Goal: Information Seeking & Learning: Learn about a topic

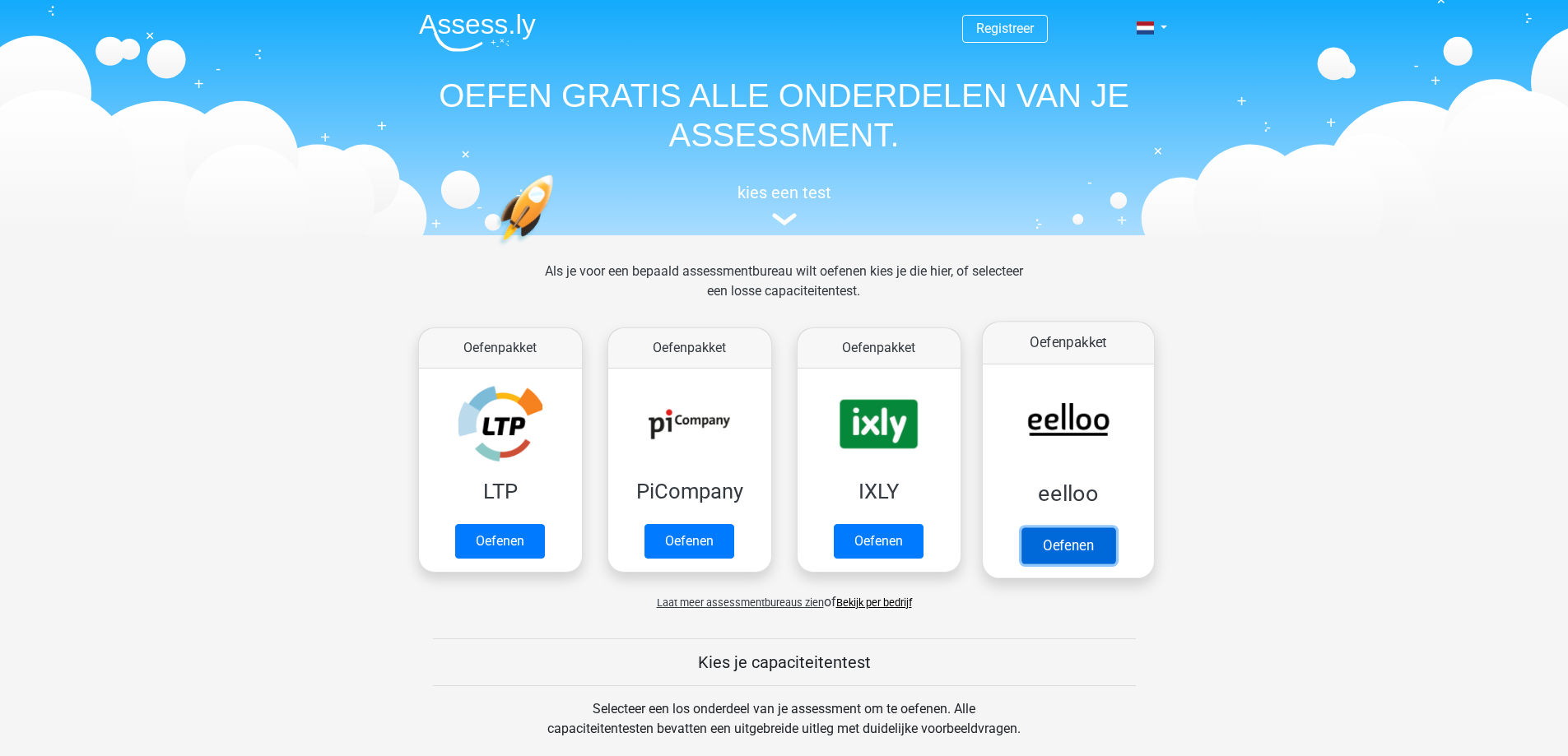
click at [1060, 547] on link "Oefenen" at bounding box center [1068, 545] width 94 height 36
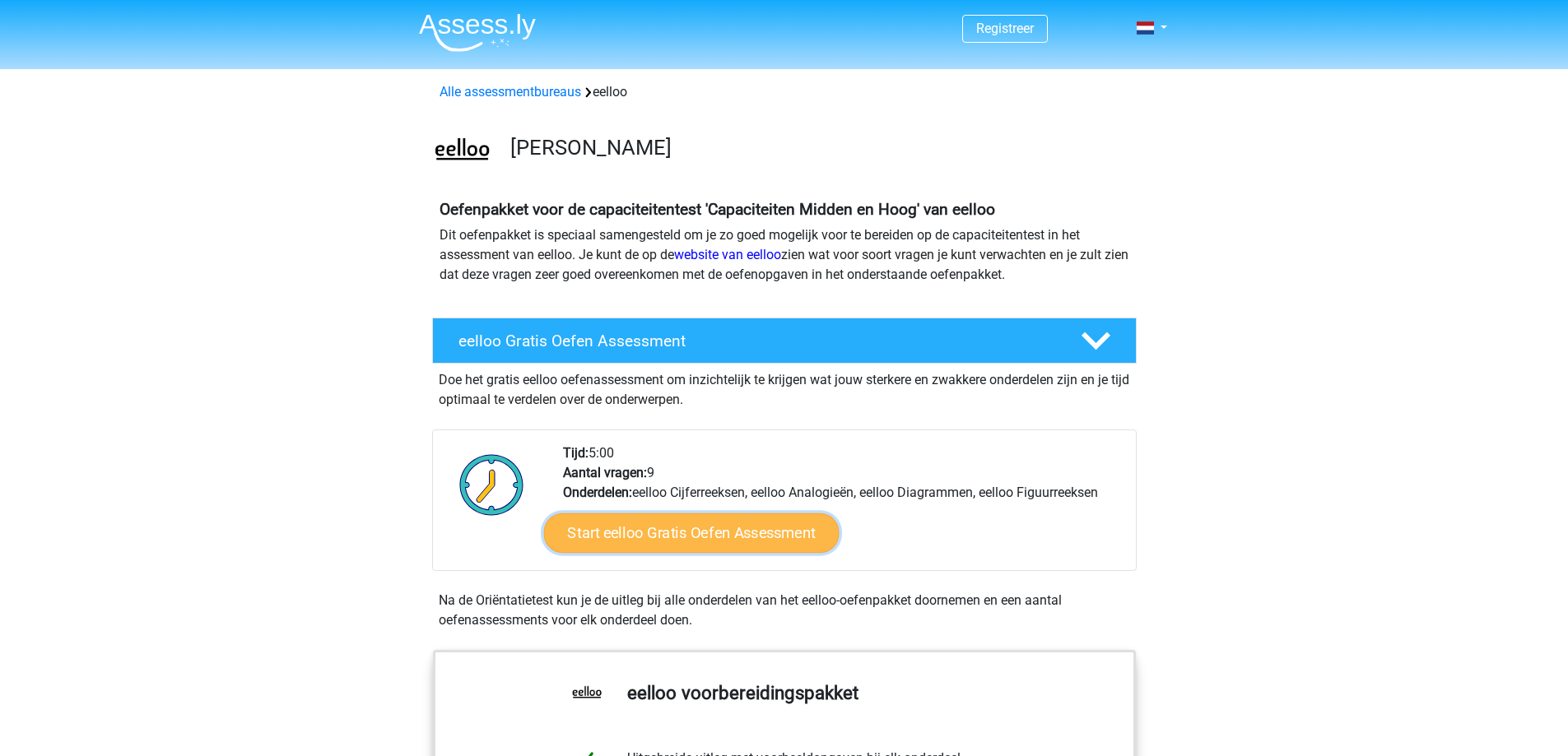
click at [737, 530] on link "Start eelloo Gratis Oefen Assessment" at bounding box center [691, 533] width 295 height 40
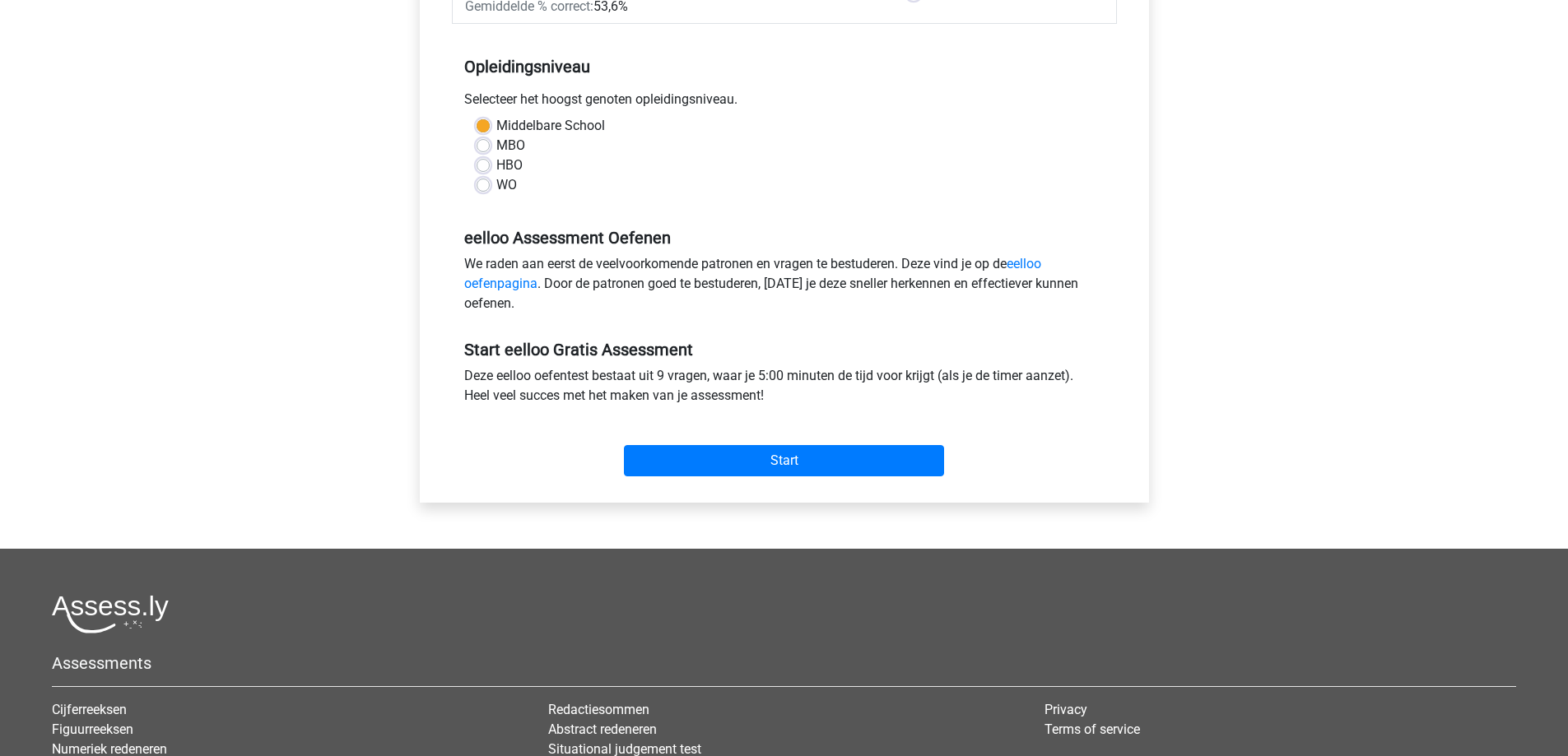
scroll to position [342, 0]
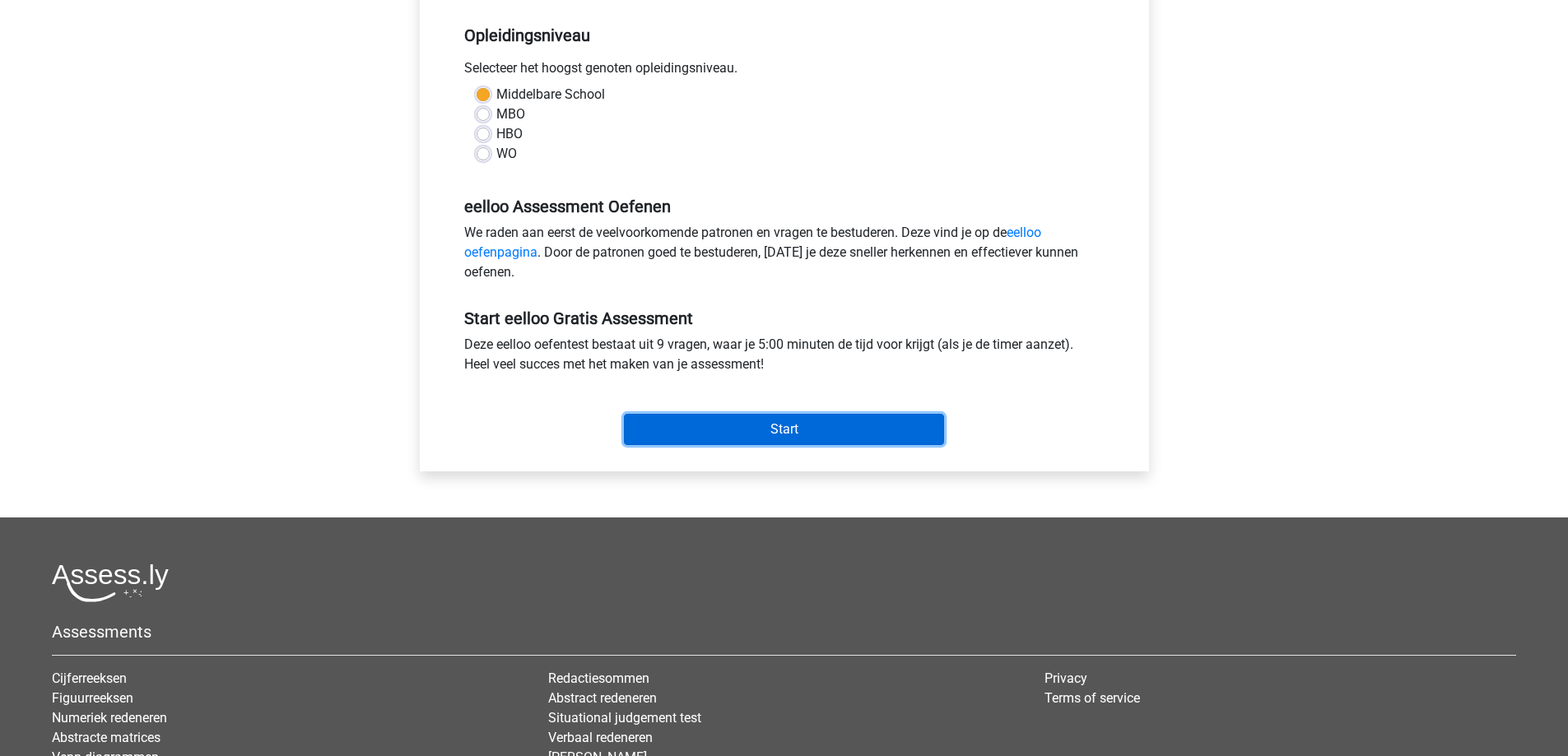
click at [811, 420] on input "Start" at bounding box center [784, 429] width 321 height 31
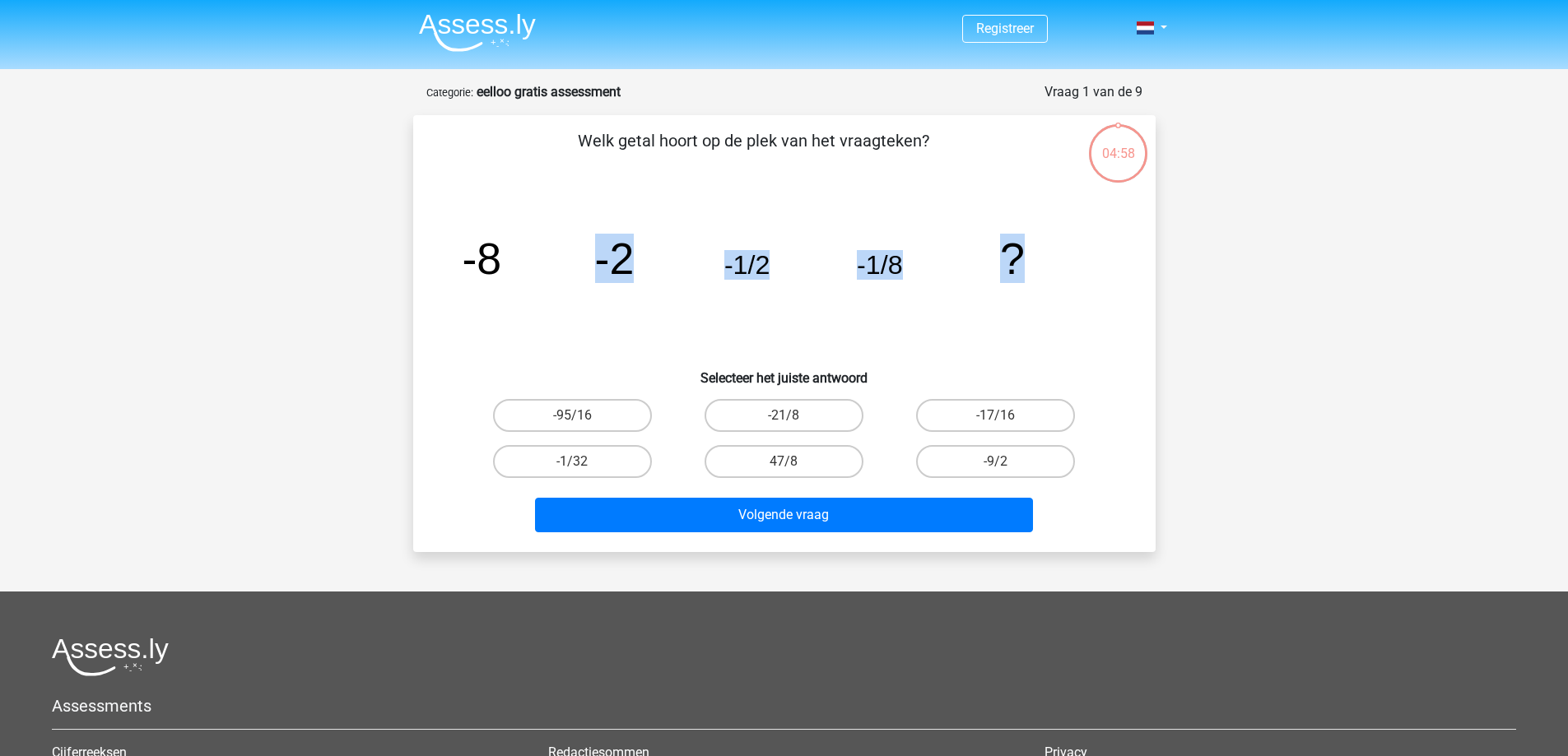
drag, startPoint x: 1038, startPoint y: 258, endPoint x: 492, endPoint y: 269, distance: 546.1
click at [496, 291] on icon "image/svg+xml -8 -2 -1/2 -1/8 ?" at bounding box center [784, 274] width 663 height 166
click at [522, 208] on icon "image/svg+xml -8 -2 -1/2 -1/8 ?" at bounding box center [784, 274] width 663 height 166
drag, startPoint x: 1025, startPoint y: 242, endPoint x: 427, endPoint y: 242, distance: 598.0
click at [427, 242] on div "Welk getal hoort op de plek van het vraagteken? image/svg+xml -8 -2 -1/2 -1/8 ?…" at bounding box center [784, 333] width 729 height 410
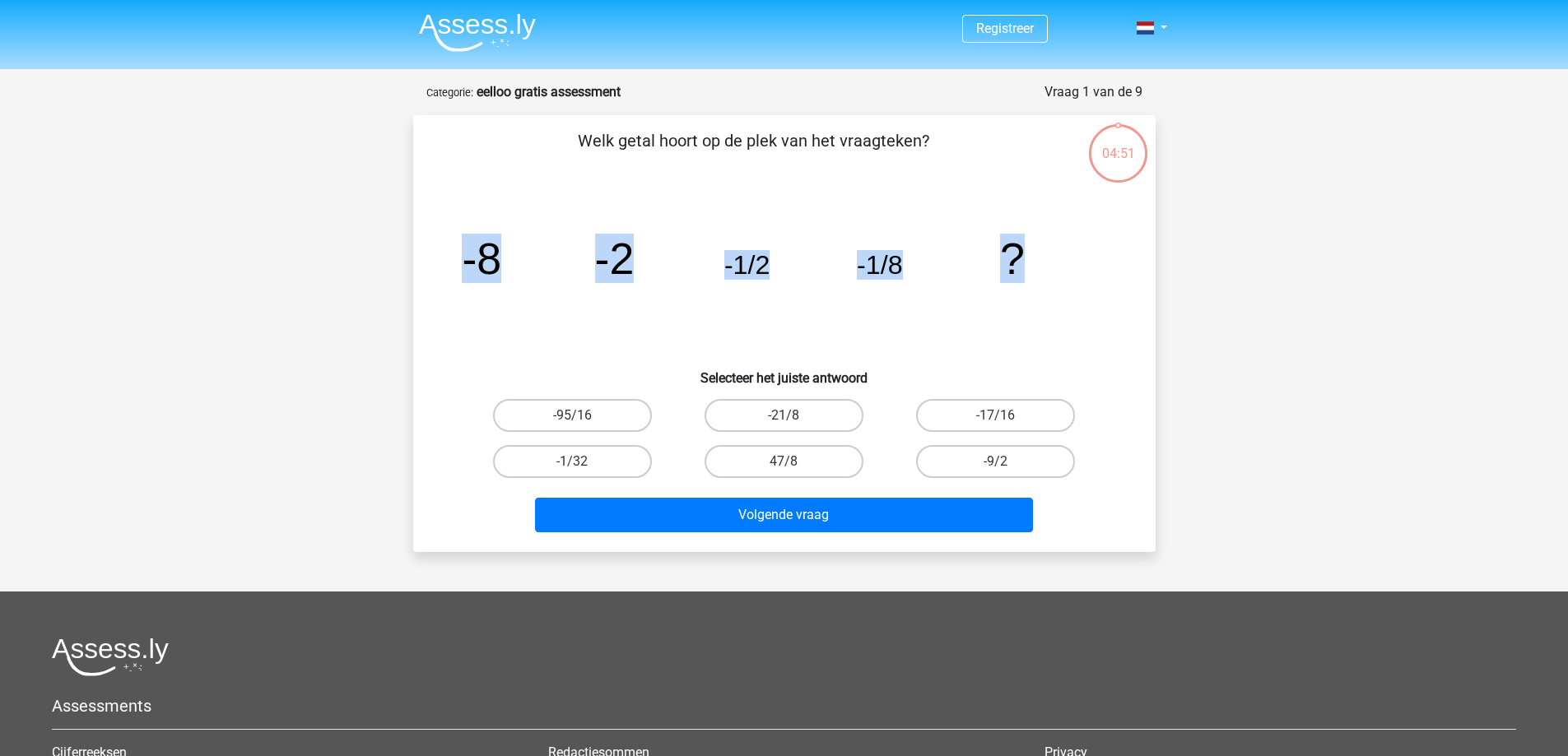
copy g "-8 -2 -1/2 -1/8 ?"
click at [587, 464] on label "-1/32" at bounding box center [572, 461] width 159 height 33
click at [583, 464] on input "-1/32" at bounding box center [578, 467] width 11 height 11
radio input "true"
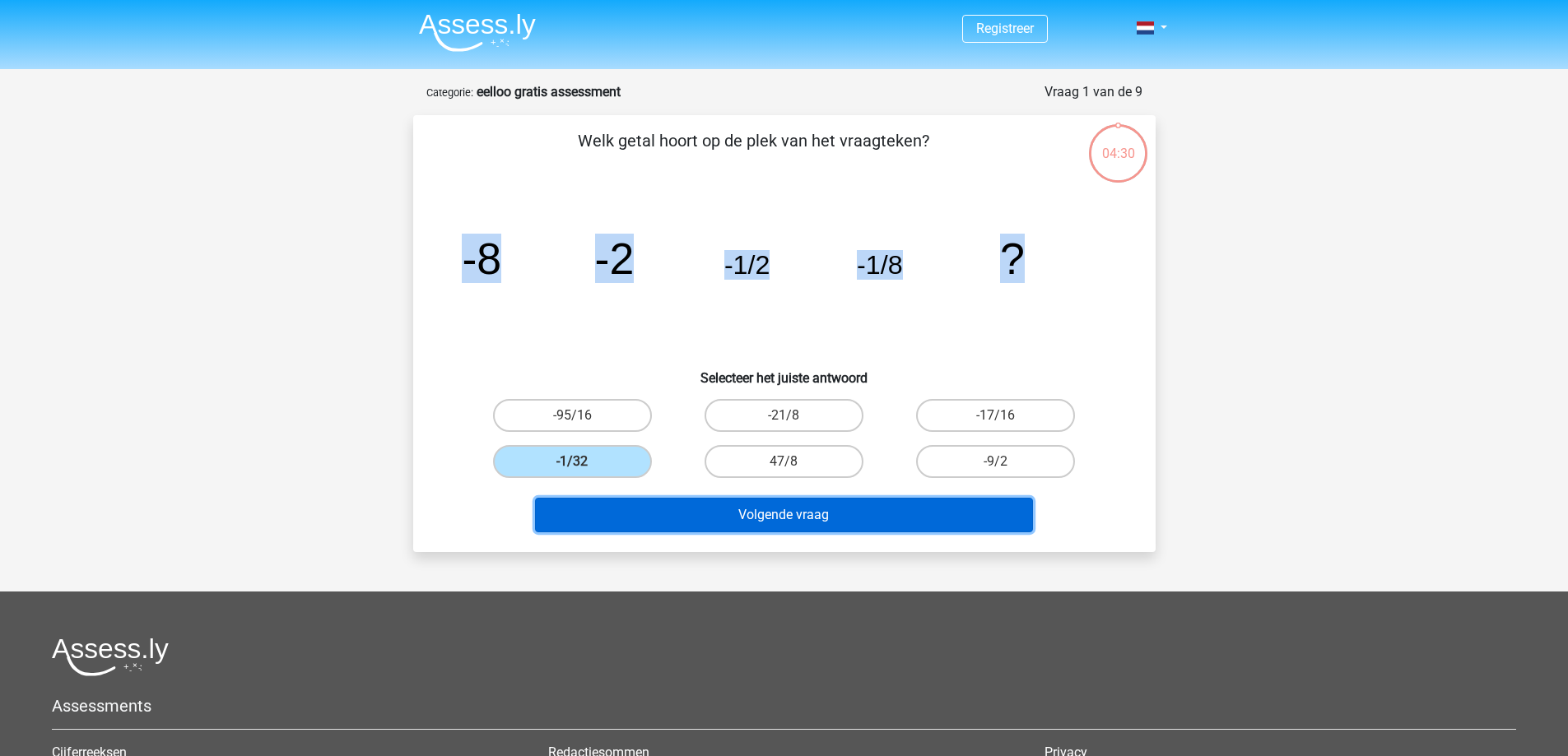
click at [717, 517] on button "Volgende vraag" at bounding box center [784, 514] width 498 height 35
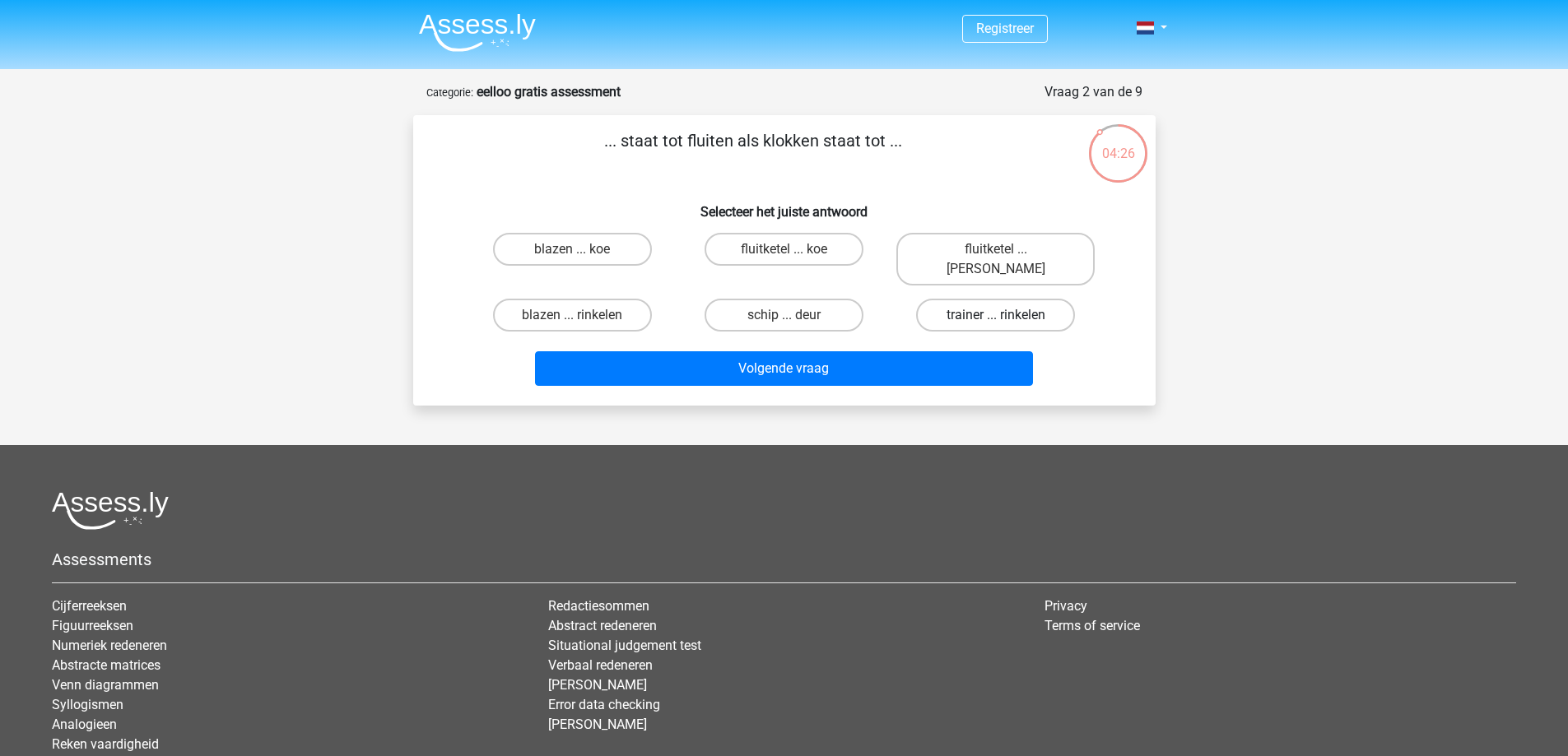
drag, startPoint x: 621, startPoint y: 140, endPoint x: 1047, endPoint y: 280, distance: 448.4
click at [1055, 292] on div "... staat tot fluiten als klokken staat tot ... Selecteer het juiste antwoord b…" at bounding box center [784, 260] width 729 height 264
click at [1047, 298] on label "trainer ... rinkelen" at bounding box center [995, 314] width 159 height 33
click at [1007, 315] on input "trainer ... rinkelen" at bounding box center [1002, 320] width 11 height 11
radio input "true"
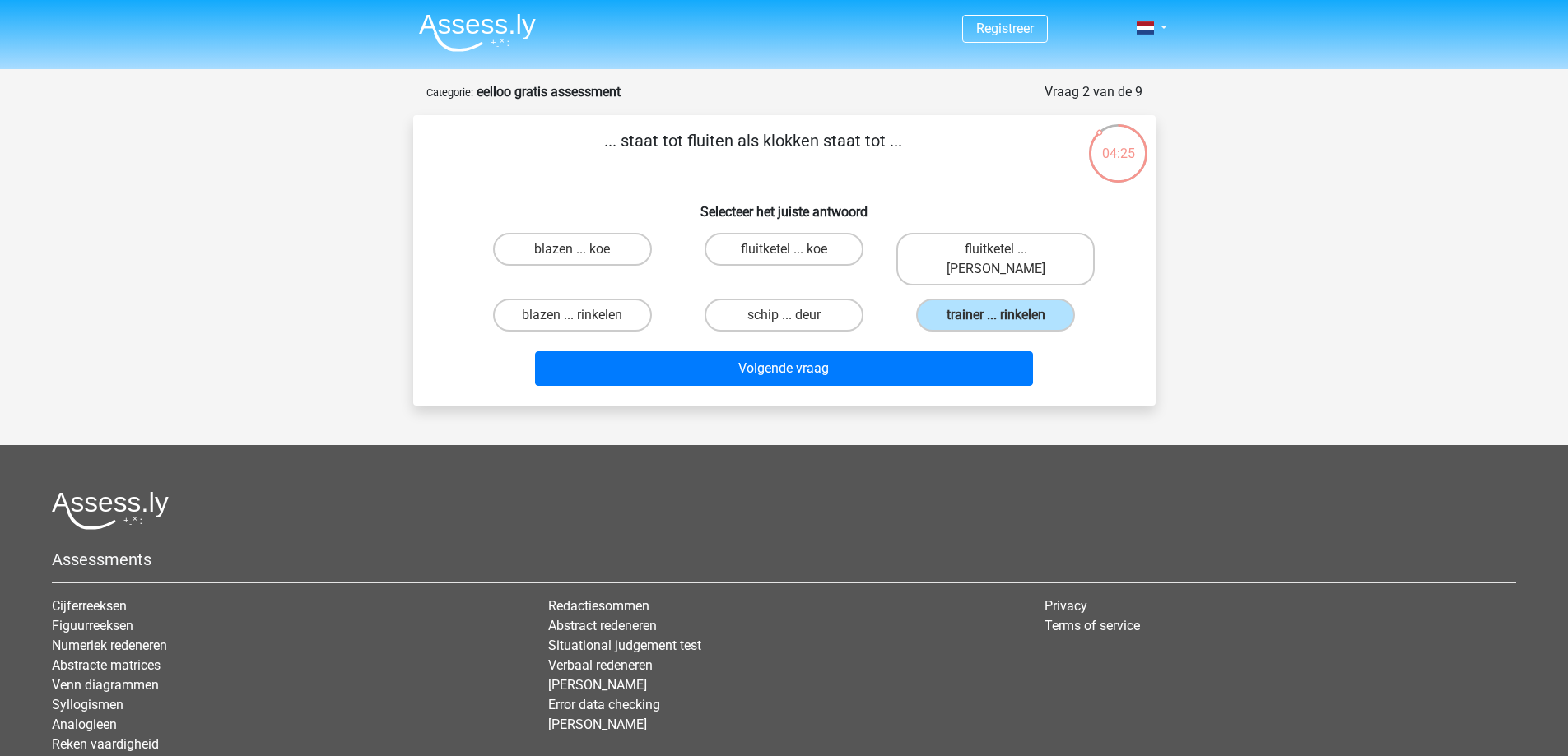
click at [924, 223] on div "... staat tot fluiten als klokken staat tot ... Selecteer het juiste antwoord b…" at bounding box center [784, 260] width 729 height 264
drag, startPoint x: 1044, startPoint y: 292, endPoint x: 875, endPoint y: 272, distance: 170.2
click at [875, 272] on div "blazen ... koe fluitketel ... koe fluitketel ... luiden blazen ... rinkelen sch…" at bounding box center [784, 282] width 635 height 112
click at [884, 270] on div "fluitketel ... koe" at bounding box center [784, 259] width 211 height 66
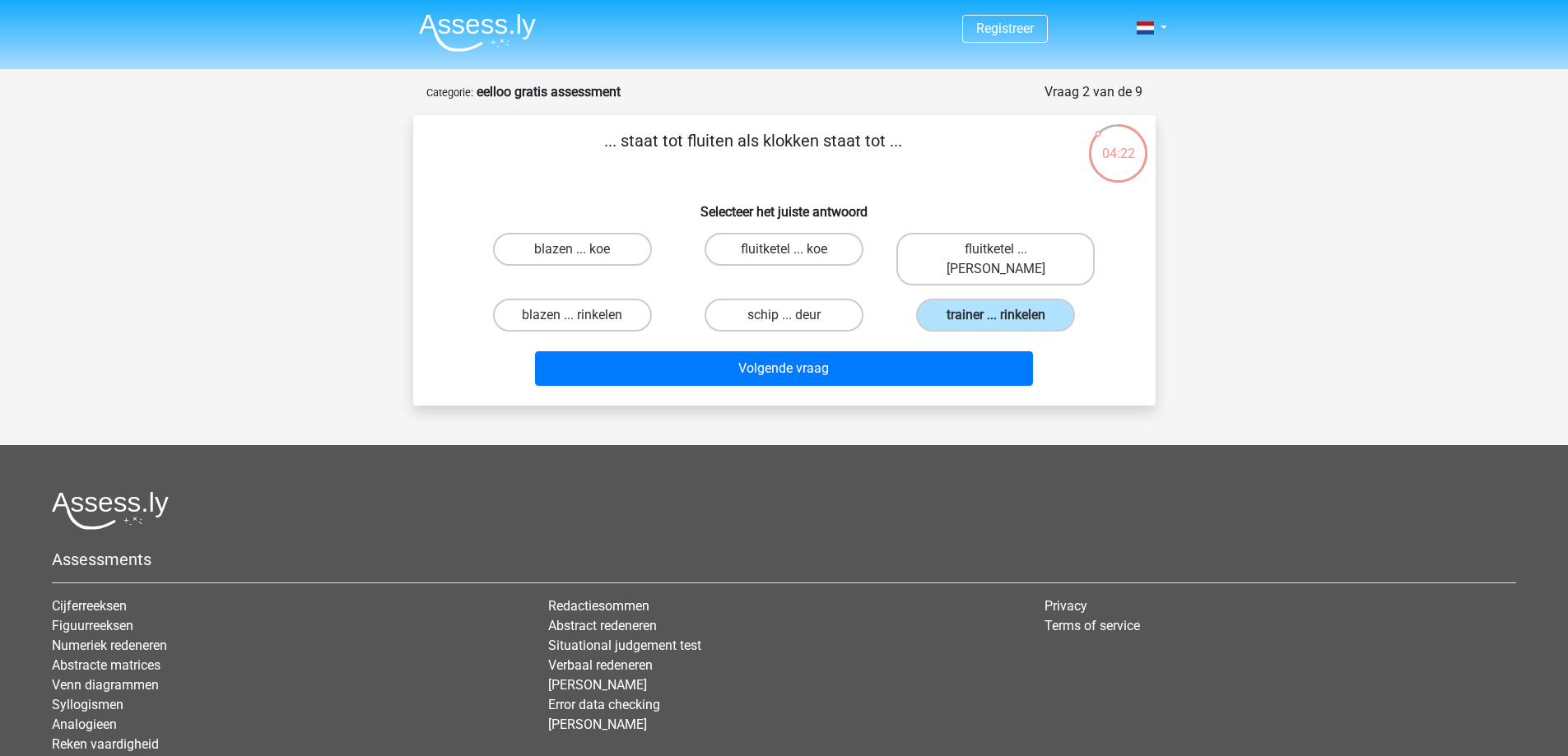
click at [868, 269] on div "fluitketel ... koe" at bounding box center [784, 259] width 211 height 66
click at [850, 203] on h6 "Selecteer het juiste antwoord" at bounding box center [784, 205] width 689 height 29
click at [820, 177] on p "... staat tot fluiten als klokken staat tot ..." at bounding box center [753, 153] width 628 height 49
click at [996, 252] on input "fluitketel ... luiden" at bounding box center [1002, 254] width 11 height 11
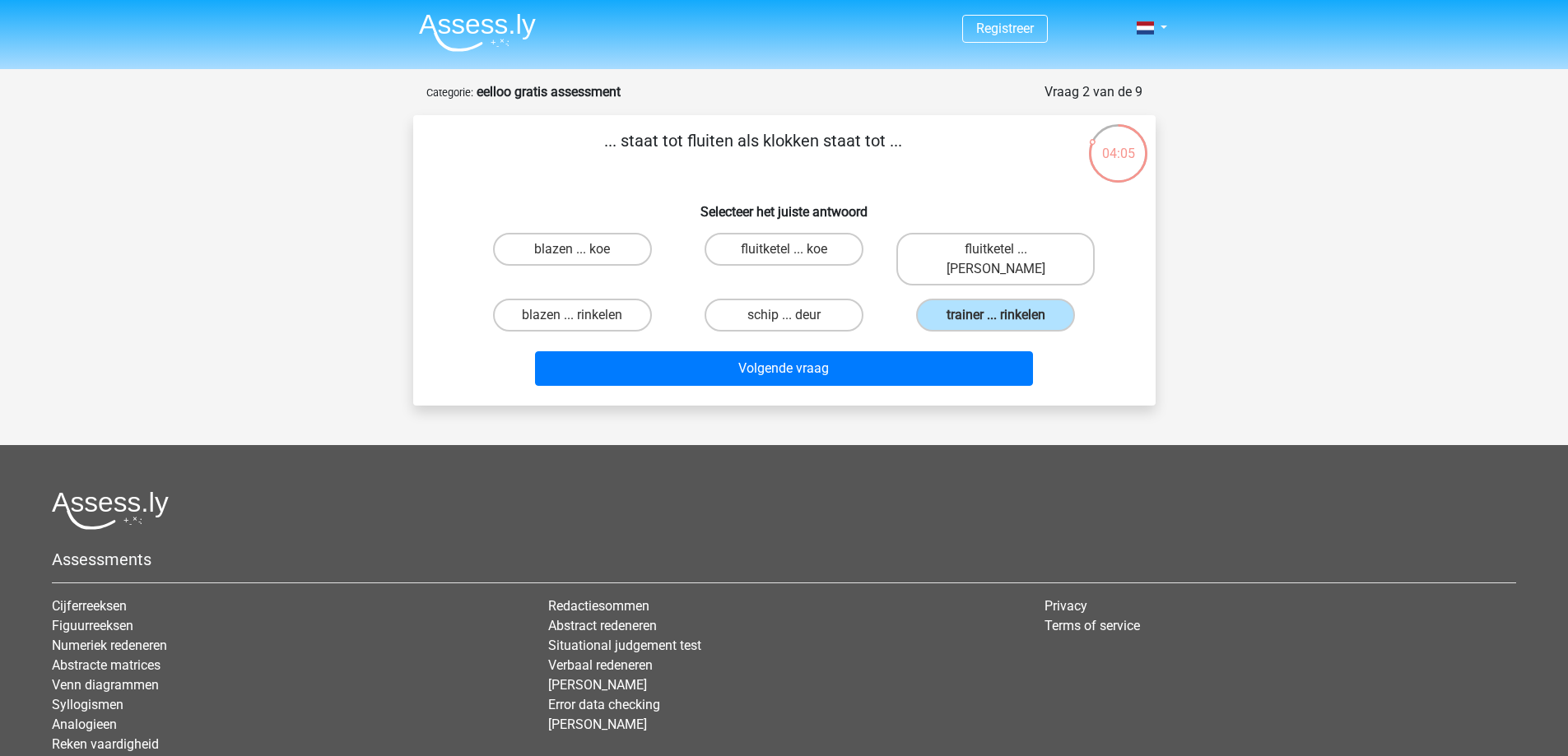
radio input "true"
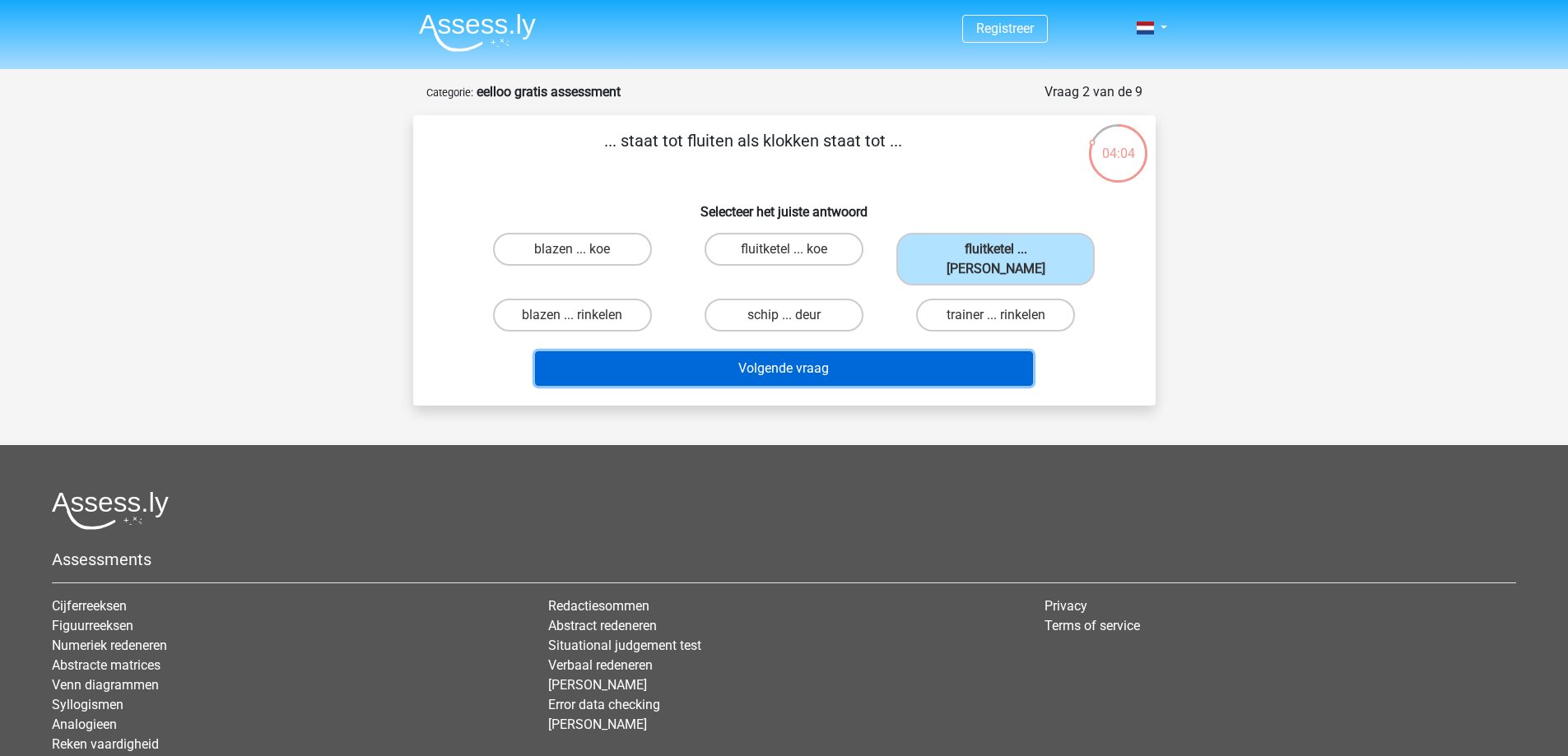
click at [886, 352] on button "Volgende vraag" at bounding box center [784, 369] width 498 height 35
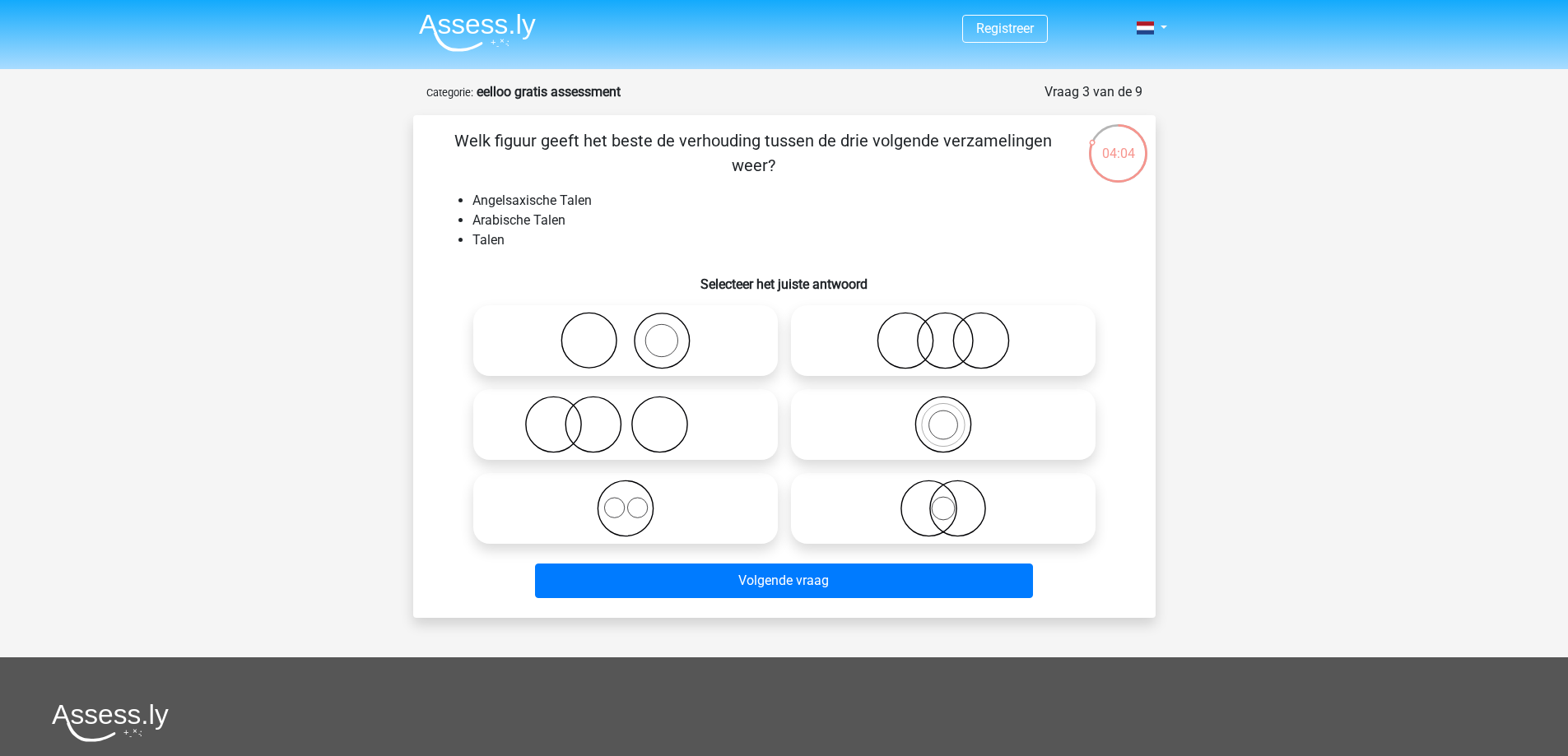
scroll to position [82, 0]
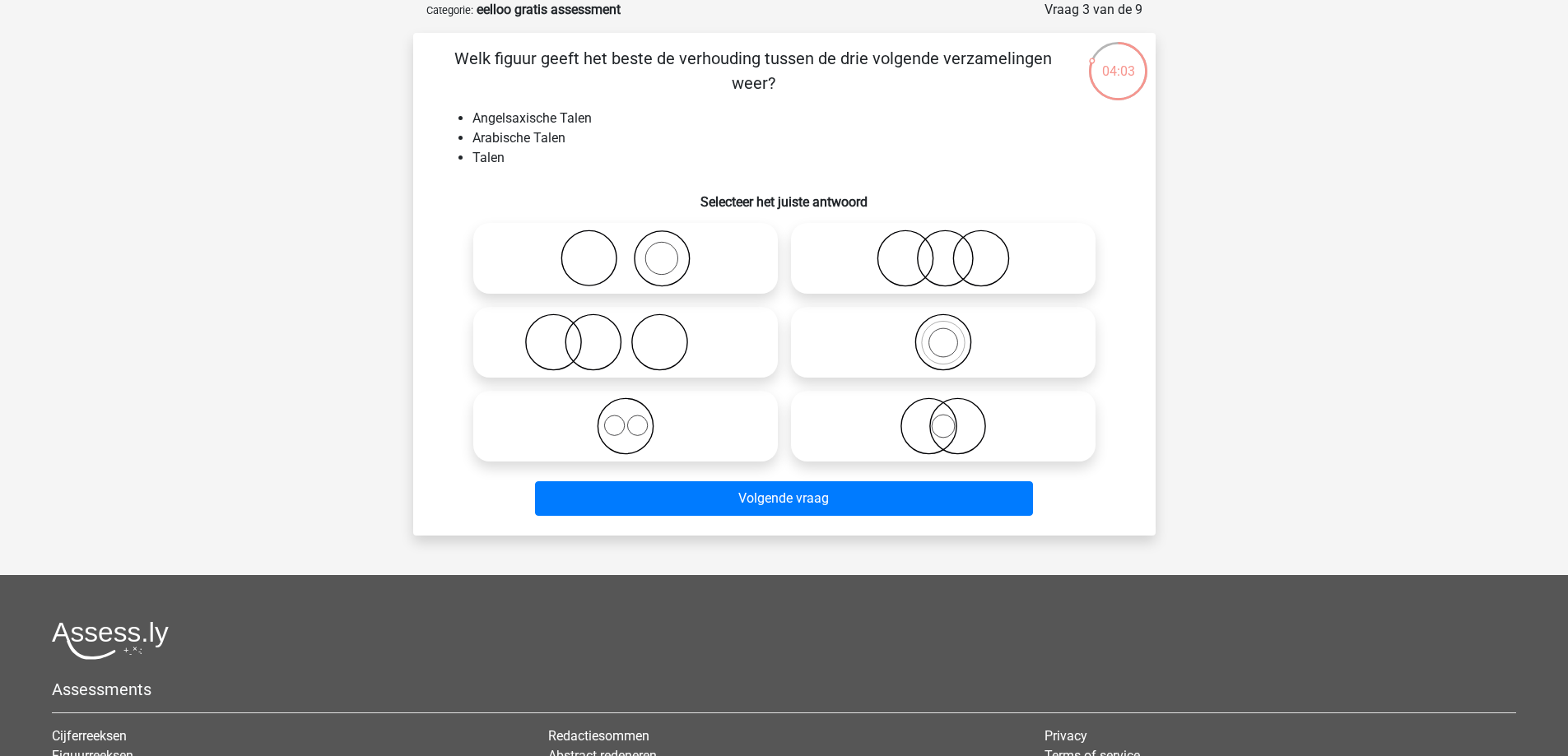
drag, startPoint x: 880, startPoint y: 130, endPoint x: 896, endPoint y: 114, distance: 22.6
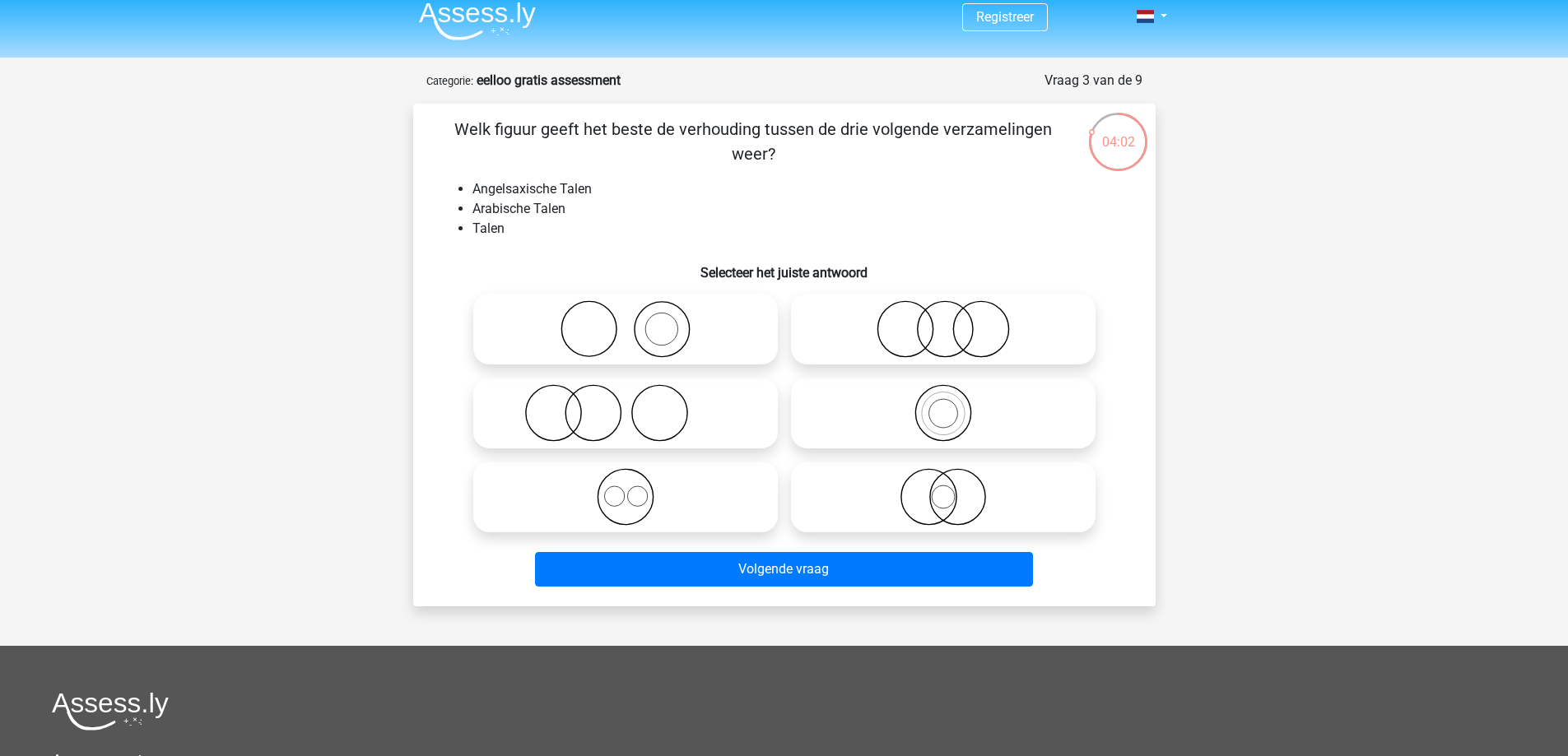
scroll to position [8, 0]
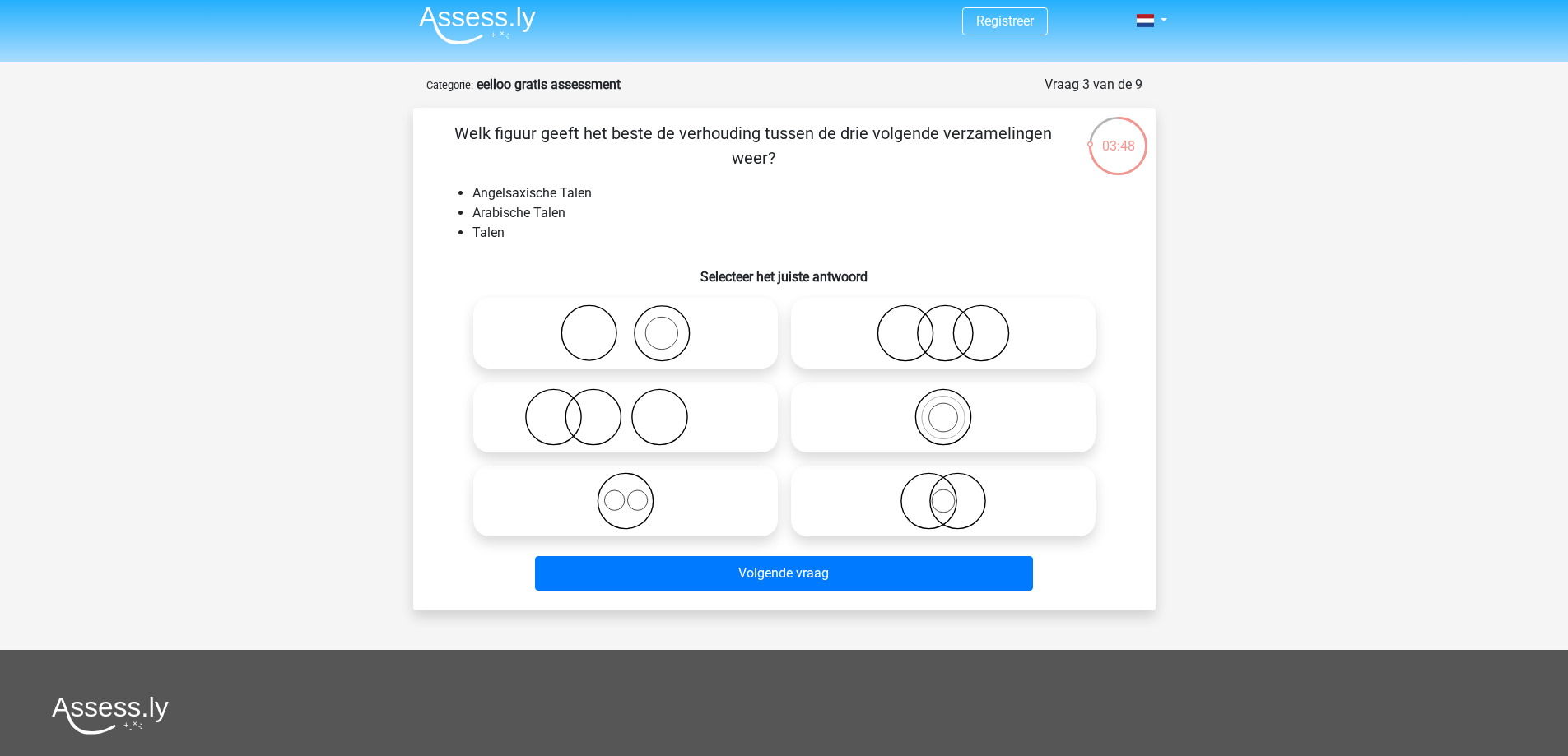
click at [906, 503] on icon at bounding box center [944, 501] width 292 height 58
click at [943, 492] on input "radio" at bounding box center [948, 487] width 11 height 11
radio input "true"
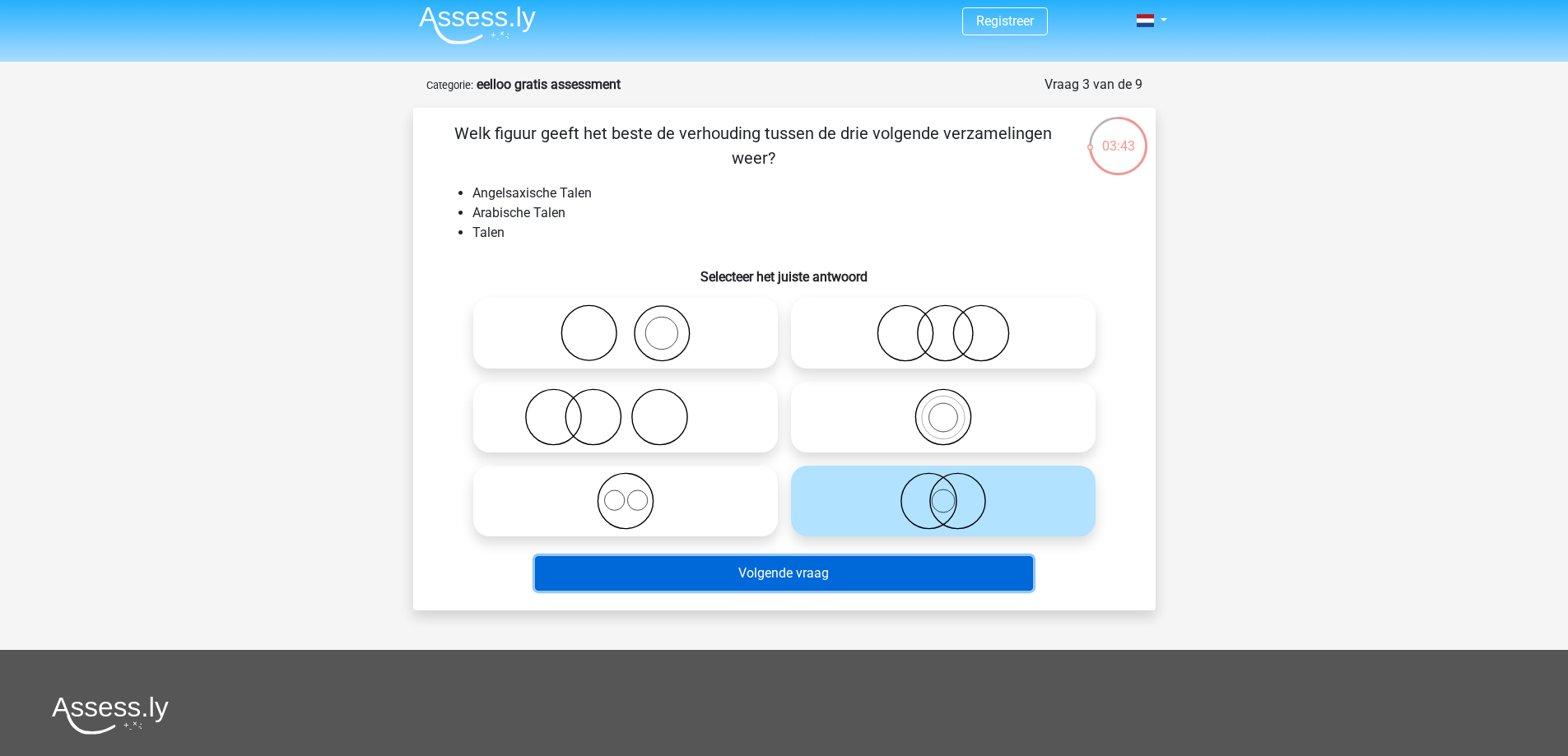
click at [800, 570] on button "Volgende vraag" at bounding box center [784, 573] width 498 height 35
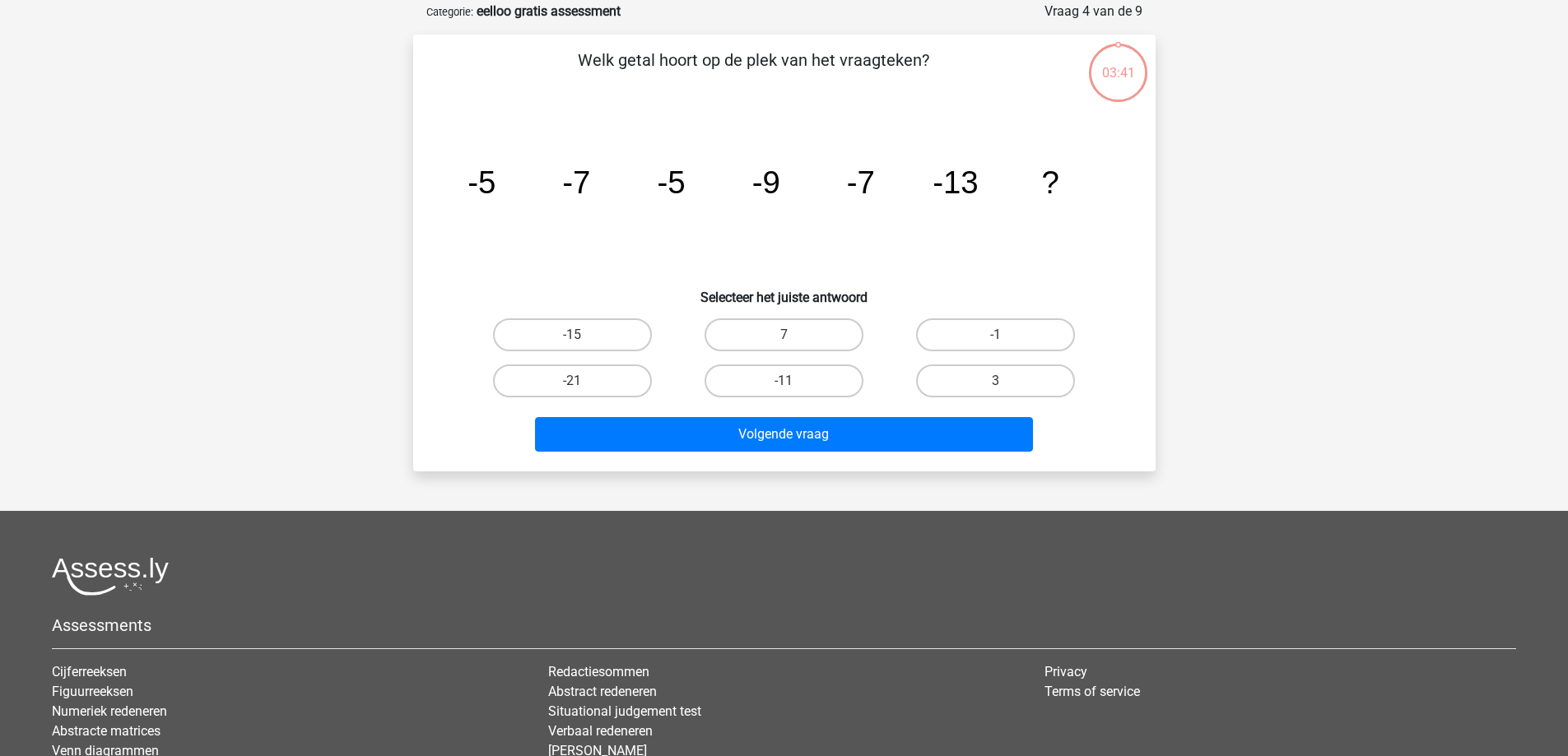
scroll to position [82, 0]
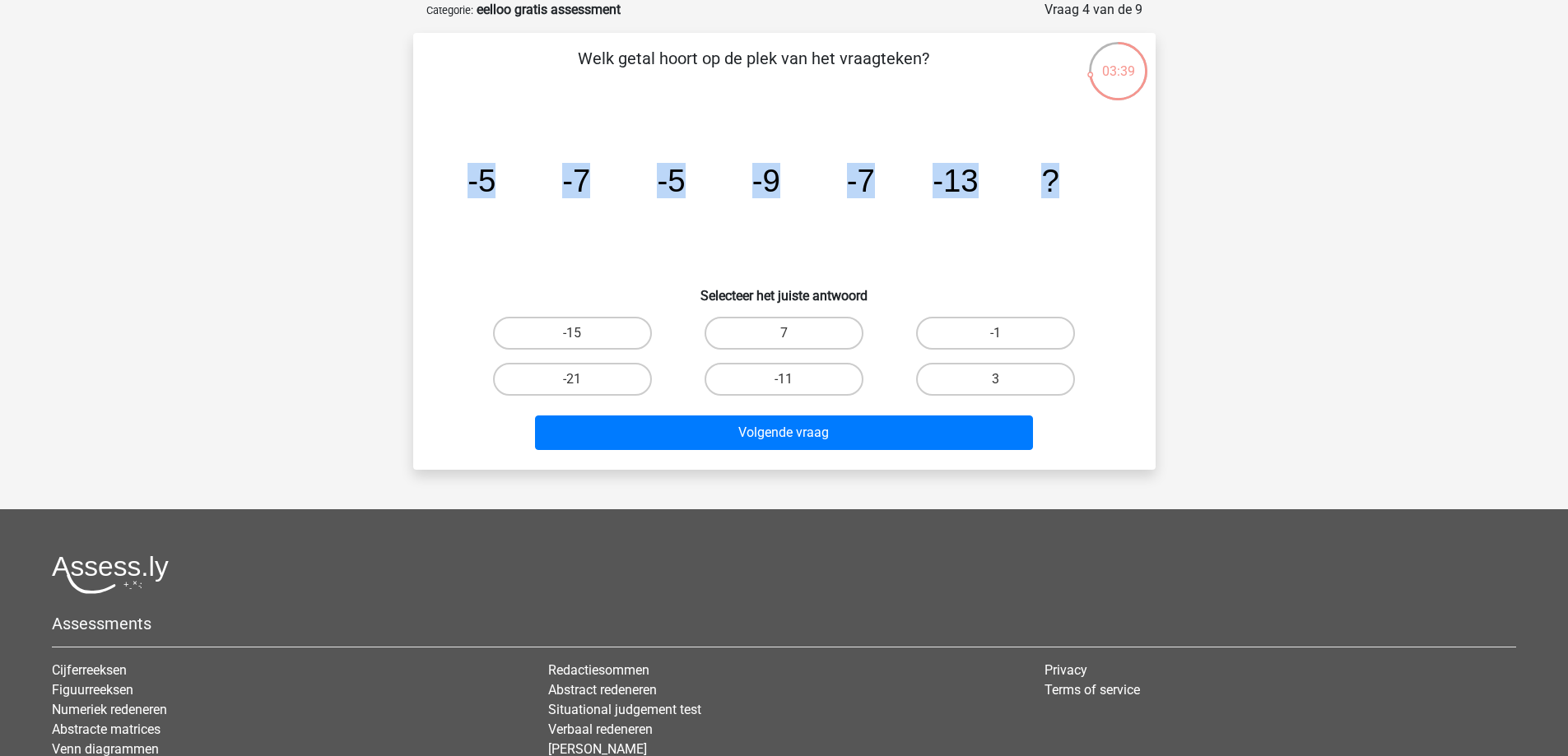
drag, startPoint x: 957, startPoint y: 197, endPoint x: 424, endPoint y: 218, distance: 533.4
click at [424, 218] on div "Welk getal hoort op de plek van het vraagteken? image/svg+xml -5 -7 -5 -9 -7 -1…" at bounding box center [784, 251] width 729 height 410
copy g "-5 -7 -5 -9 -7 -13 ?"
click at [819, 375] on label "-11" at bounding box center [784, 379] width 159 height 33
click at [795, 380] on input "-11" at bounding box center [789, 385] width 11 height 11
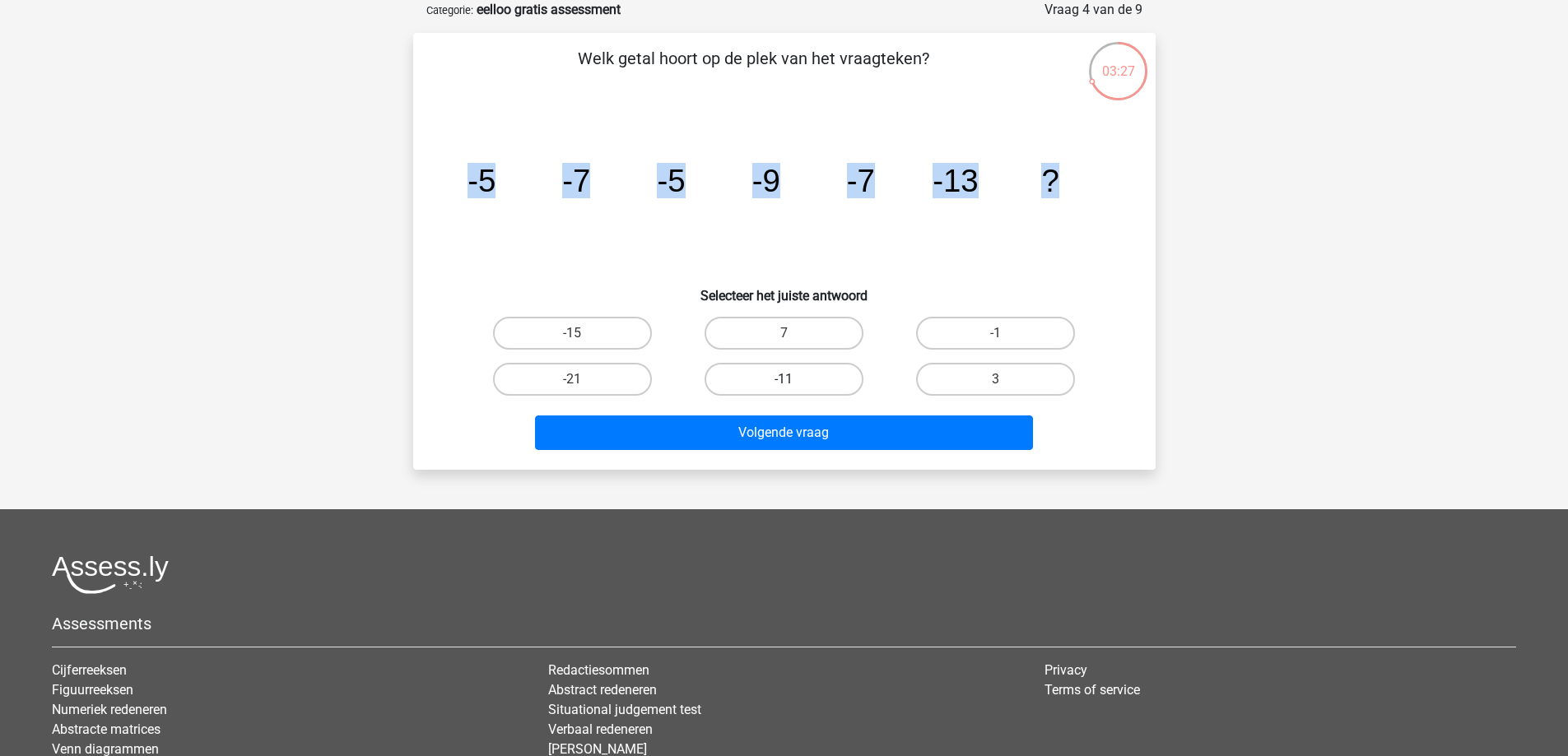
radio input "true"
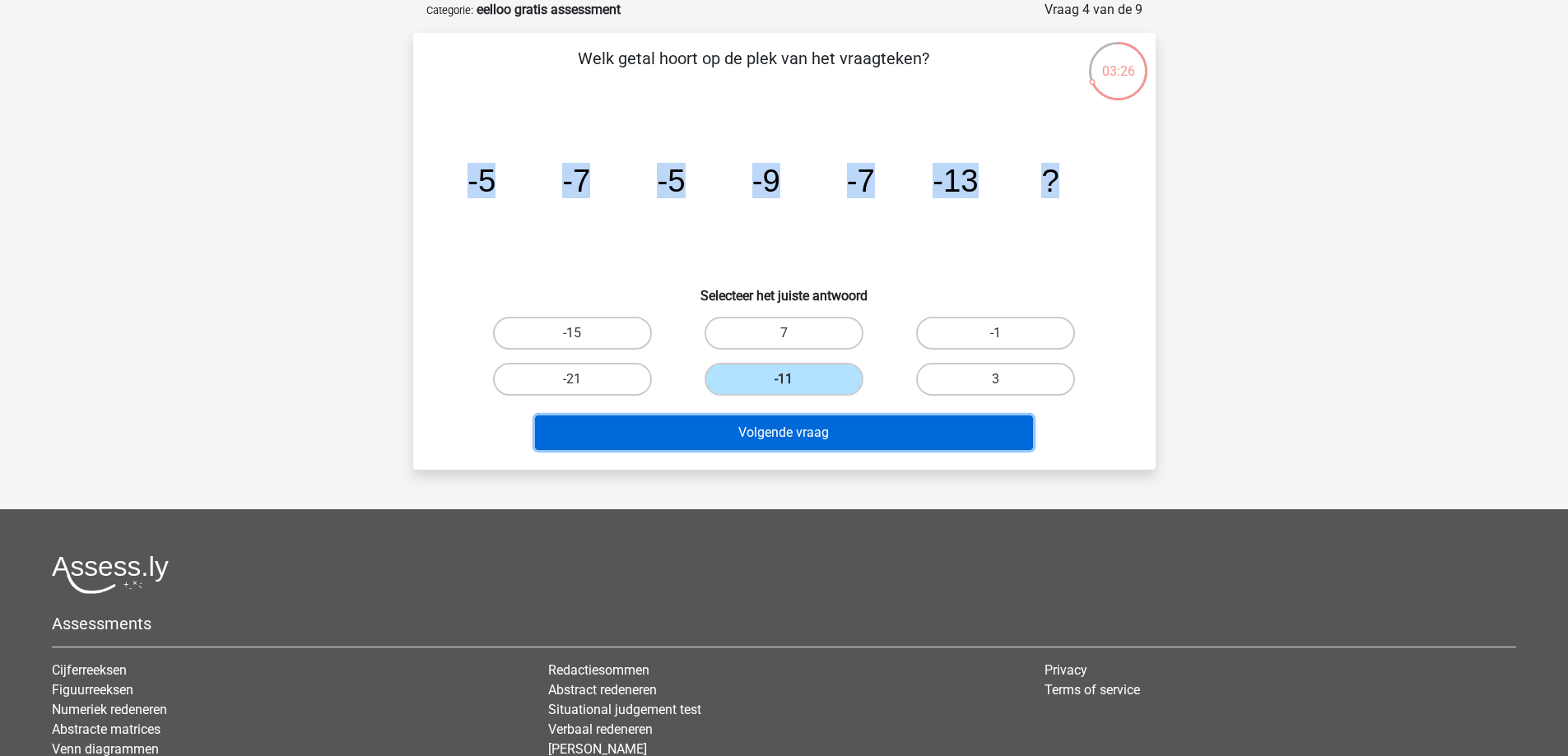
click at [816, 442] on button "Volgende vraag" at bounding box center [784, 432] width 498 height 35
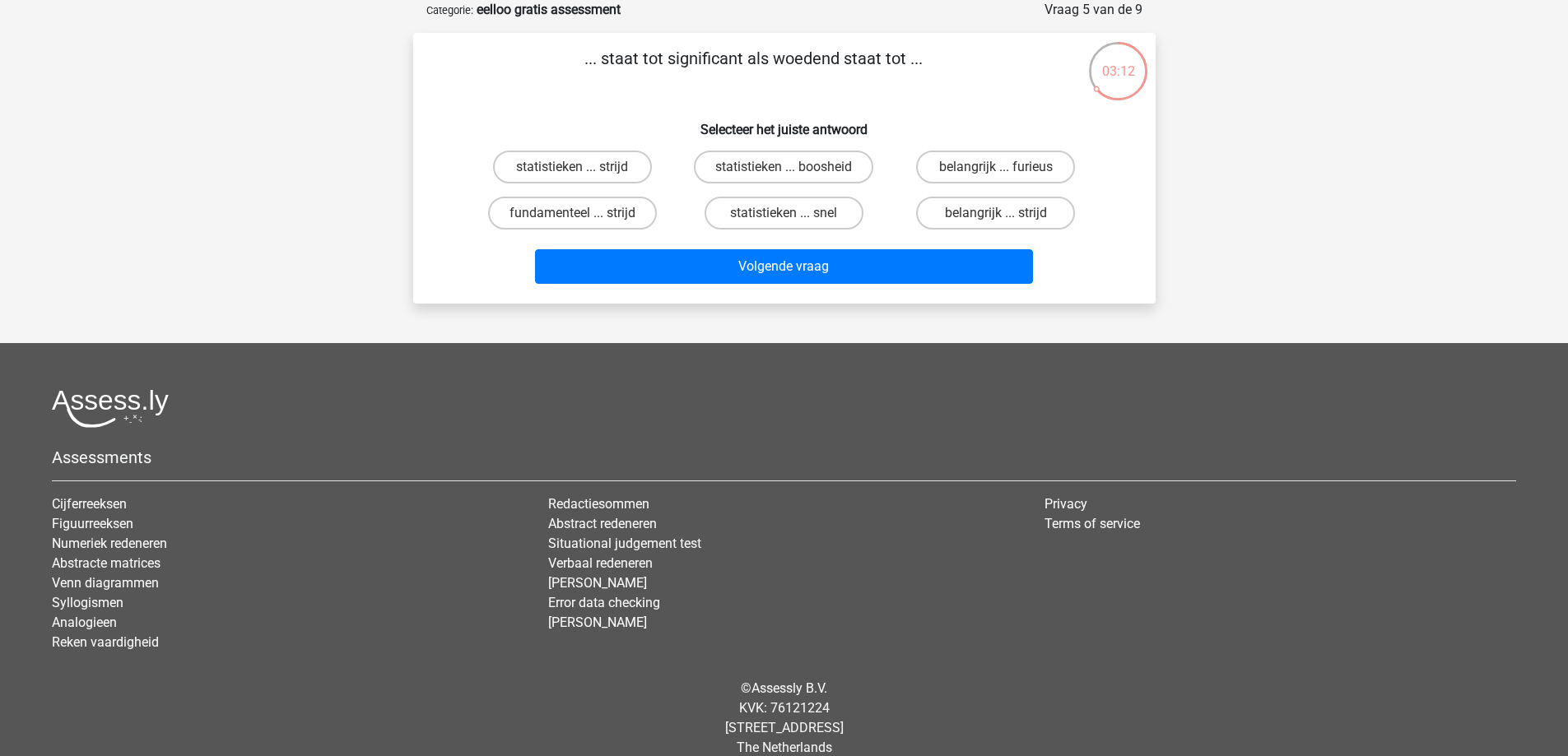
drag, startPoint x: 741, startPoint y: 61, endPoint x: 667, endPoint y: 64, distance: 74.1
click at [667, 64] on p "... staat tot significant als woedend staat tot ..." at bounding box center [753, 70] width 628 height 49
copy p "significant"
click at [588, 123] on h6 "Selecteer het juiste antwoord" at bounding box center [784, 123] width 689 height 29
click at [743, 162] on label "statistieken ... boosheid" at bounding box center [784, 167] width 180 height 33
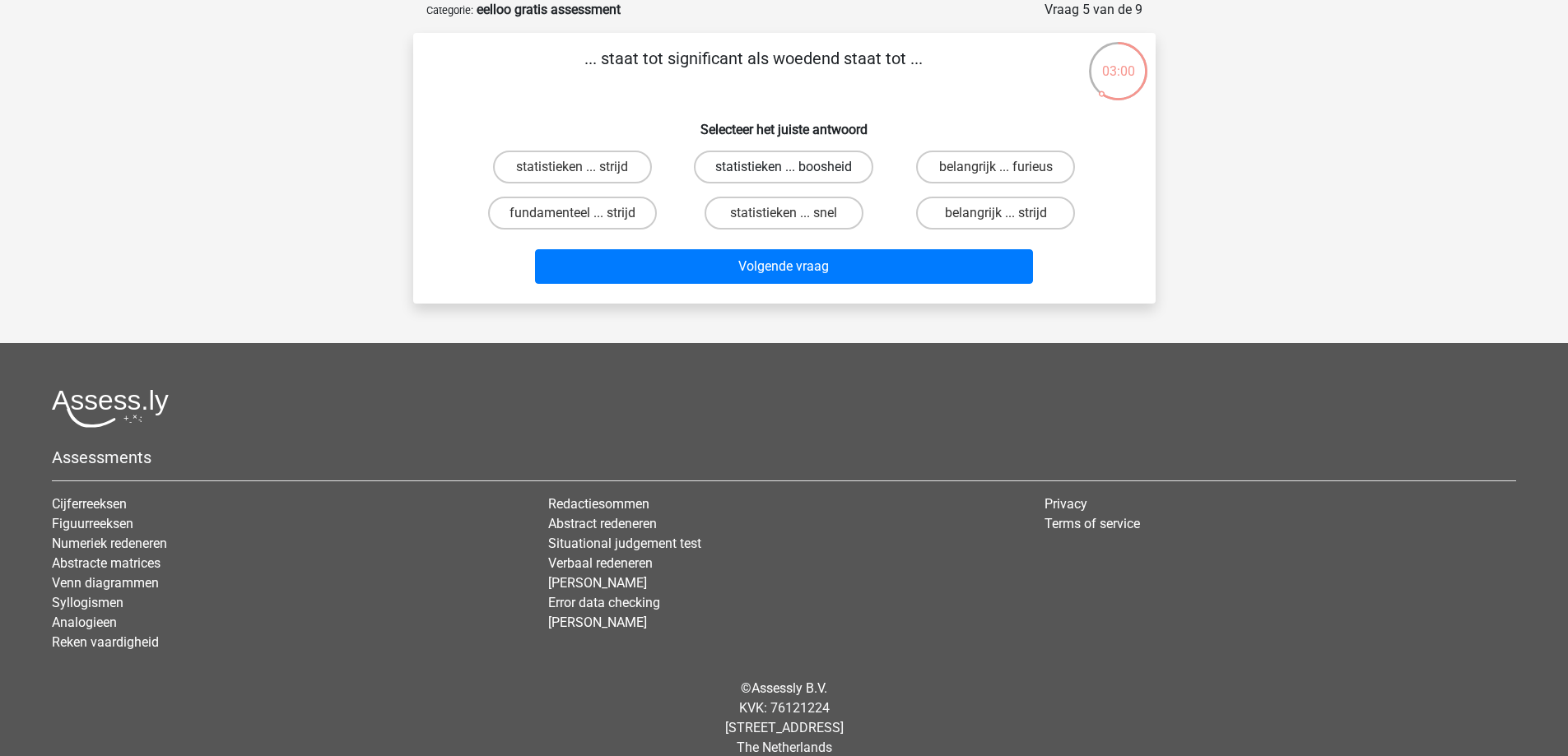
click at [784, 167] on input "statistieken ... boosheid" at bounding box center [789, 172] width 11 height 11
radio input "true"
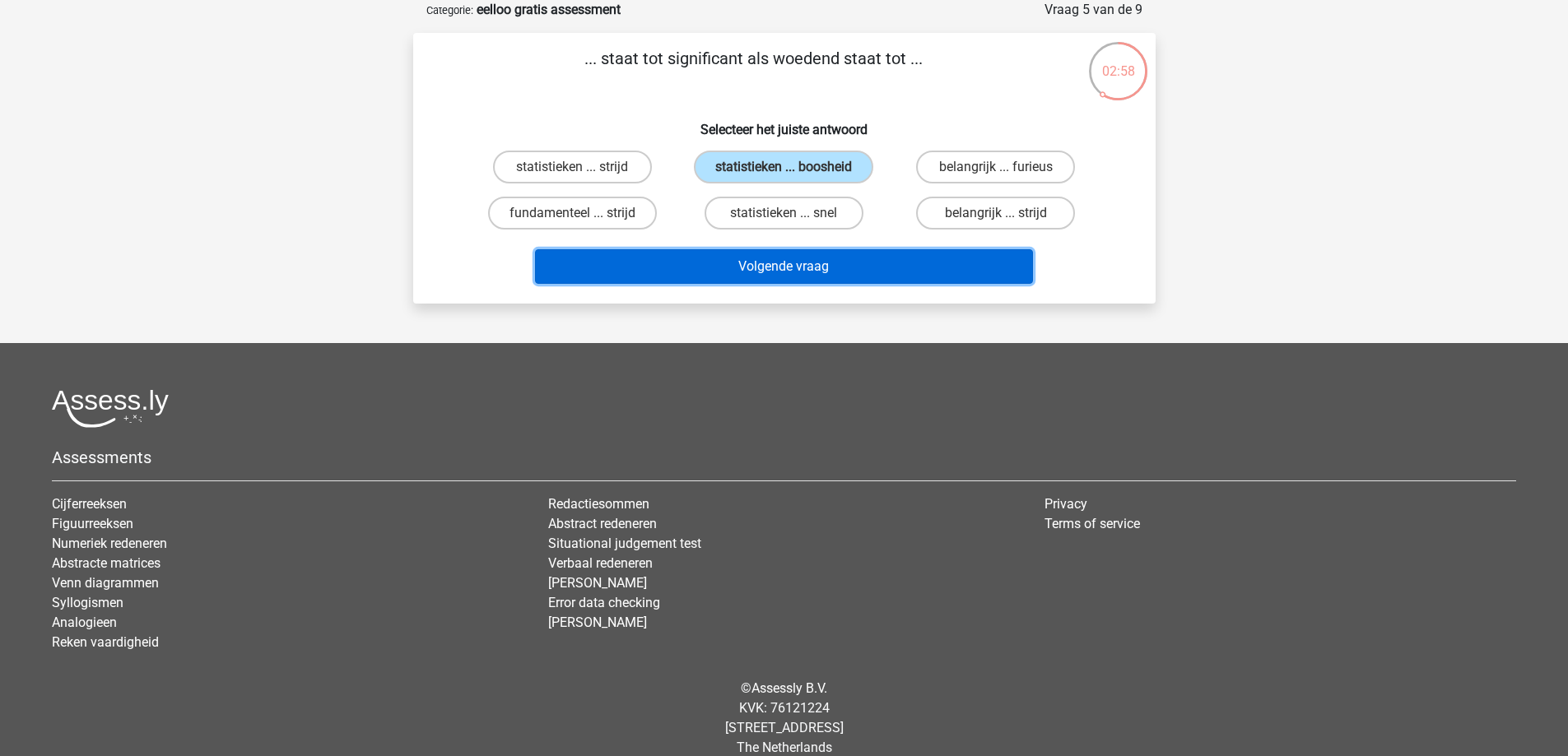
click at [773, 262] on button "Volgende vraag" at bounding box center [784, 266] width 498 height 35
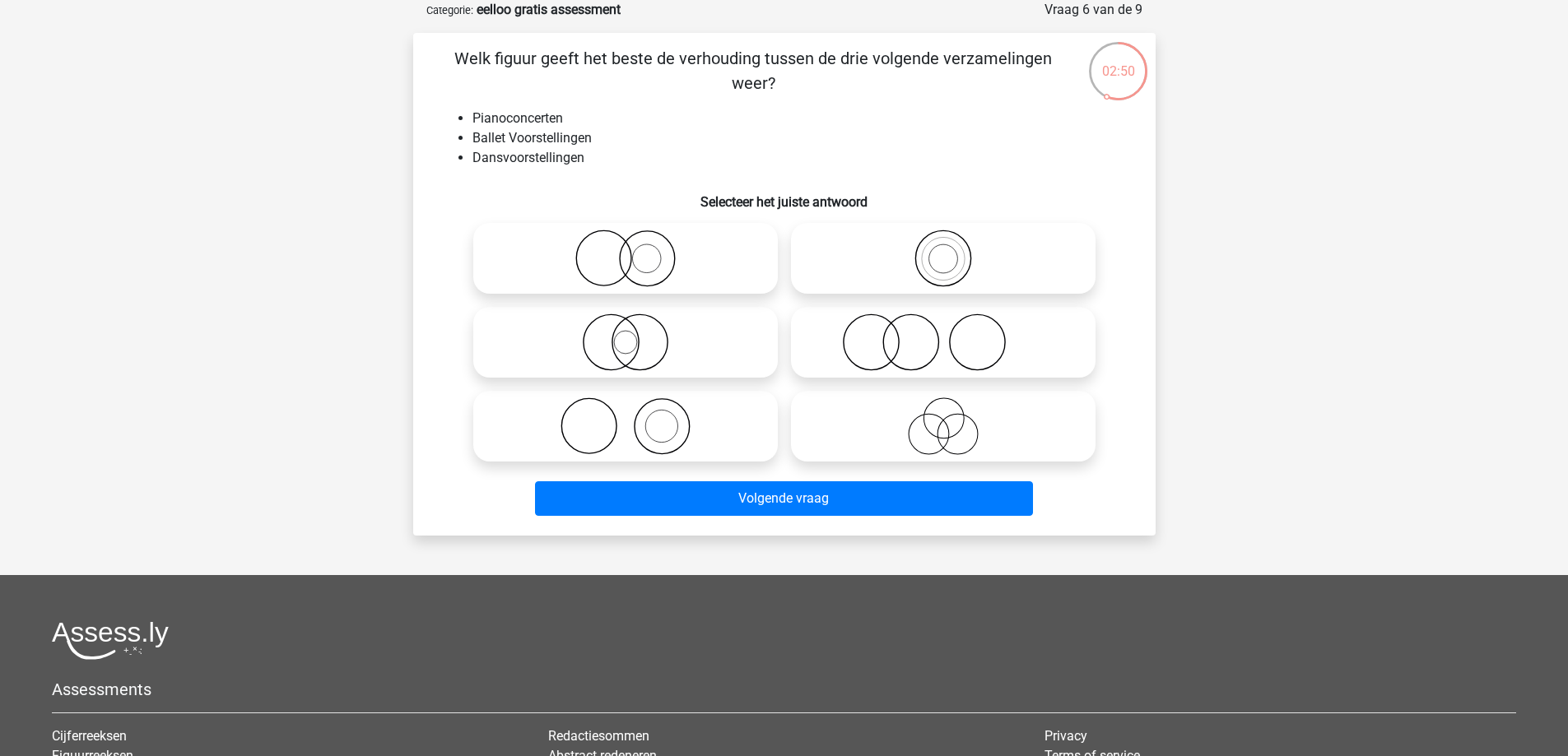
click at [946, 431] on icon at bounding box center [944, 426] width 292 height 58
click at [946, 418] on input "radio" at bounding box center [948, 413] width 11 height 11
radio input "true"
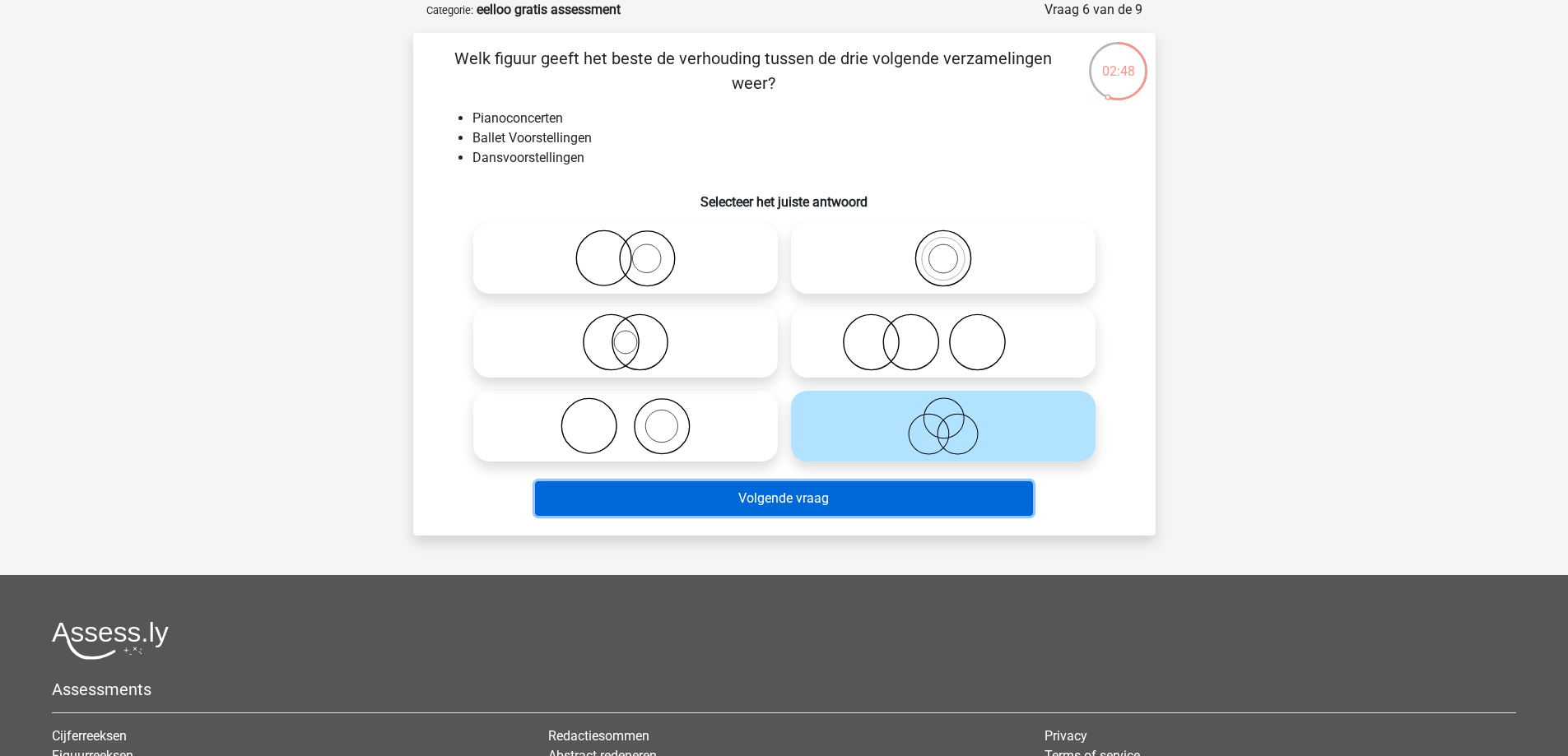
click at [781, 496] on button "Volgende vraag" at bounding box center [784, 498] width 498 height 35
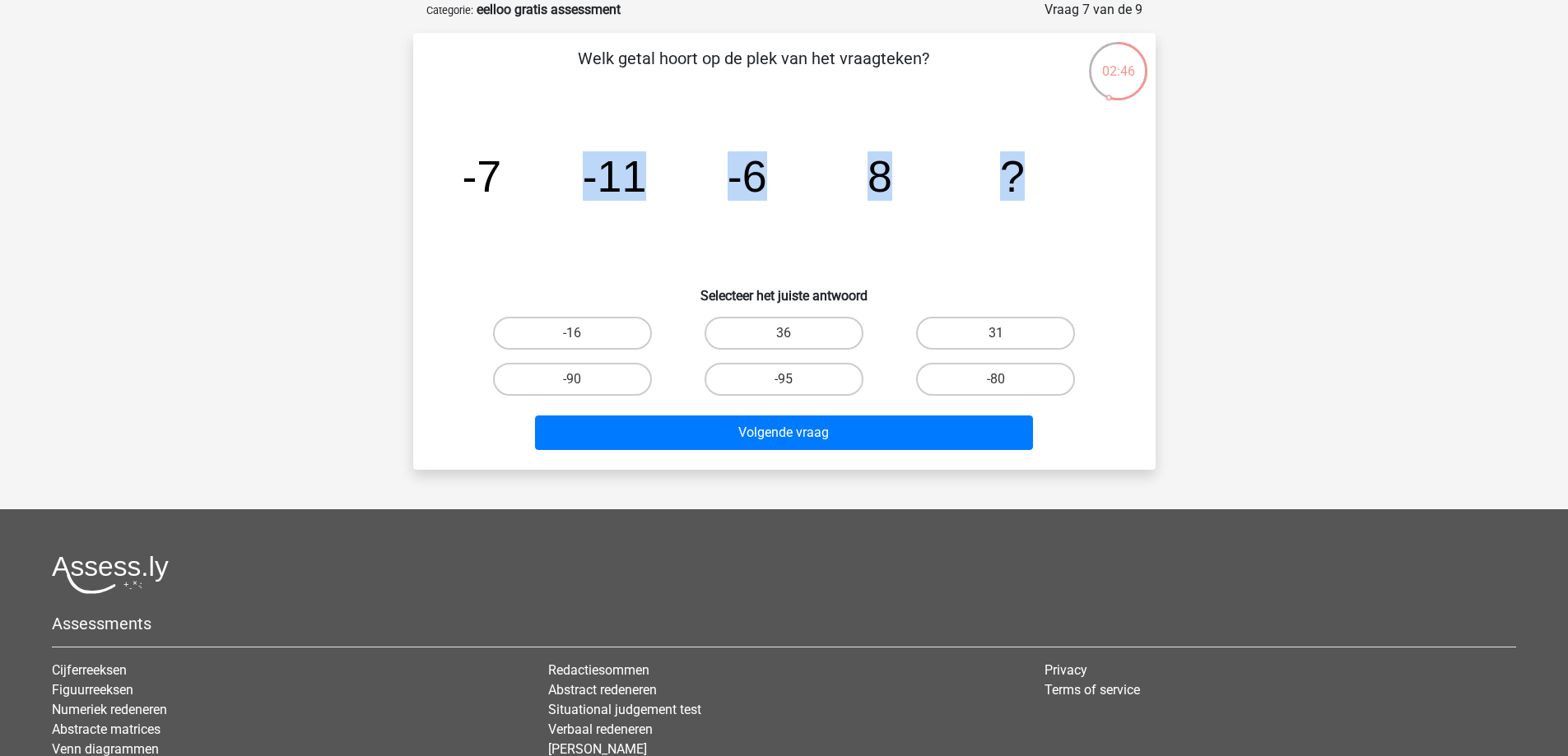
drag, startPoint x: 1036, startPoint y: 185, endPoint x: 491, endPoint y: 159, distance: 545.6
click at [491, 159] on icon "image/svg+xml -7 -11 -6 8 ?" at bounding box center [784, 192] width 663 height 166
click at [509, 166] on icon "image/svg+xml -7 -11 -6 8 ?" at bounding box center [784, 192] width 663 height 166
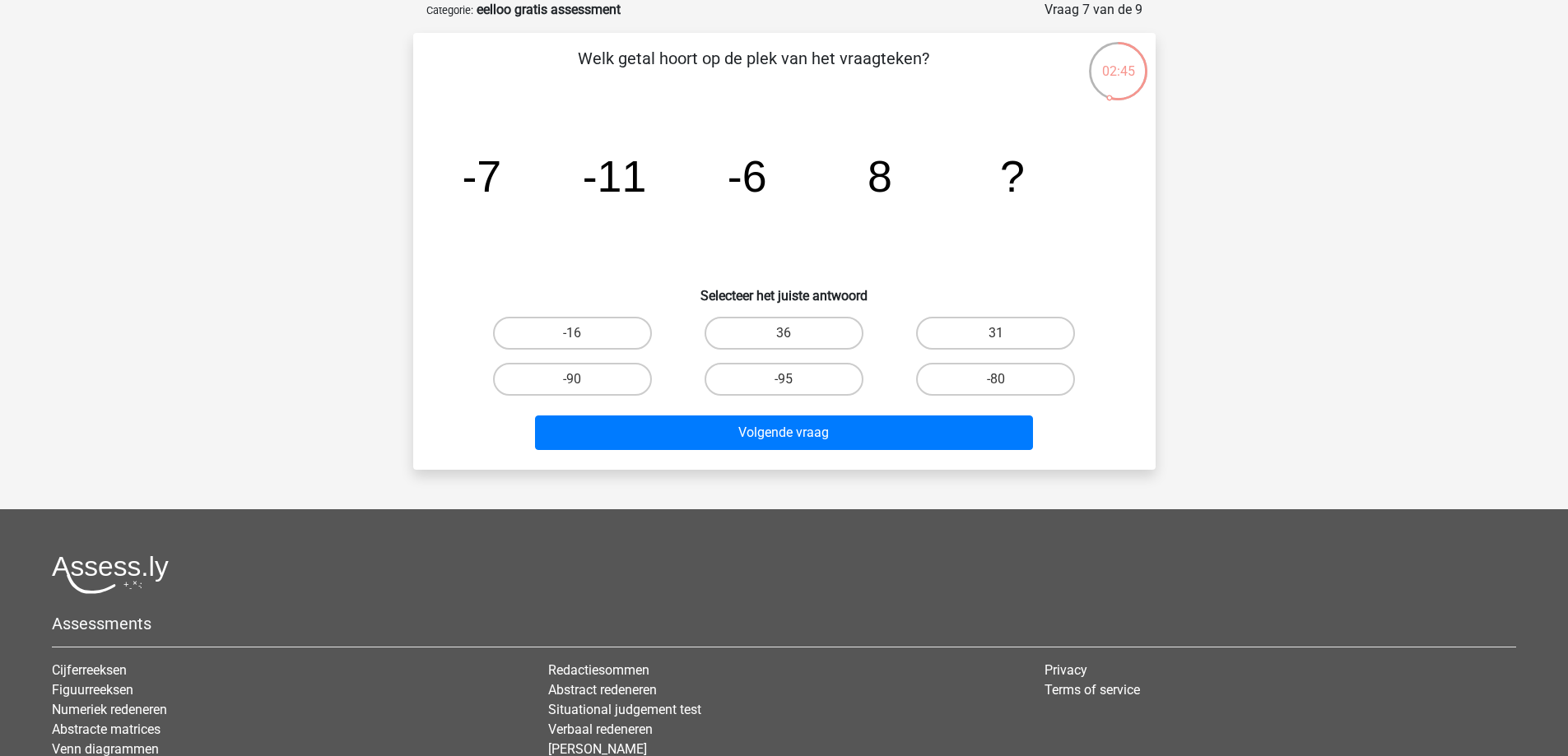
click at [501, 165] on tspan "-11" at bounding box center [482, 176] width 40 height 49
click at [501, 164] on tspan "-11" at bounding box center [482, 176] width 40 height 49
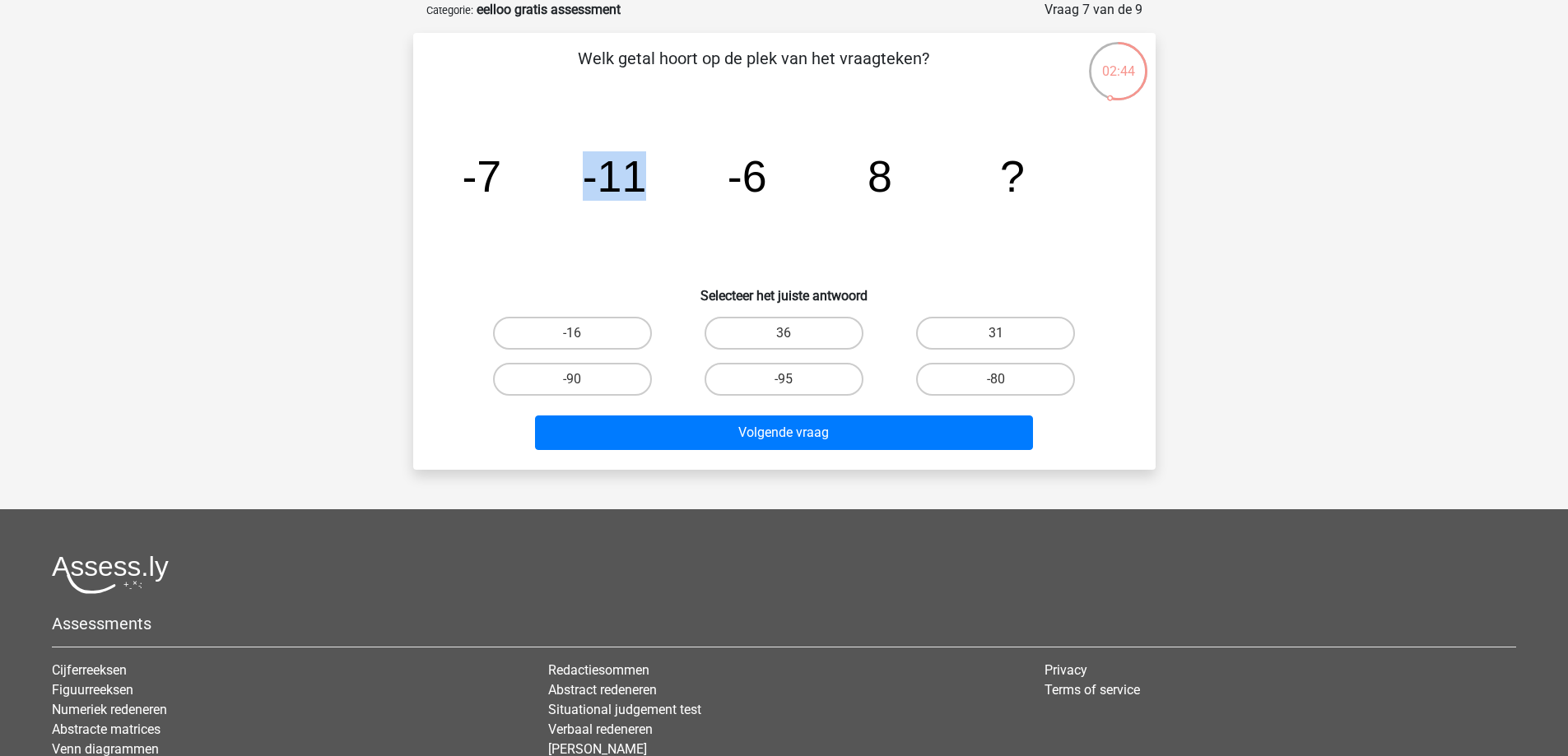
click at [501, 164] on tspan "-11" at bounding box center [482, 176] width 40 height 49
click at [717, 161] on icon "image/svg+xml -7 -11 -6 8 ?" at bounding box center [784, 192] width 663 height 166
click at [1027, 168] on icon "image/svg+xml -7 -11 -6 8 ?" at bounding box center [784, 192] width 663 height 166
drag, startPoint x: 1027, startPoint y: 169, endPoint x: 360, endPoint y: 161, distance: 667.0
click at [360, 161] on div "Registreer" at bounding box center [784, 431] width 1568 height 1026
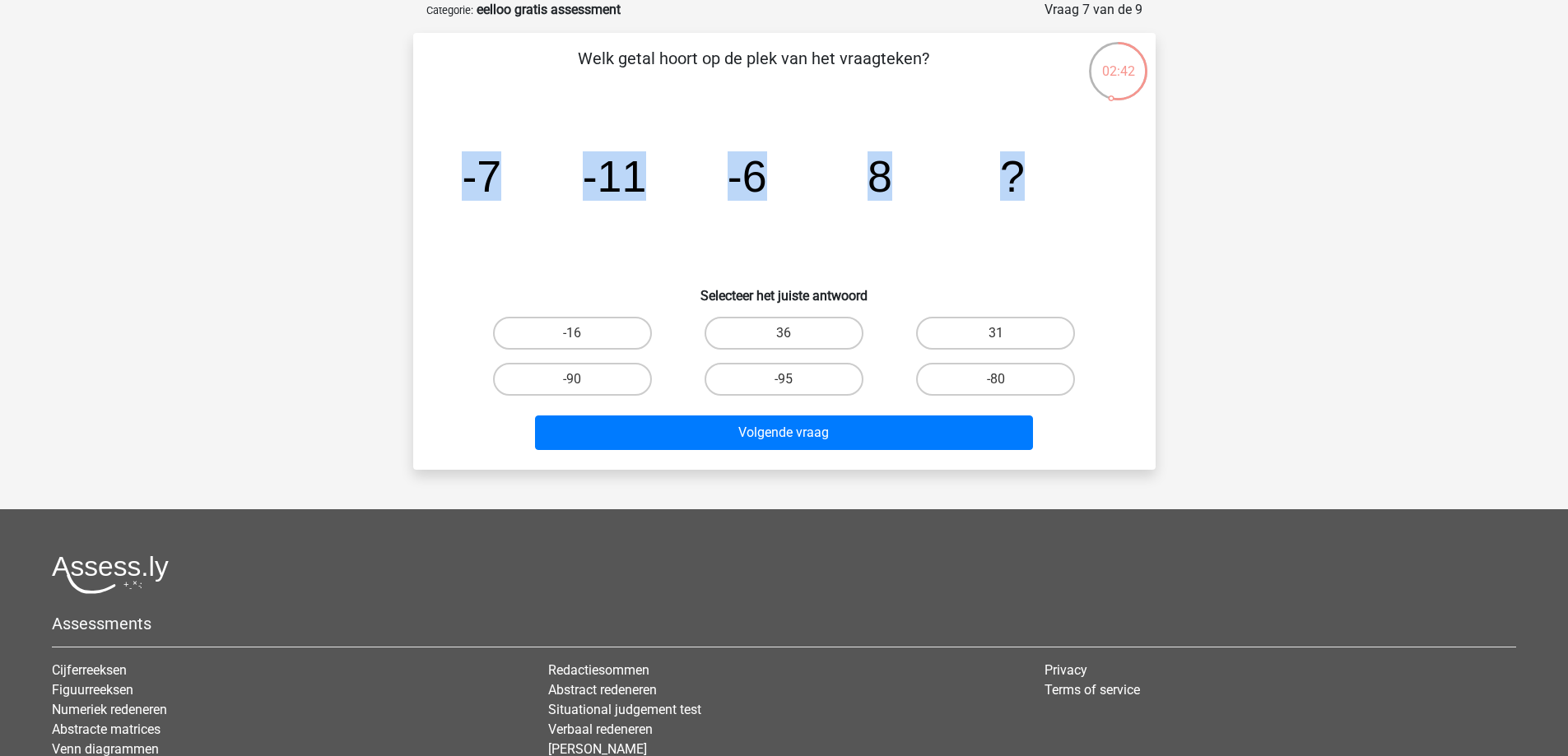
copy g "-7 -11 -6 8 ?"
click at [961, 224] on icon "image/svg+xml -7 -11 -6 8 ?" at bounding box center [784, 192] width 663 height 166
click at [989, 325] on label "31" at bounding box center [995, 333] width 159 height 33
click at [996, 333] on input "31" at bounding box center [1002, 338] width 11 height 11
radio input "true"
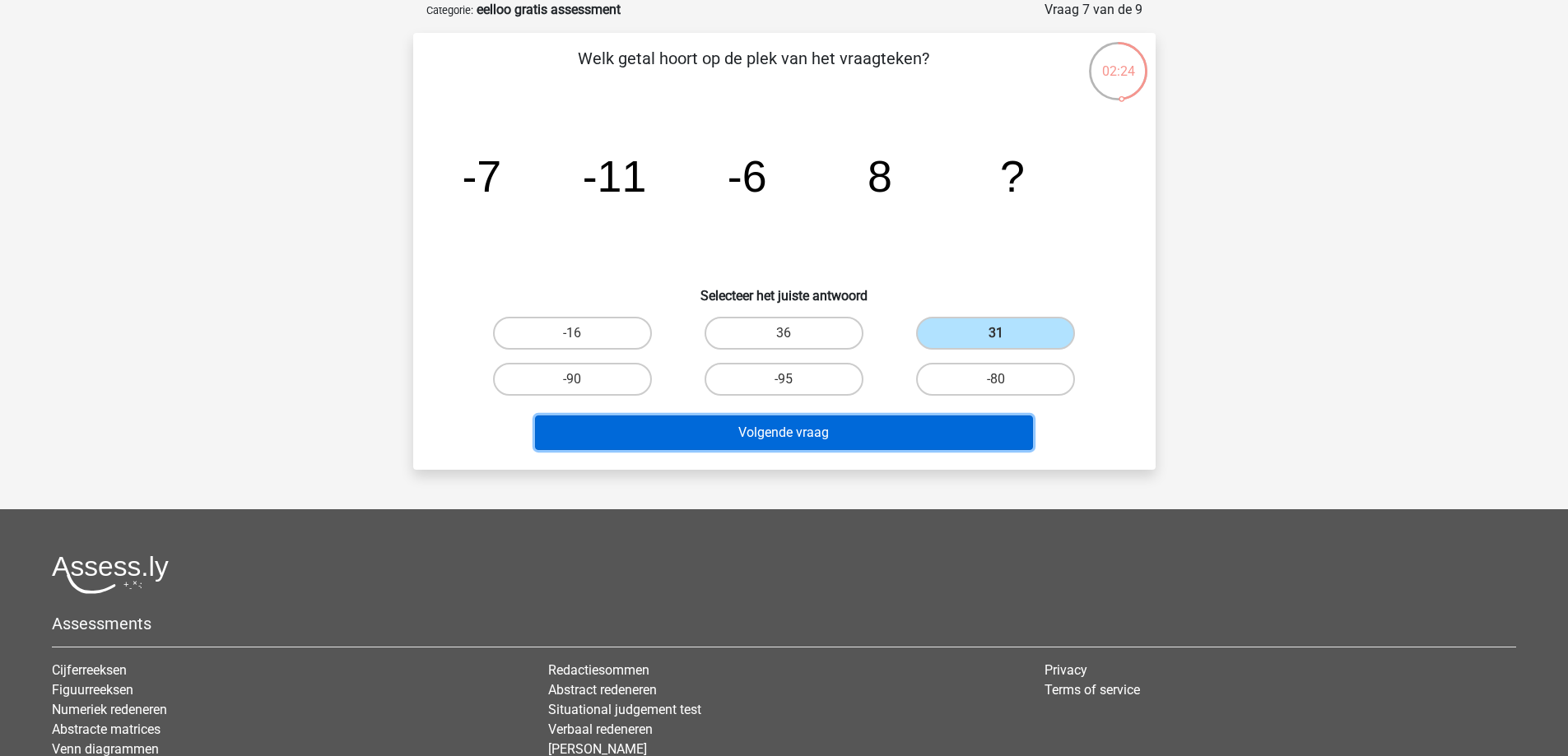
click at [868, 438] on button "Volgende vraag" at bounding box center [784, 432] width 498 height 35
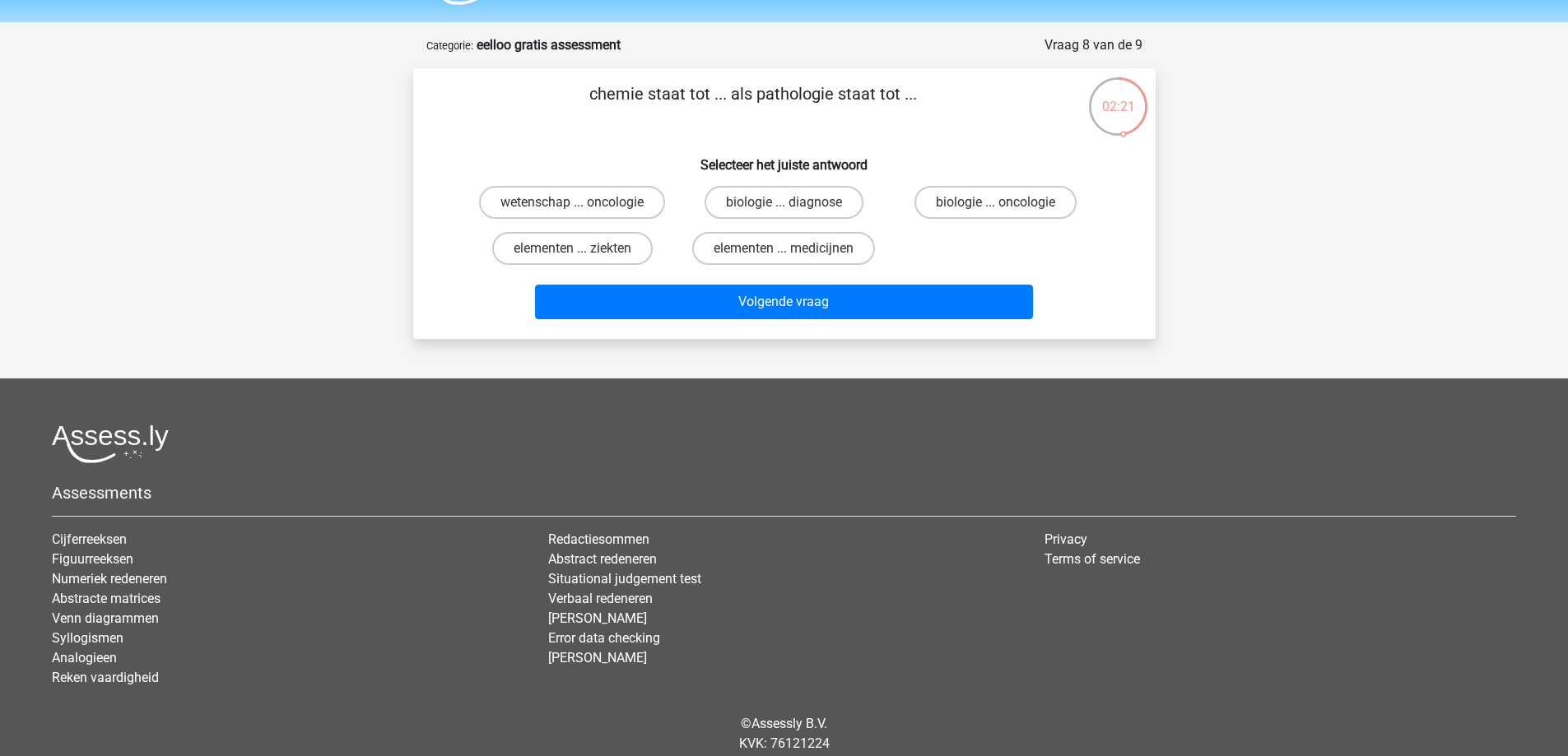
scroll to position [46, 0]
drag, startPoint x: 829, startPoint y: 97, endPoint x: 755, endPoint y: 98, distance: 74.0
click at [755, 98] on p "chemie staat tot ... als pathologie staat tot ..." at bounding box center [753, 107] width 628 height 49
copy p "pathologie"
click at [790, 236] on label "elementen ... medicijnen" at bounding box center [784, 249] width 183 height 33
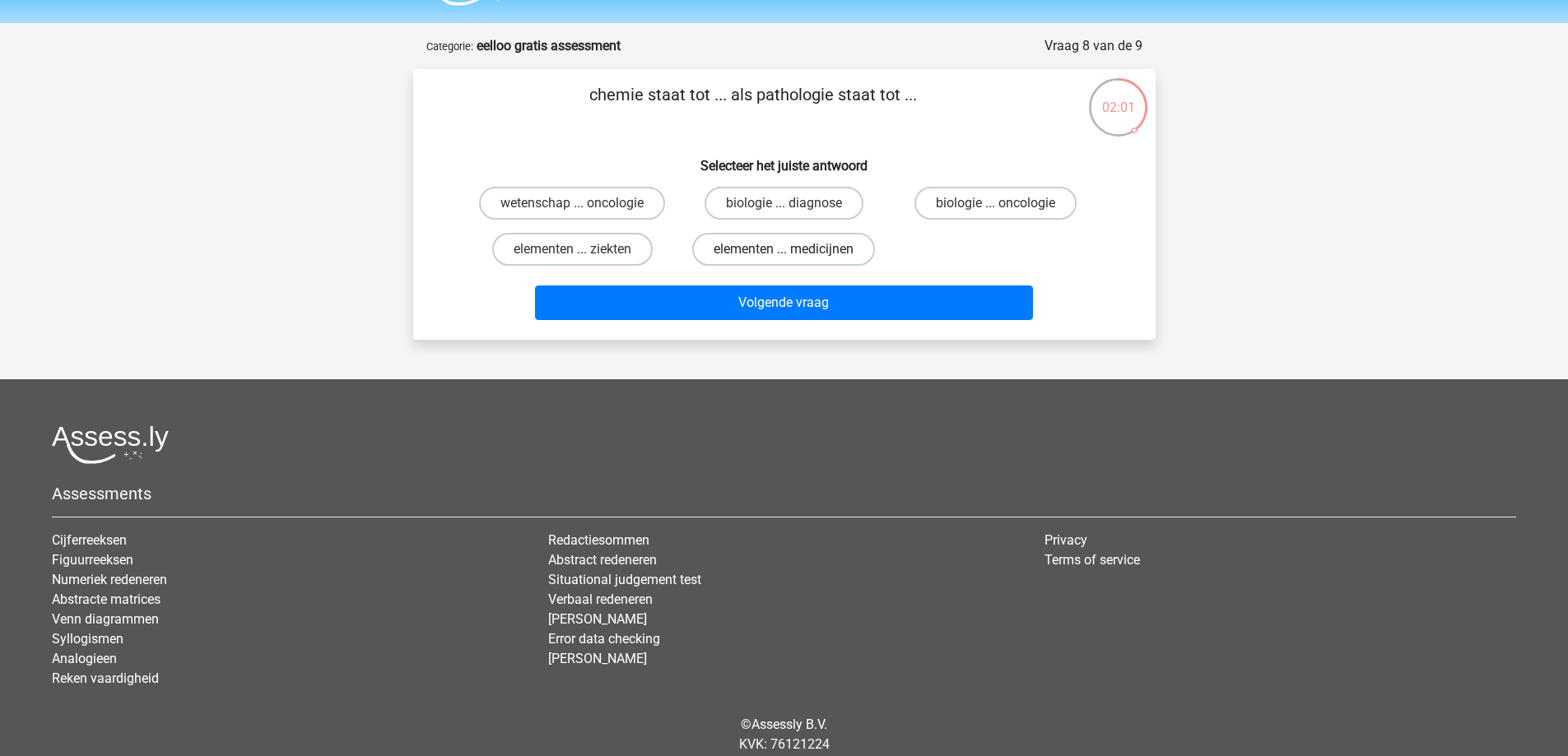
click at [790, 249] on input "elementen ... medicijnen" at bounding box center [789, 254] width 11 height 11
radio input "true"
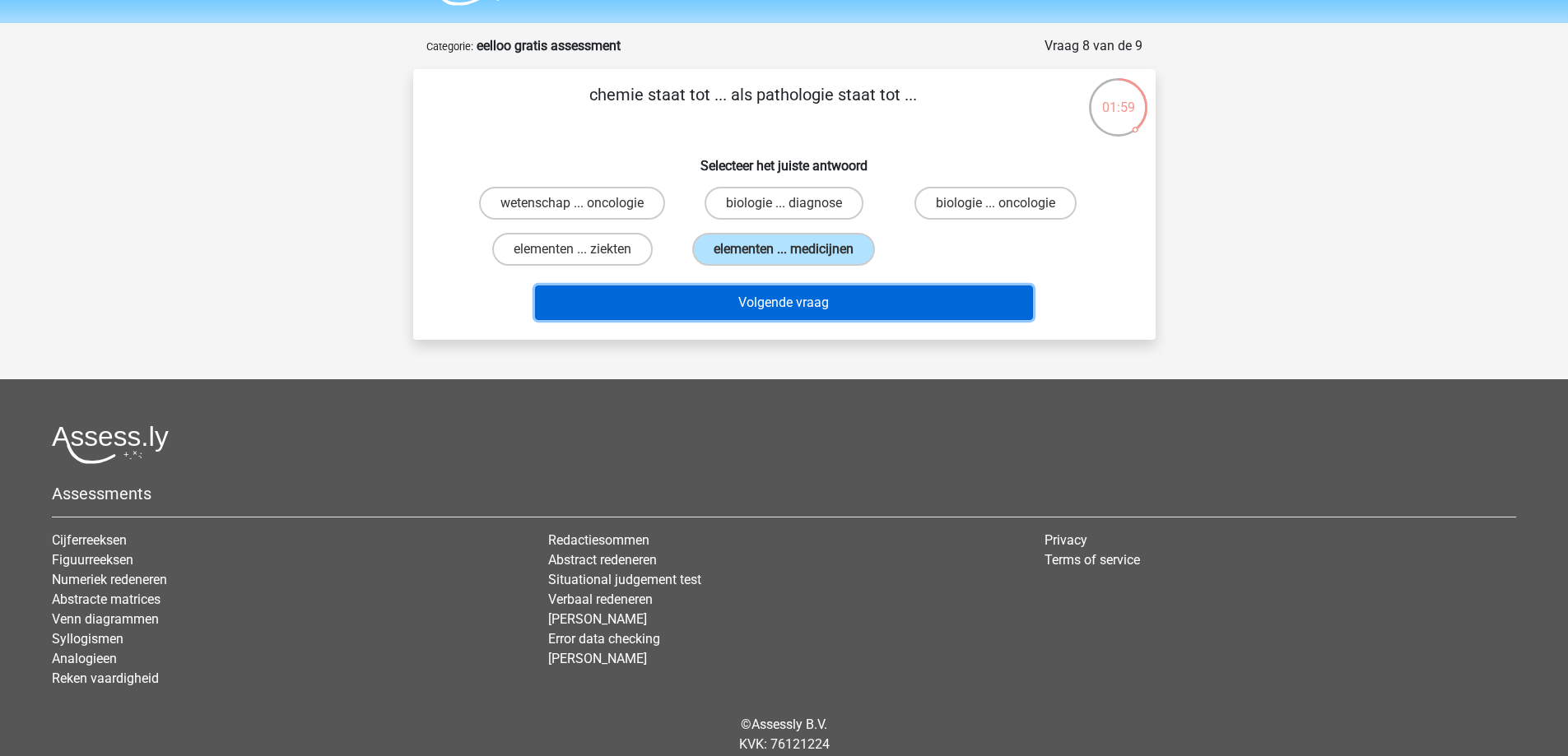
click at [747, 303] on button "Volgende vraag" at bounding box center [784, 303] width 498 height 35
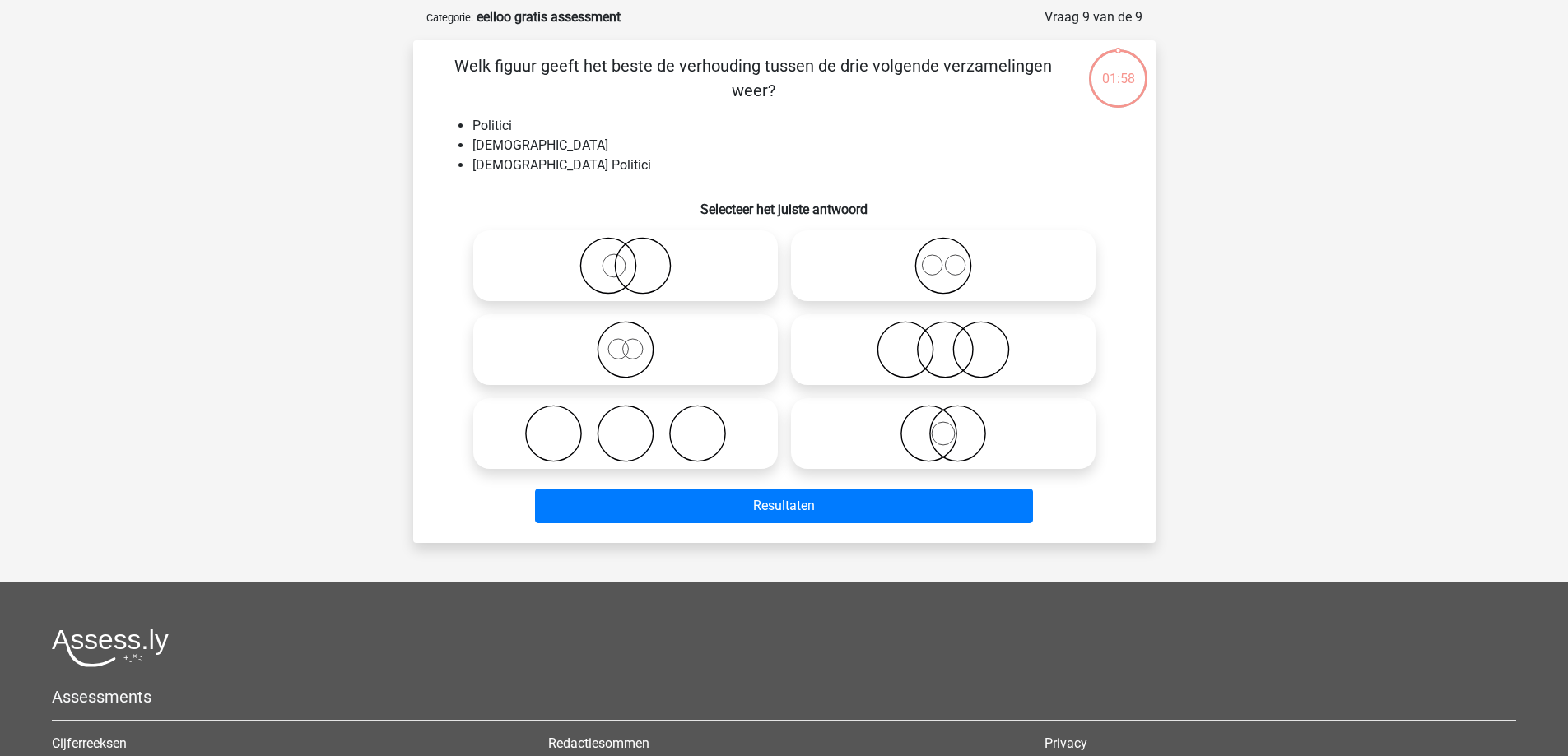
scroll to position [82, 0]
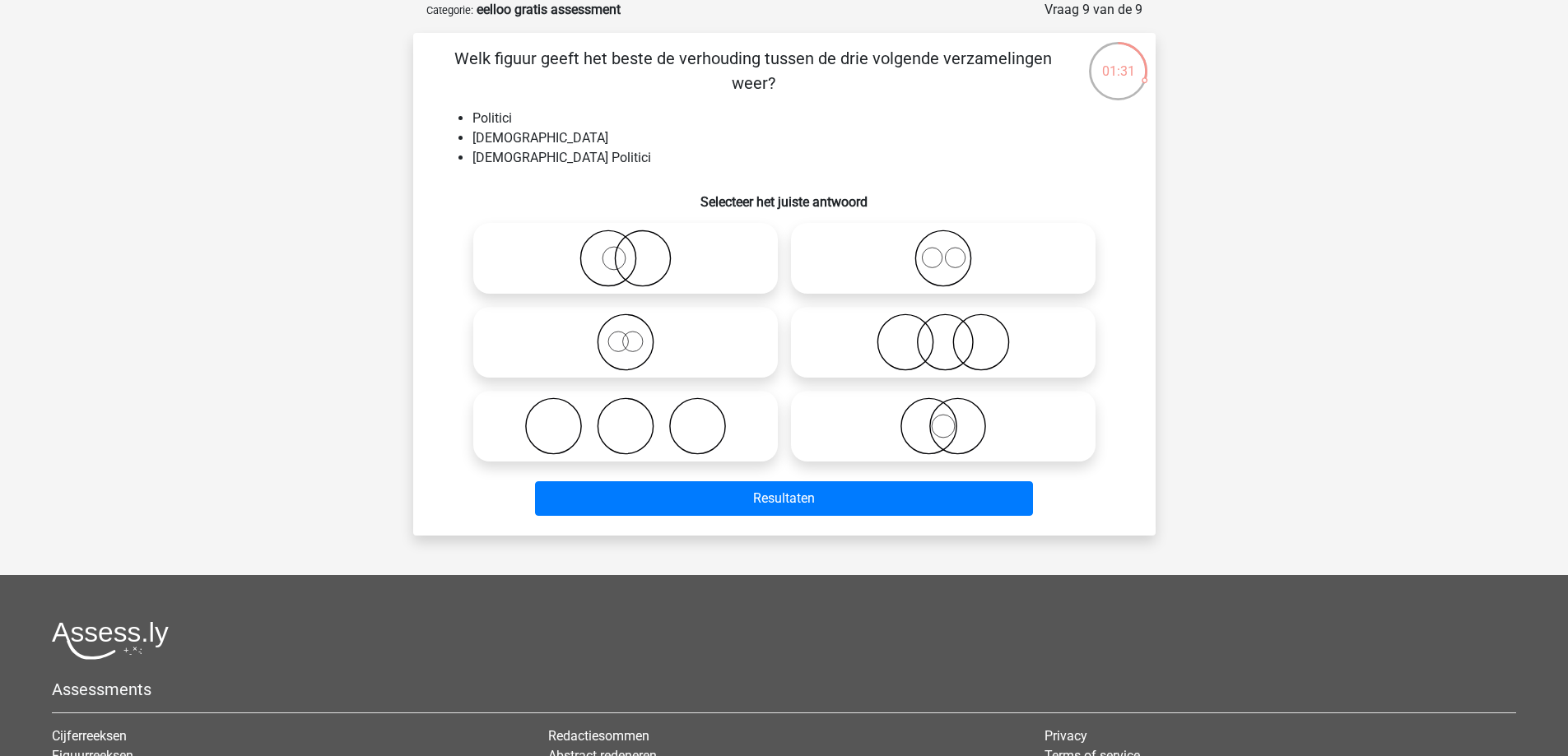
click at [639, 344] on icon at bounding box center [626, 342] width 292 height 58
click at [636, 334] on input "radio" at bounding box center [631, 328] width 11 height 11
radio input "true"
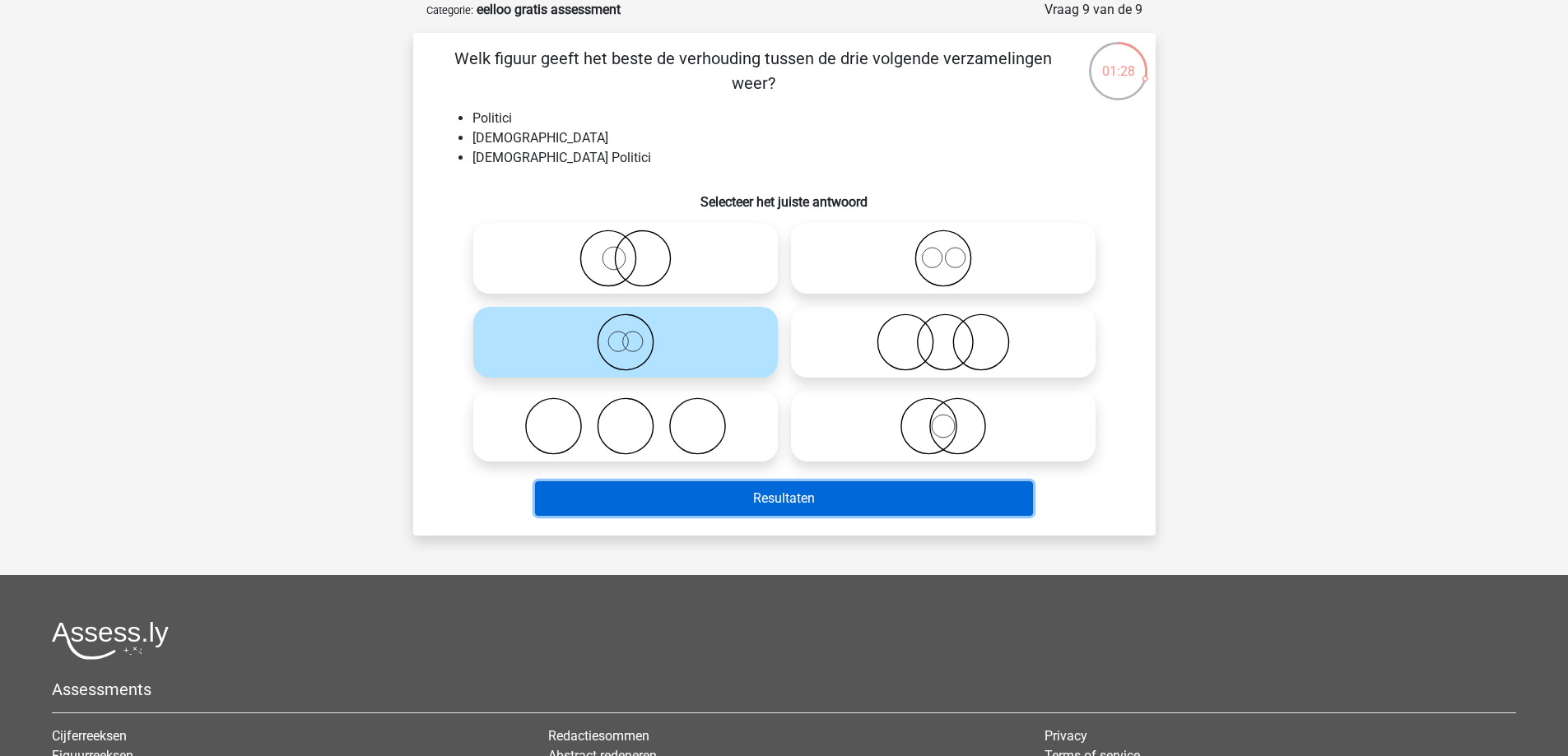
click at [758, 492] on button "Resultaten" at bounding box center [784, 498] width 498 height 35
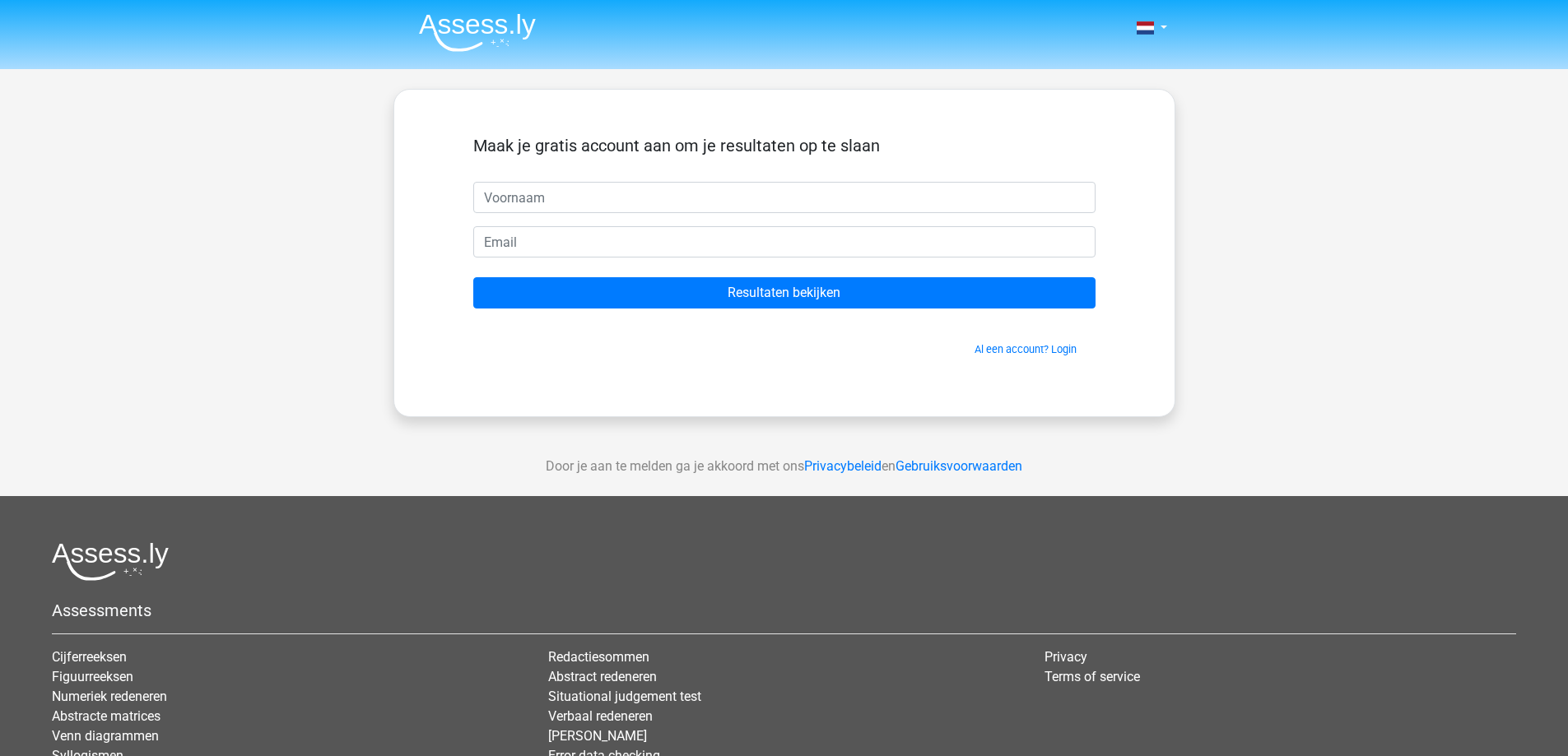
click at [633, 204] on input "text" at bounding box center [784, 197] width 622 height 31
type input "Max"
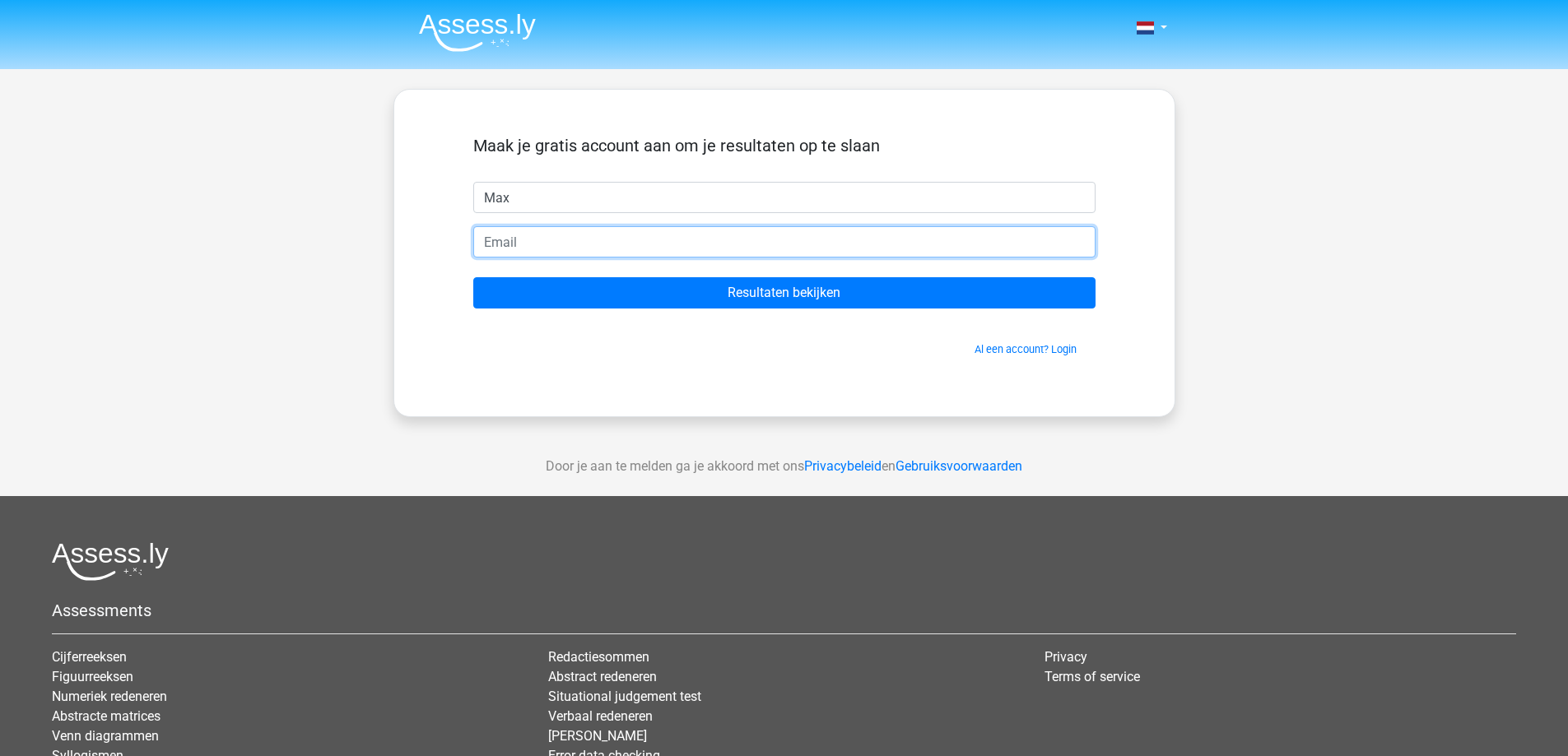
click at [574, 246] on input "email" at bounding box center [784, 242] width 622 height 31
type input "[EMAIL_ADDRESS][DOMAIN_NAME]"
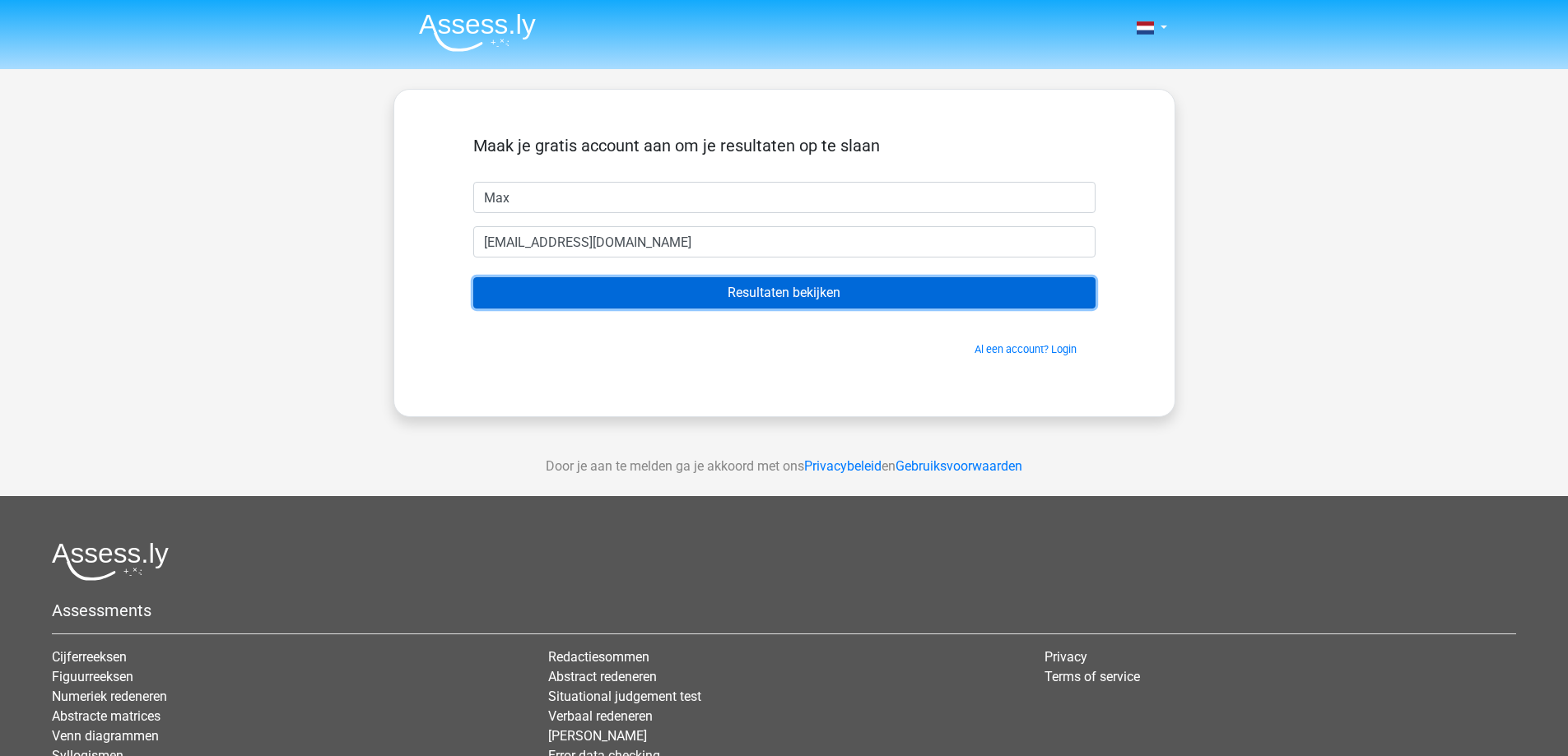
click at [596, 293] on input "Resultaten bekijken" at bounding box center [784, 292] width 622 height 31
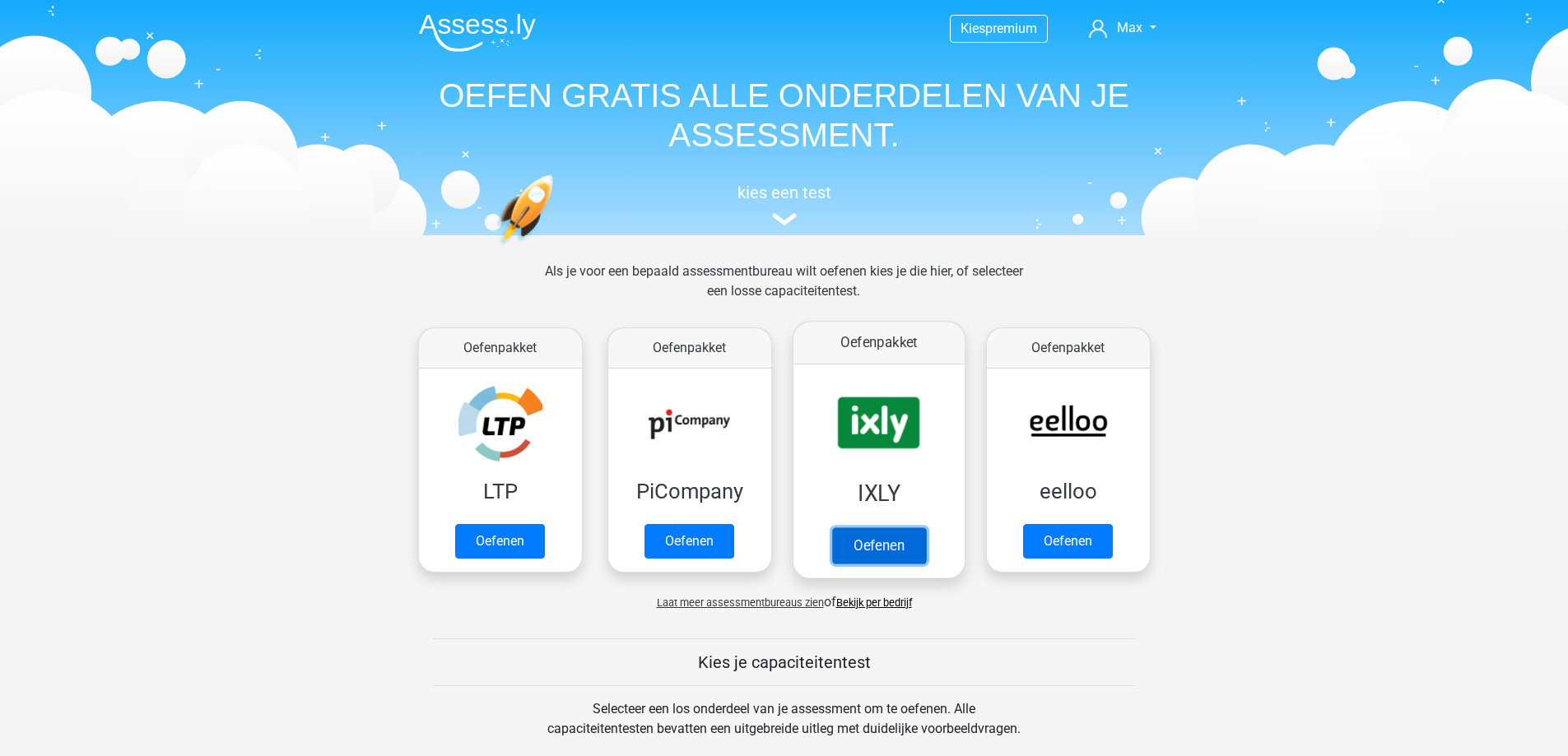
click at [858, 548] on link "Oefenen" at bounding box center [878, 545] width 94 height 36
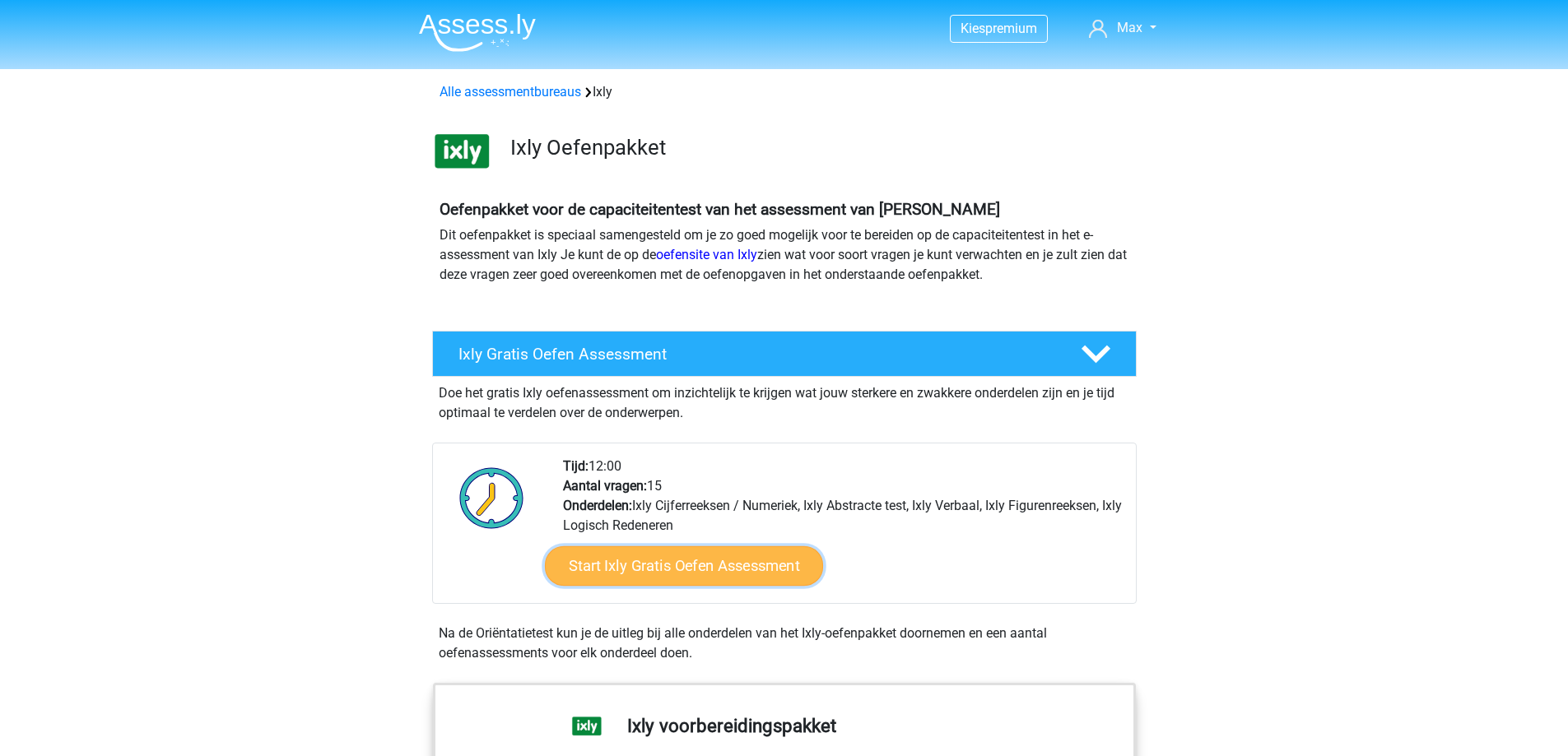
click at [731, 565] on link "Start Ixly Gratis Oefen Assessment" at bounding box center [684, 566] width 278 height 40
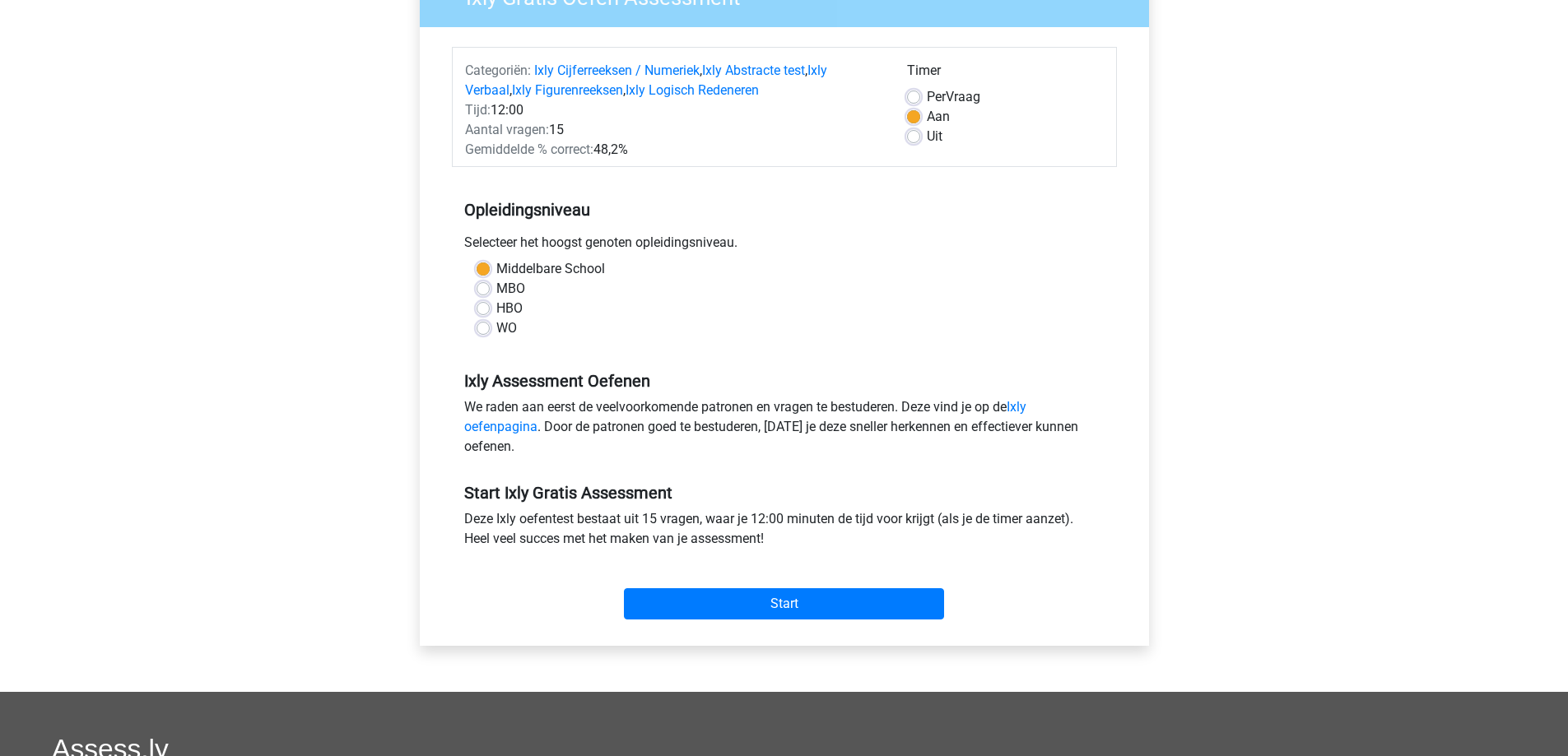
scroll to position [182, 0]
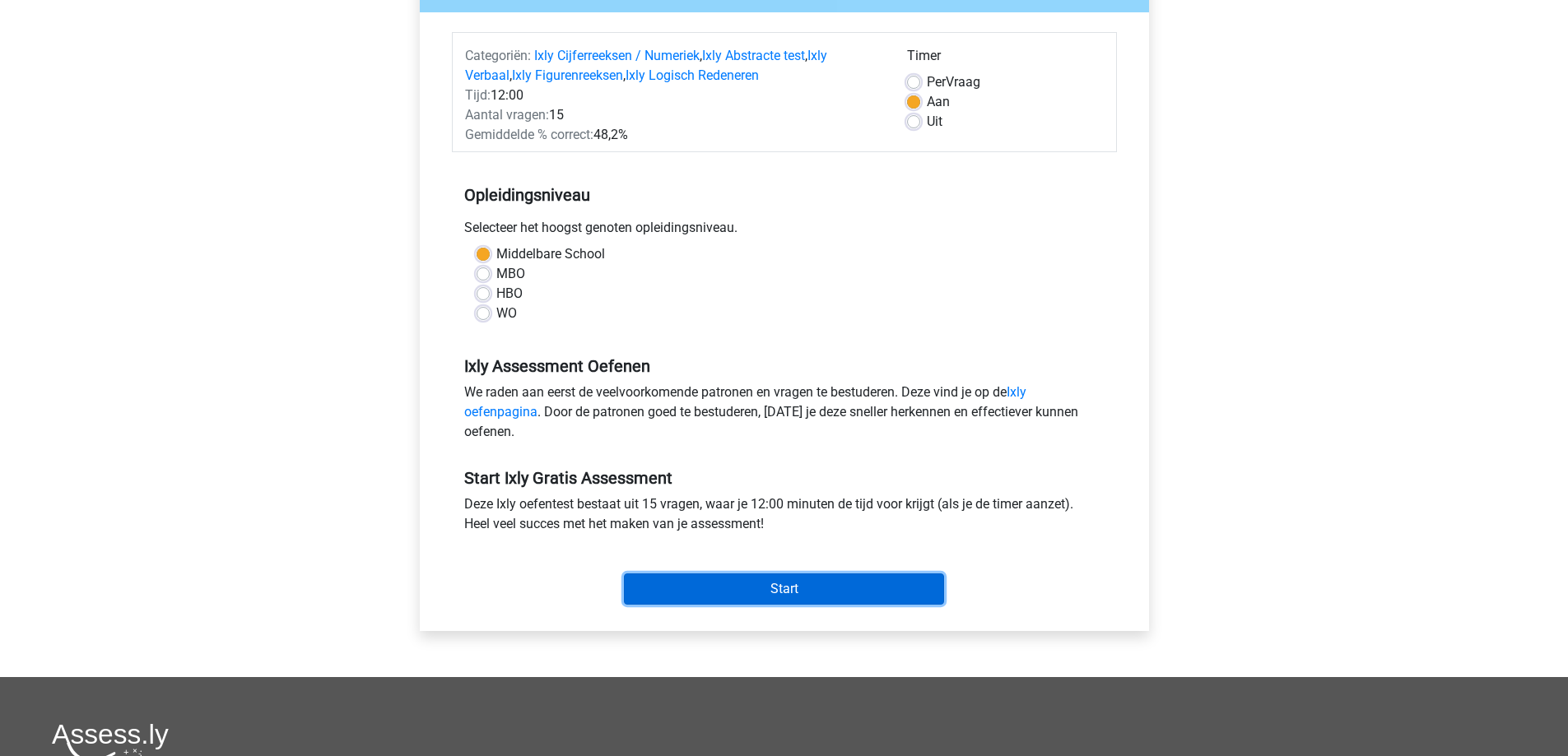
click at [801, 595] on input "Start" at bounding box center [784, 589] width 321 height 31
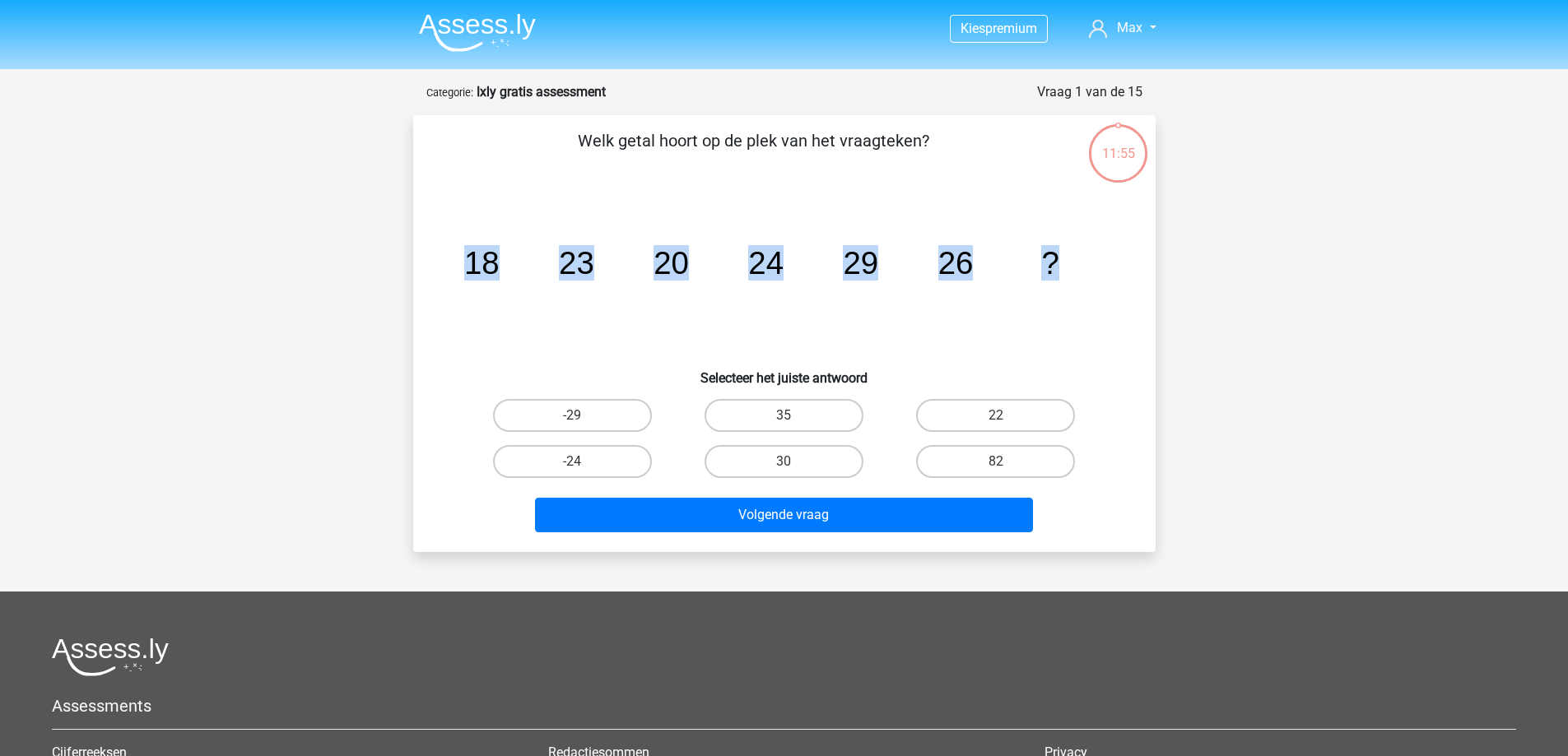
drag, startPoint x: 476, startPoint y: 265, endPoint x: 1069, endPoint y: 245, distance: 593.3
click at [1069, 245] on icon "image/svg+xml 18 23 20 24 29 26 ?" at bounding box center [784, 274] width 663 height 166
copy g "18 23 20 24 29 26 ?"
click at [665, 347] on icon "image/svg+xml 18 23 20 24 29 26 ?" at bounding box center [784, 274] width 663 height 166
click at [787, 460] on label "30" at bounding box center [784, 461] width 159 height 33
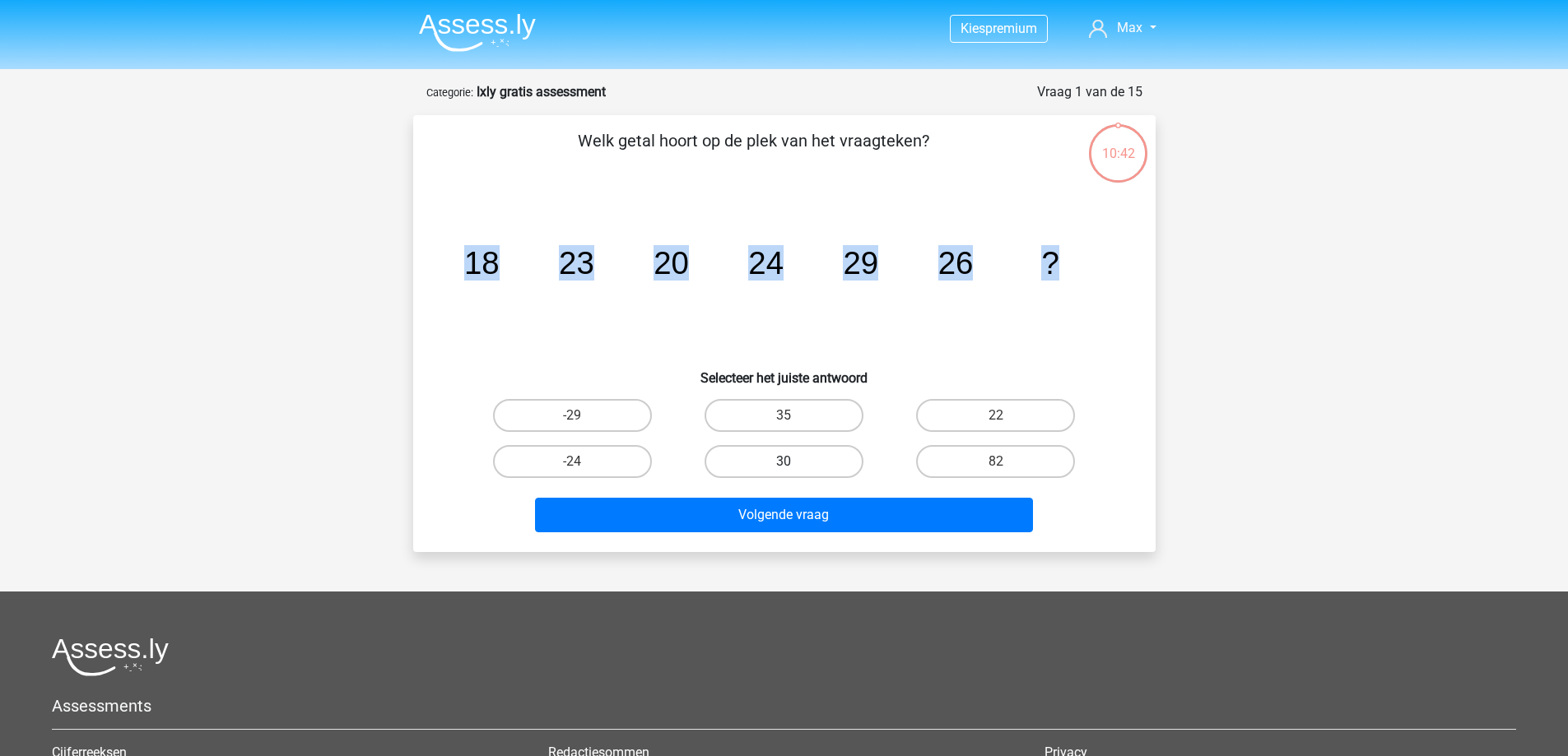
click at [787, 462] on input "30" at bounding box center [789, 467] width 11 height 11
radio input "true"
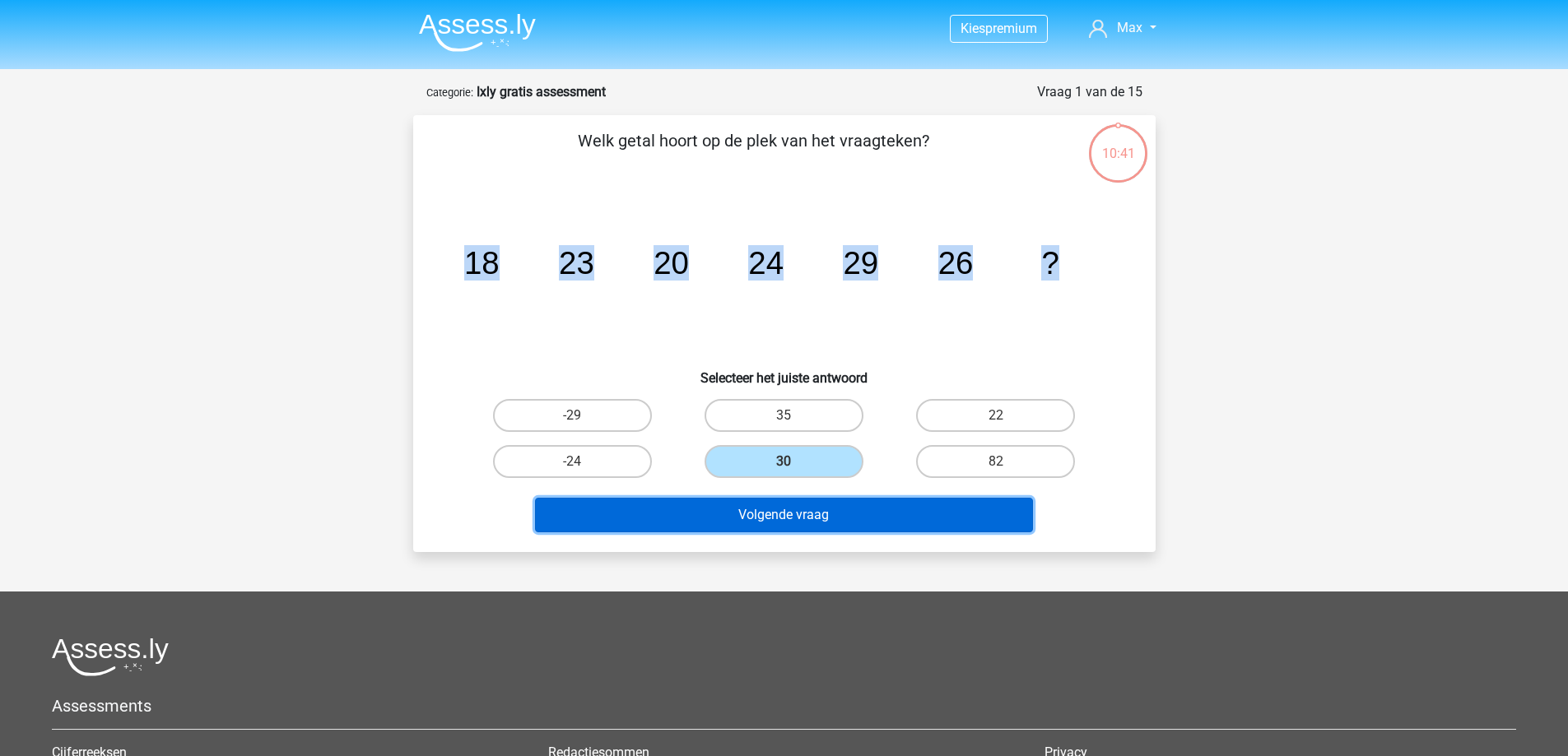
click at [793, 512] on button "Volgende vraag" at bounding box center [784, 514] width 498 height 35
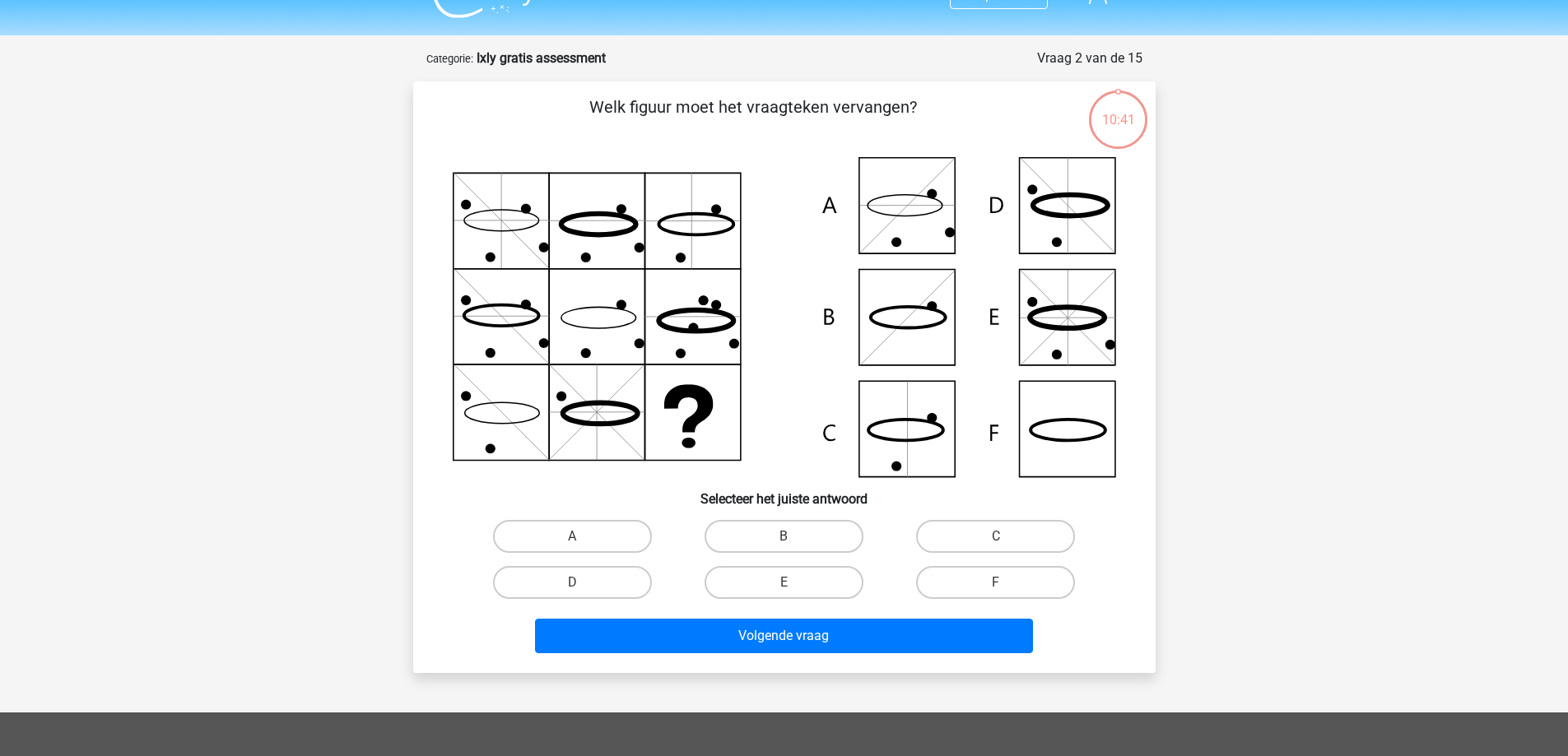
scroll to position [82, 0]
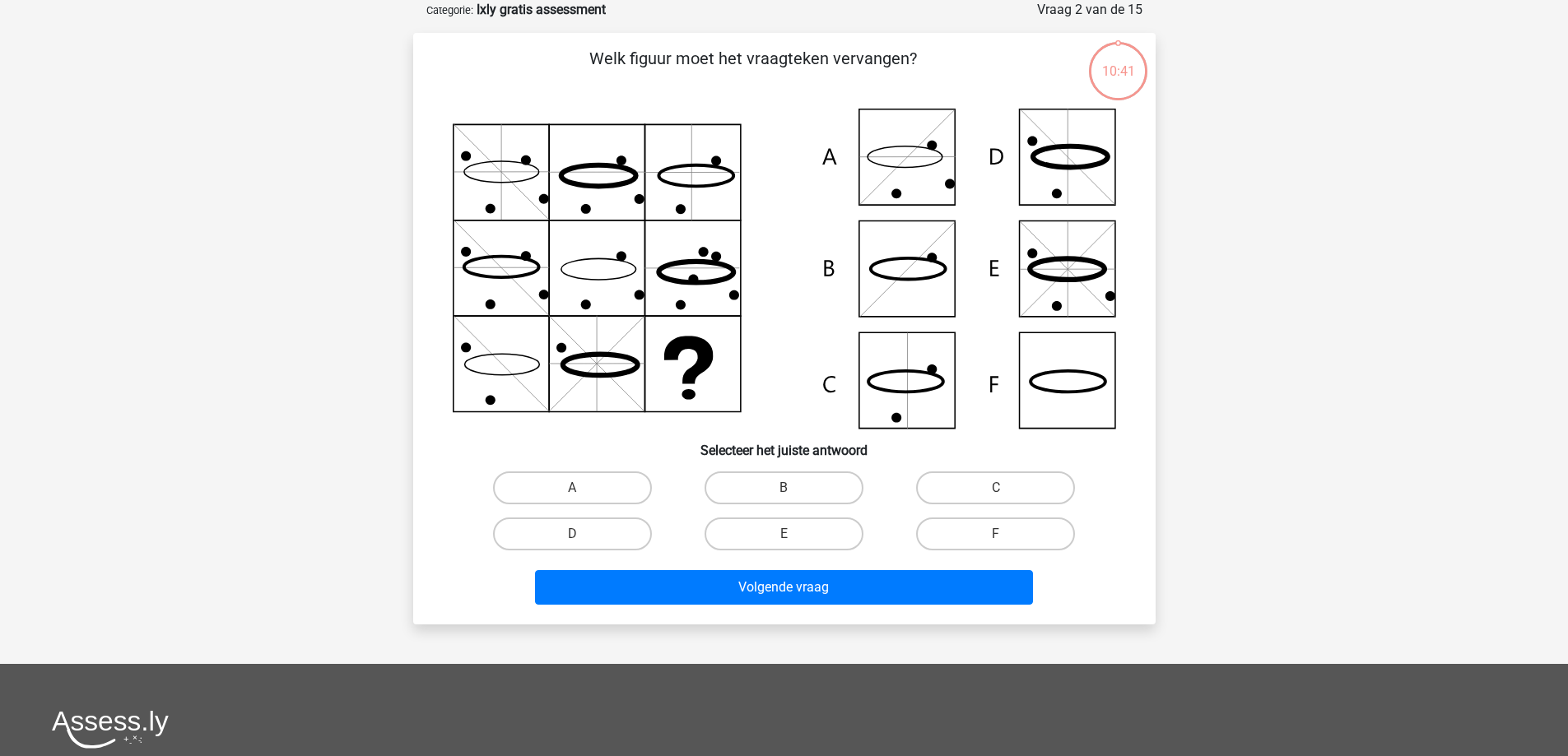
click at [827, 252] on icon at bounding box center [784, 269] width 663 height 320
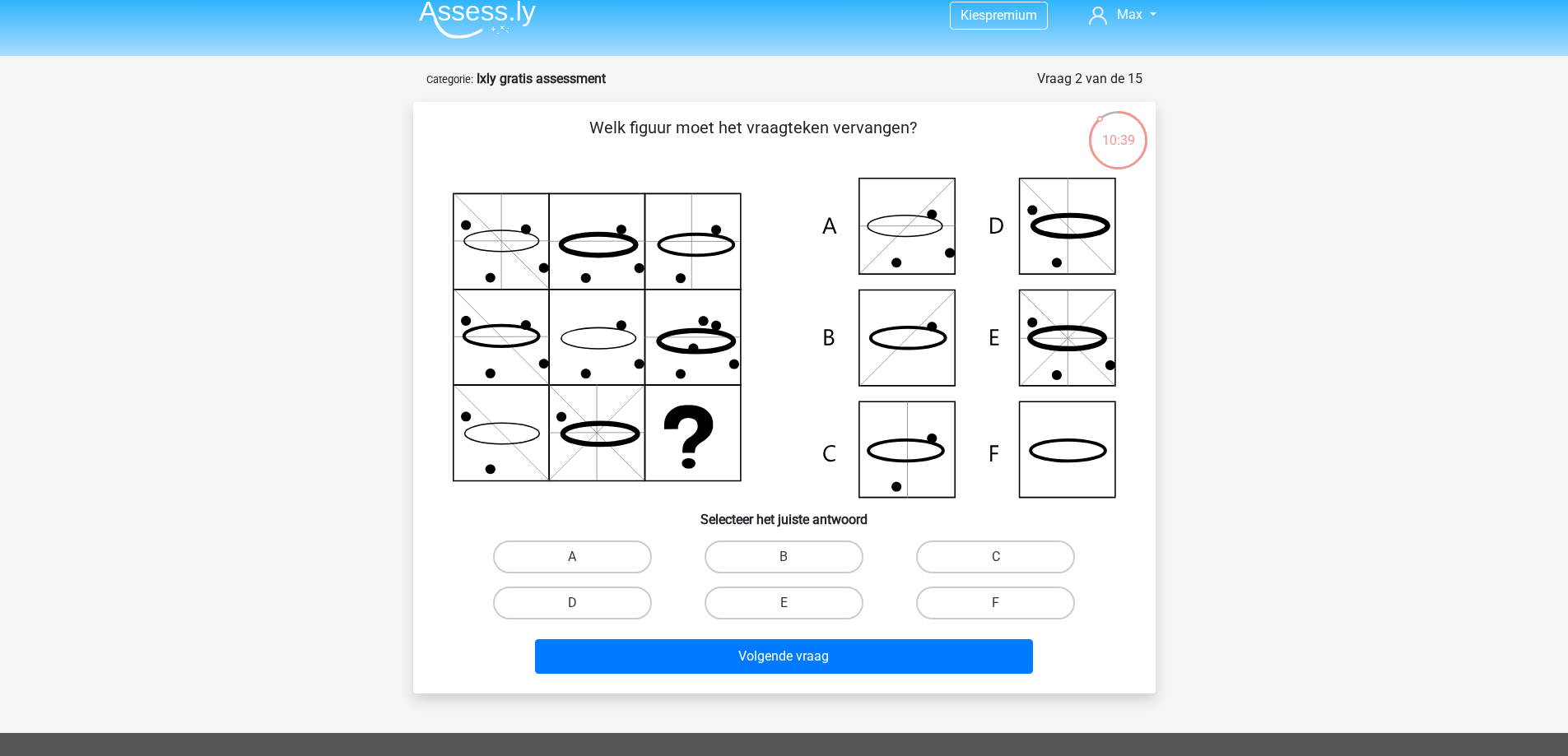
scroll to position [0, 0]
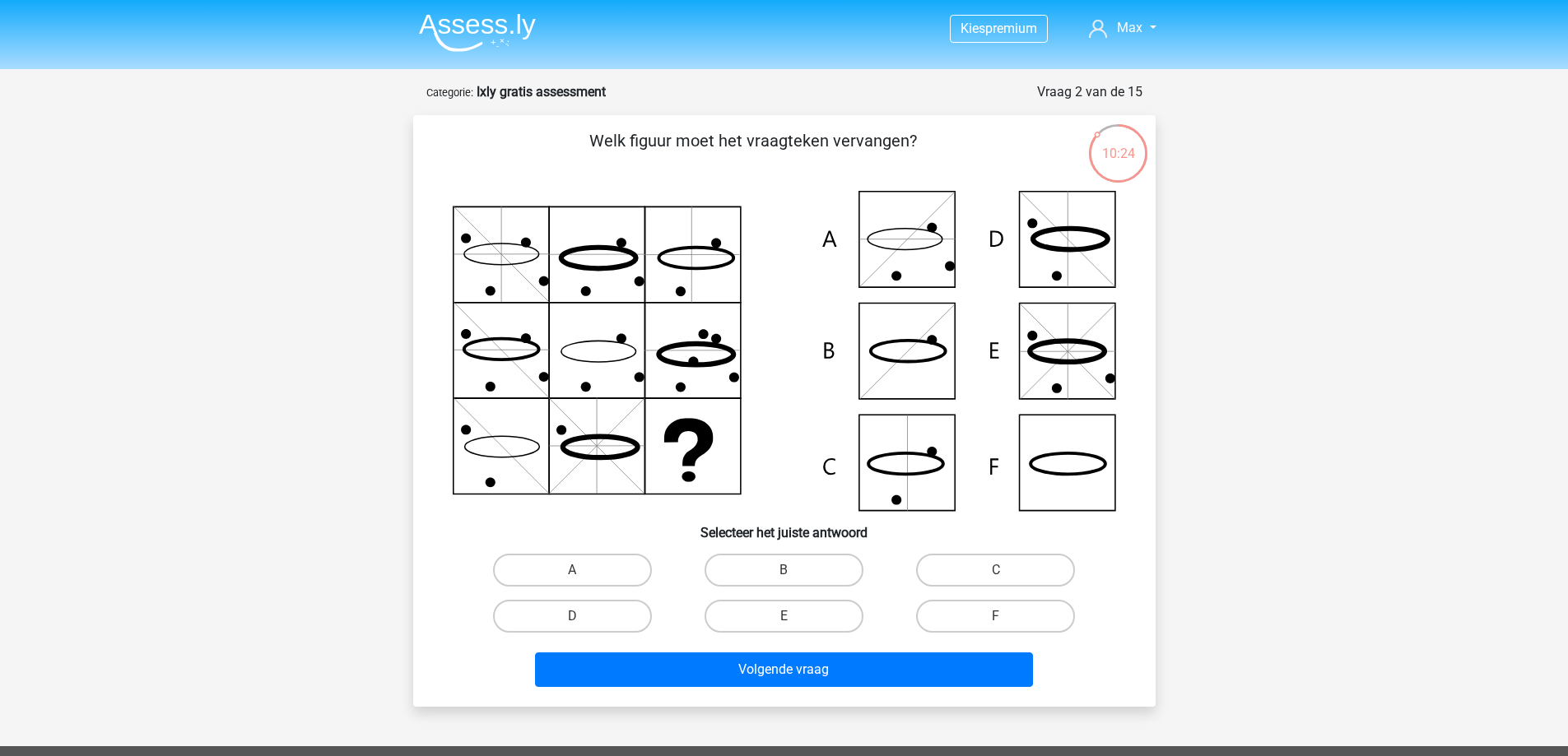
click at [705, 442] on icon at bounding box center [688, 442] width 49 height 47
click at [901, 453] on icon at bounding box center [906, 464] width 75 height 21
click at [689, 466] on icon at bounding box center [784, 351] width 663 height 320
click at [981, 619] on label "F" at bounding box center [995, 616] width 159 height 33
click at [996, 619] on input "F" at bounding box center [1002, 621] width 11 height 11
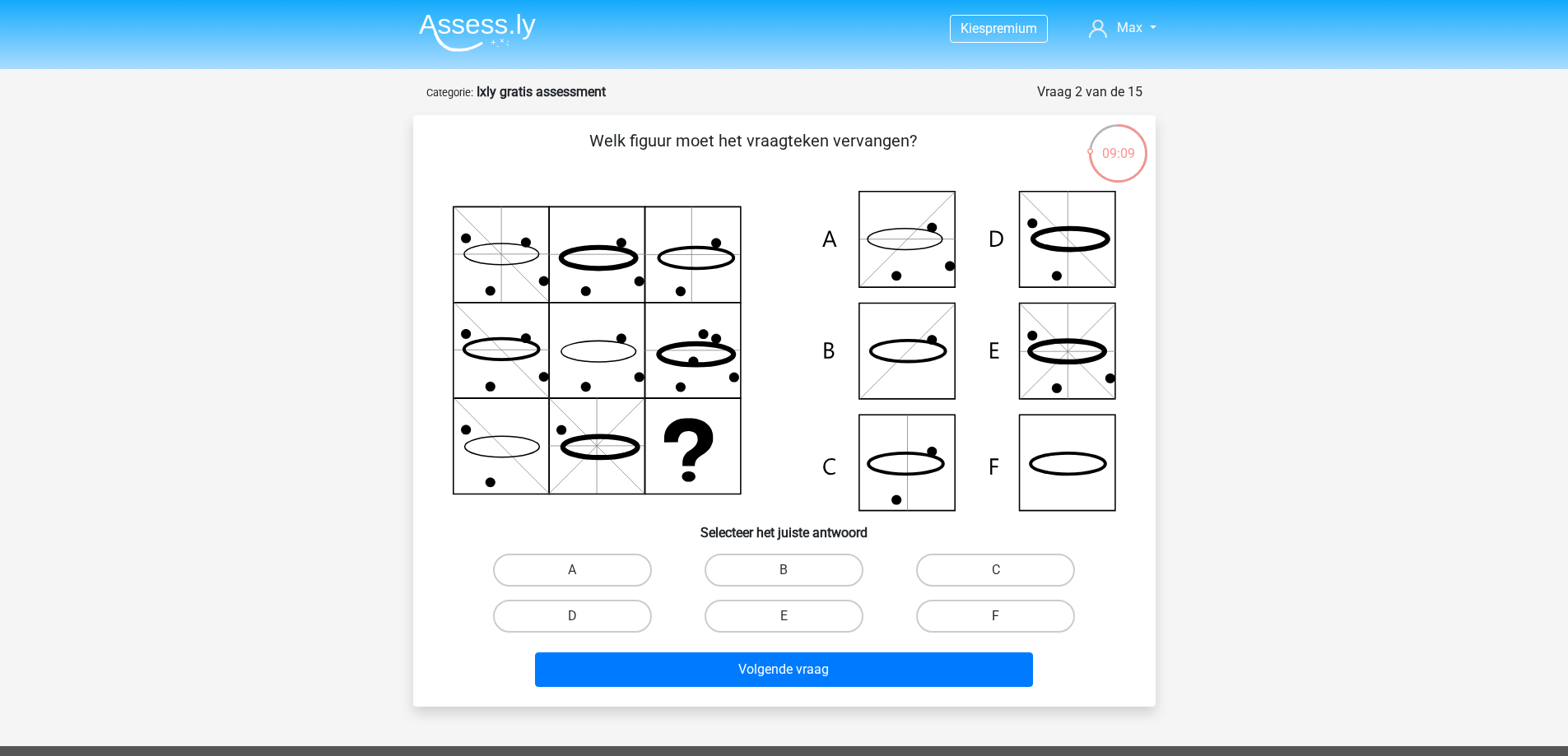
radio input "true"
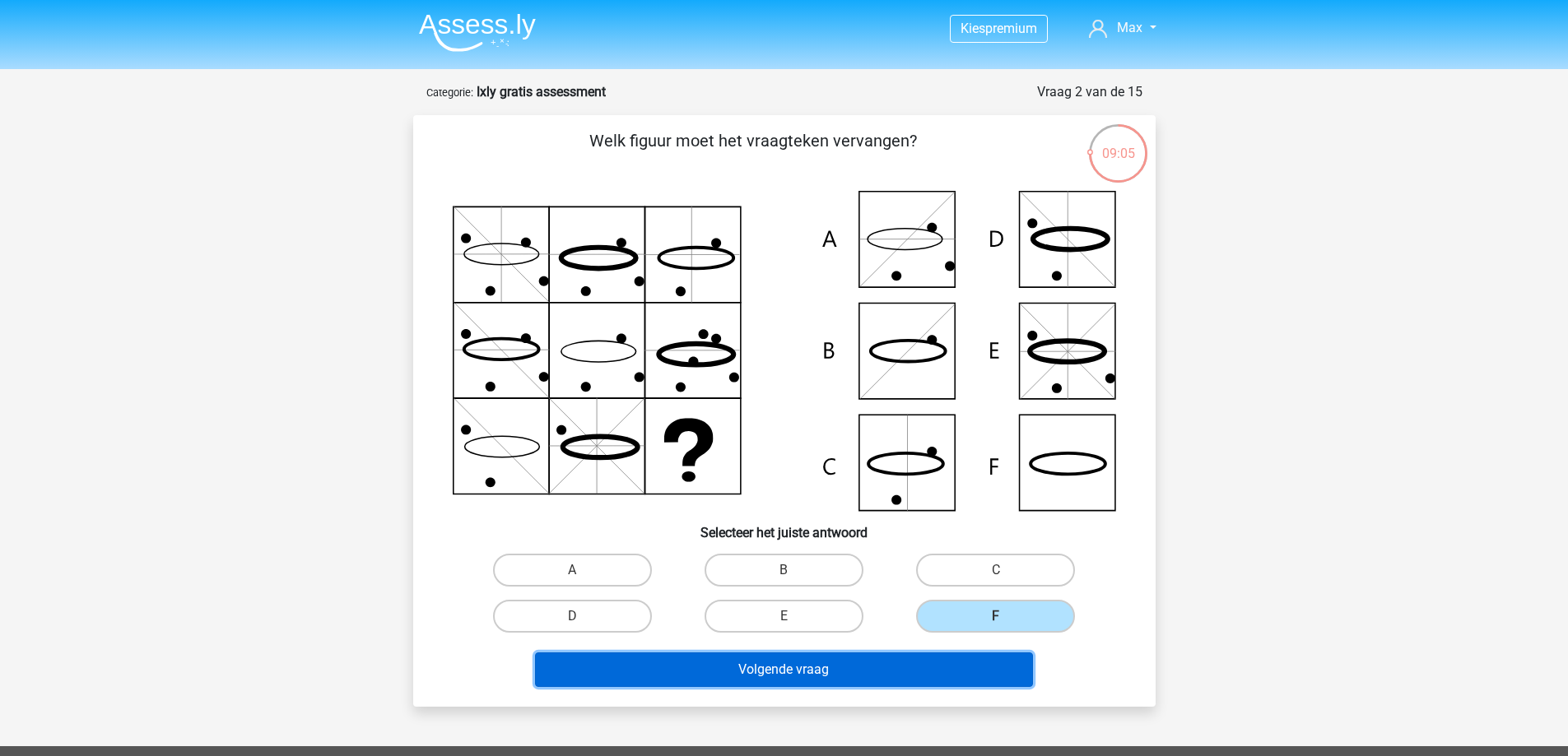
click at [800, 664] on button "Volgende vraag" at bounding box center [784, 670] width 498 height 35
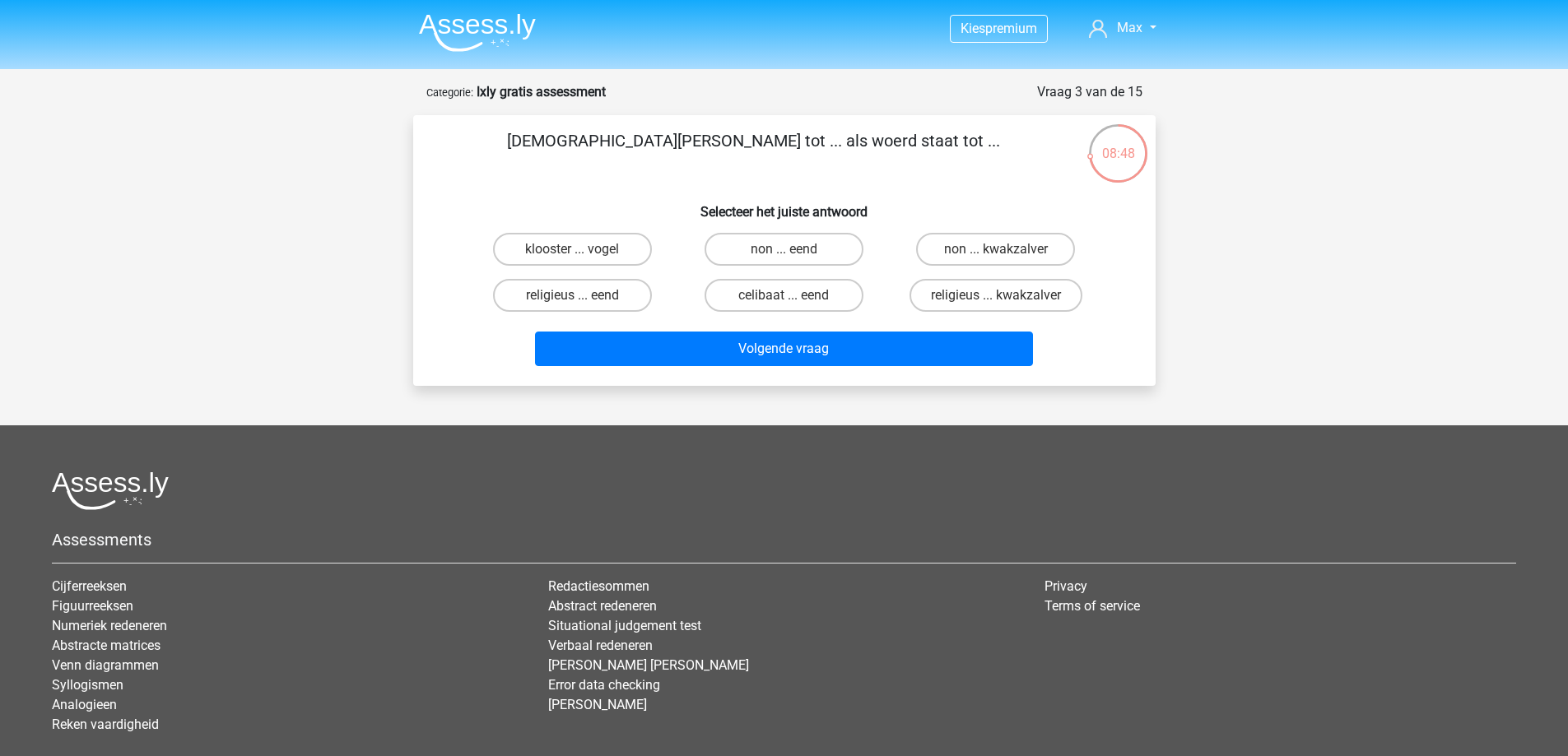
drag, startPoint x: 604, startPoint y: 142, endPoint x: 898, endPoint y: 123, distance: 294.6
click at [898, 123] on div "[DEMOGRAPHIC_DATA][PERSON_NAME] tot ... als woerd staat tot ... Selecteer het j…" at bounding box center [784, 250] width 743 height 270
copy p "[DEMOGRAPHIC_DATA][PERSON_NAME] tot ... als woerd staat tot ..."
click at [934, 164] on p "[DEMOGRAPHIC_DATA][PERSON_NAME] tot ... als woerd staat tot ..." at bounding box center [753, 153] width 628 height 49
click at [828, 288] on label "celibaat ... eend" at bounding box center [784, 295] width 159 height 33
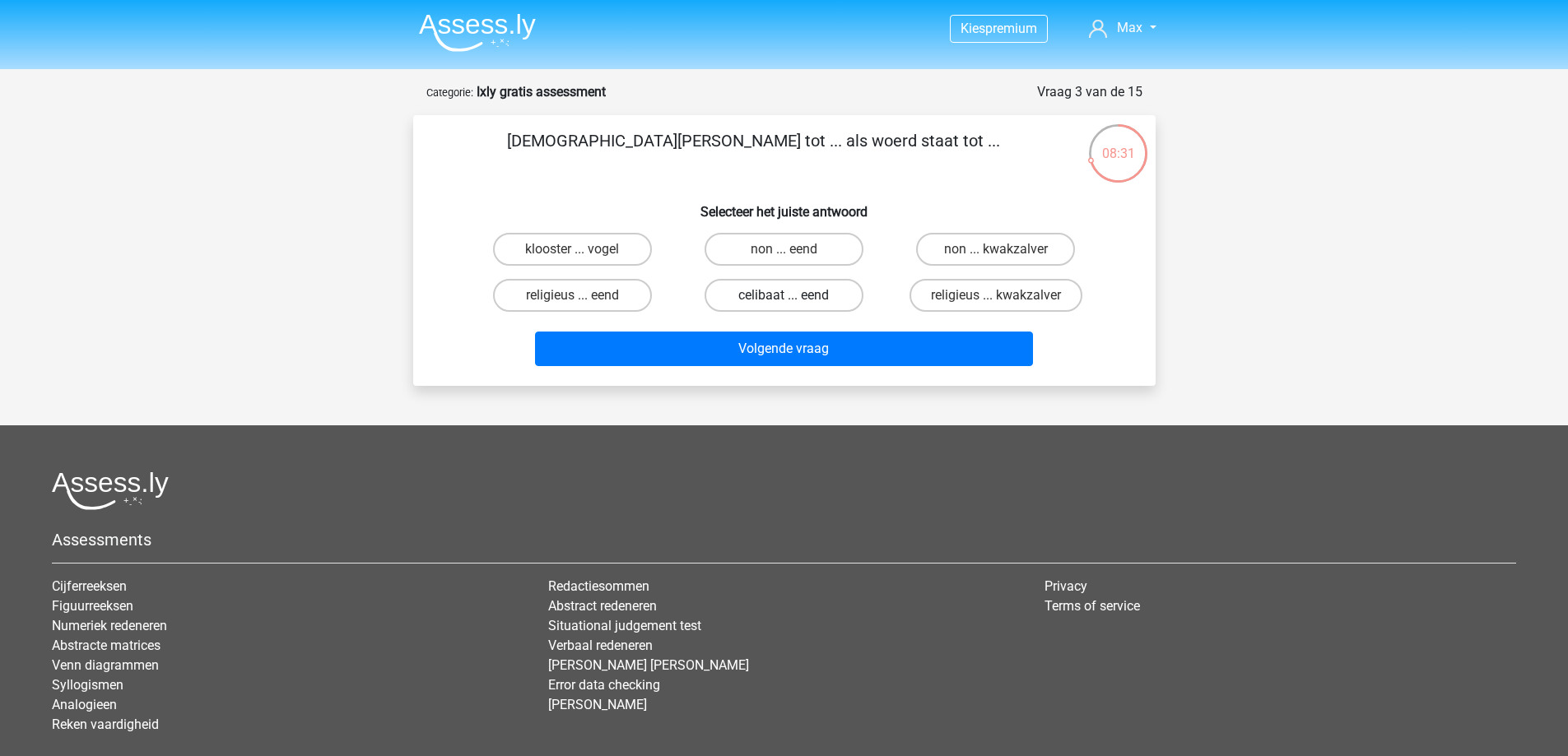
click at [795, 295] on input "celibaat ... eend" at bounding box center [789, 300] width 11 height 11
radio input "true"
click at [795, 252] on input "non ... eend" at bounding box center [789, 254] width 11 height 11
radio input "true"
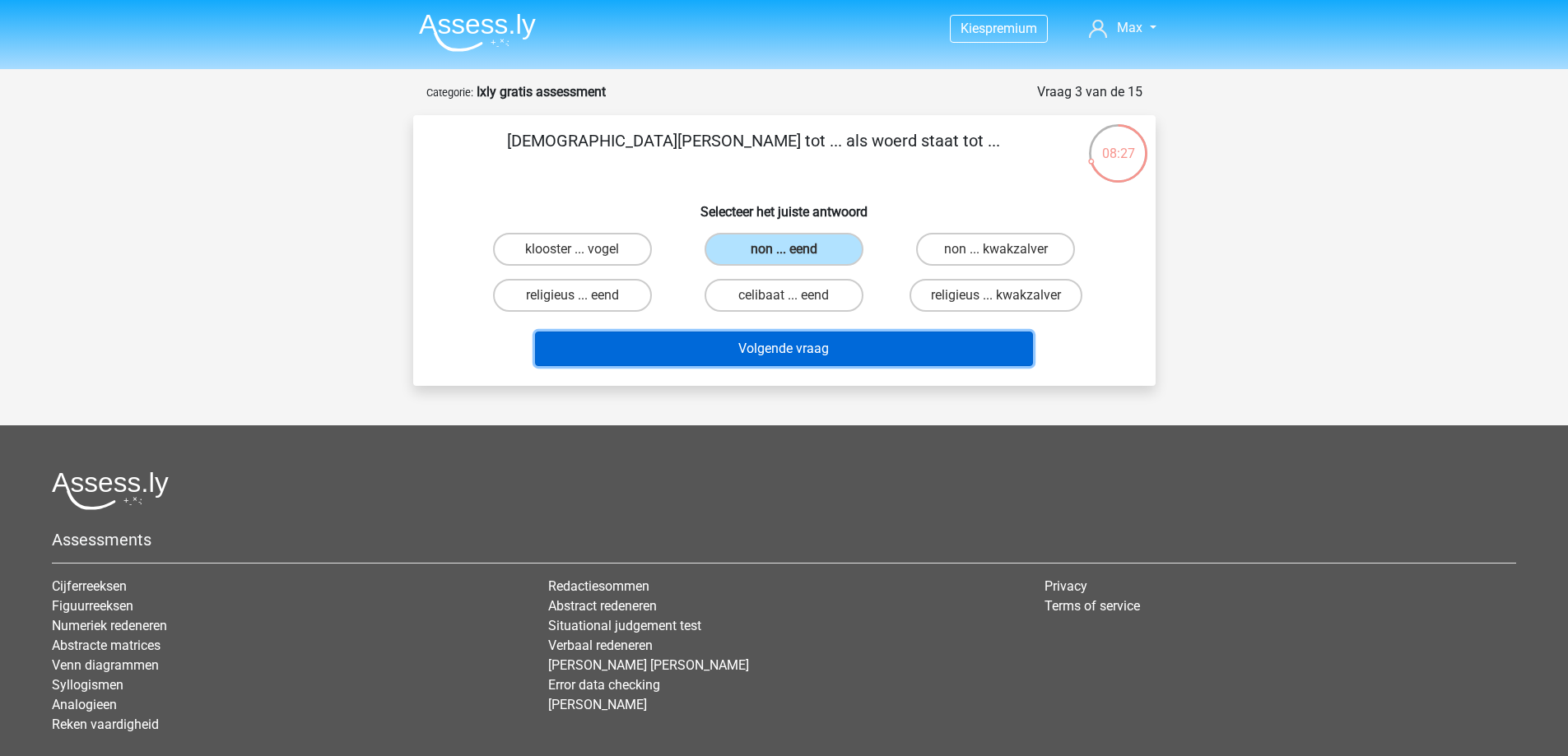
click at [836, 340] on button "Volgende vraag" at bounding box center [784, 348] width 498 height 35
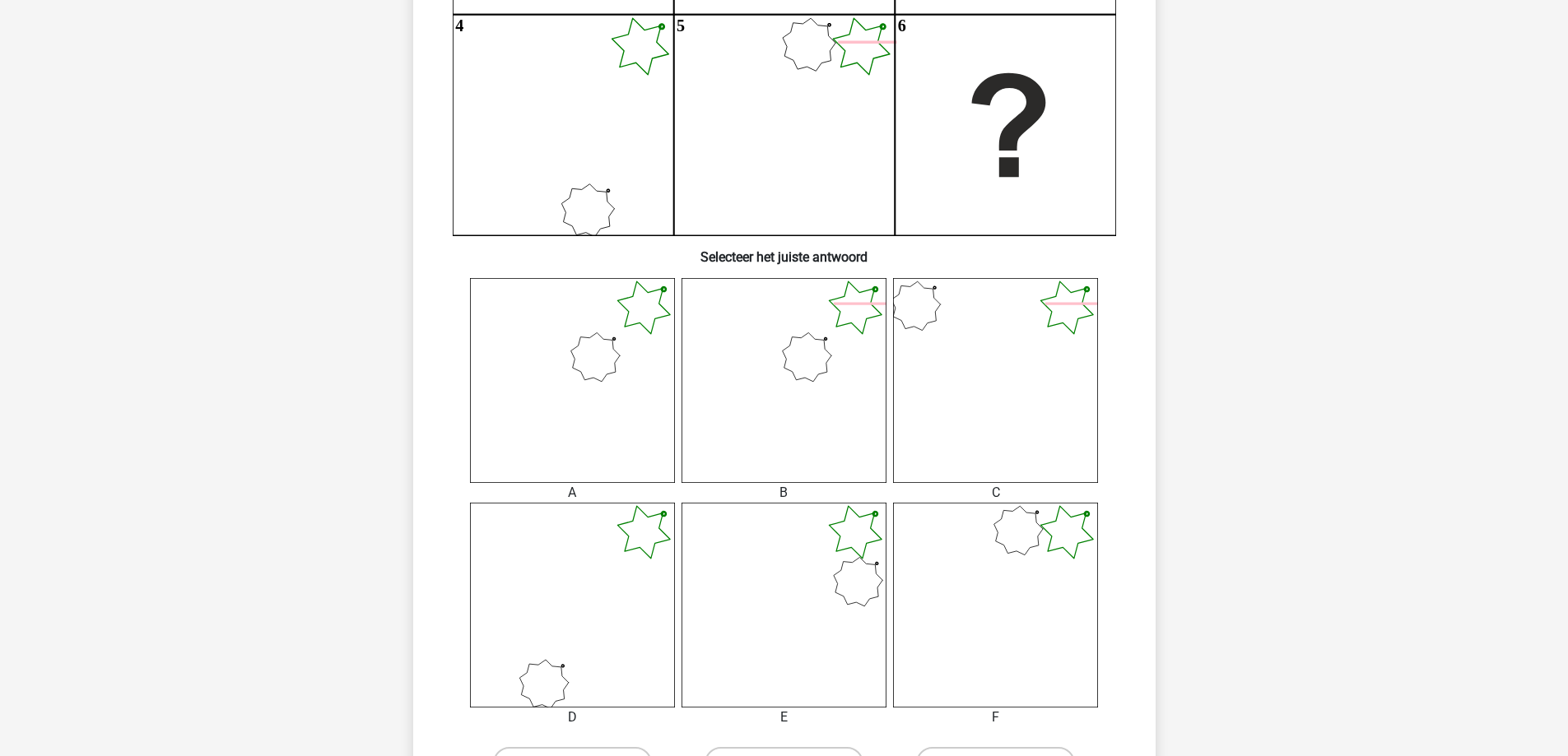
scroll to position [400, 0]
click at [806, 609] on icon at bounding box center [784, 603] width 205 height 205
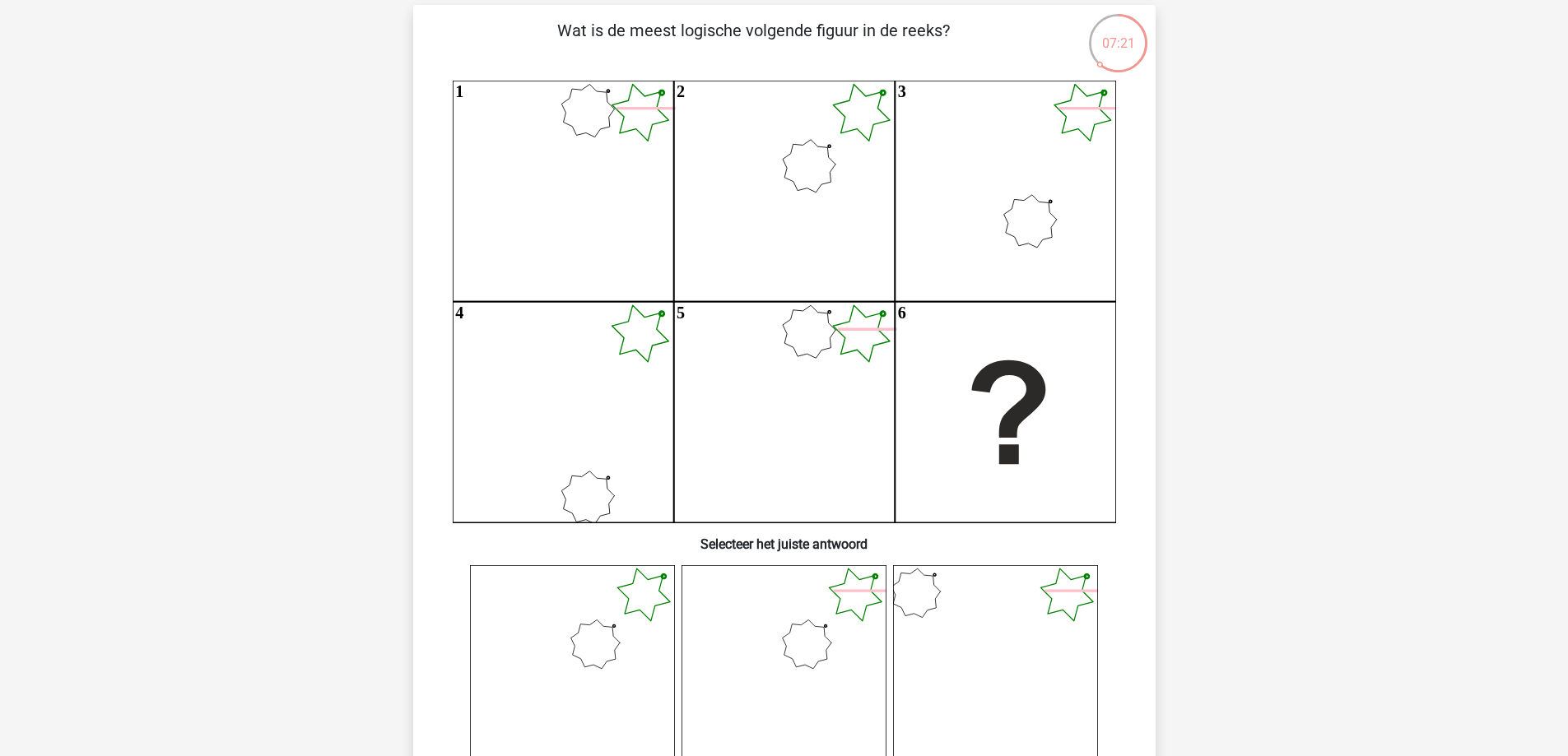
scroll to position [70, 0]
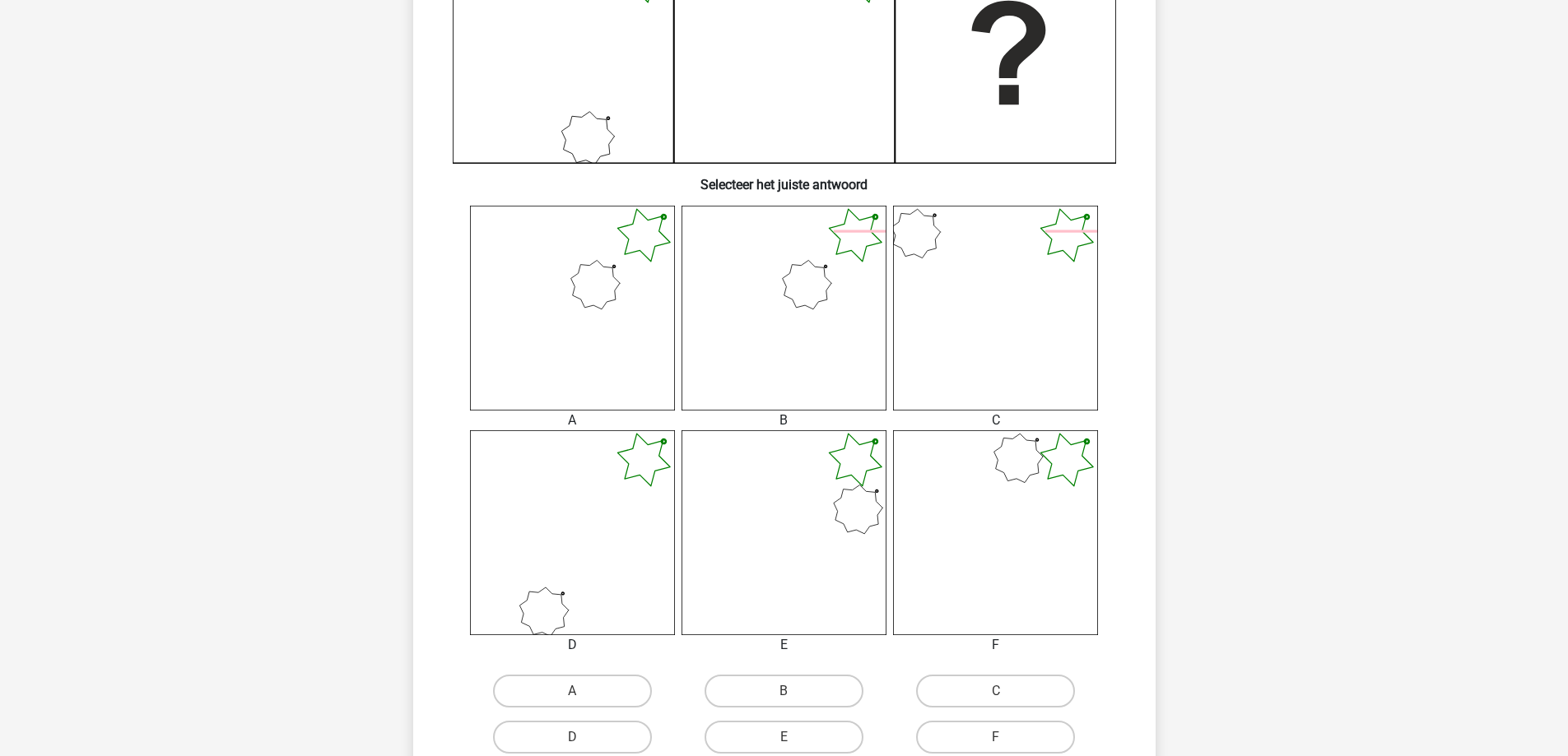
click at [762, 537] on icon at bounding box center [784, 533] width 205 height 205
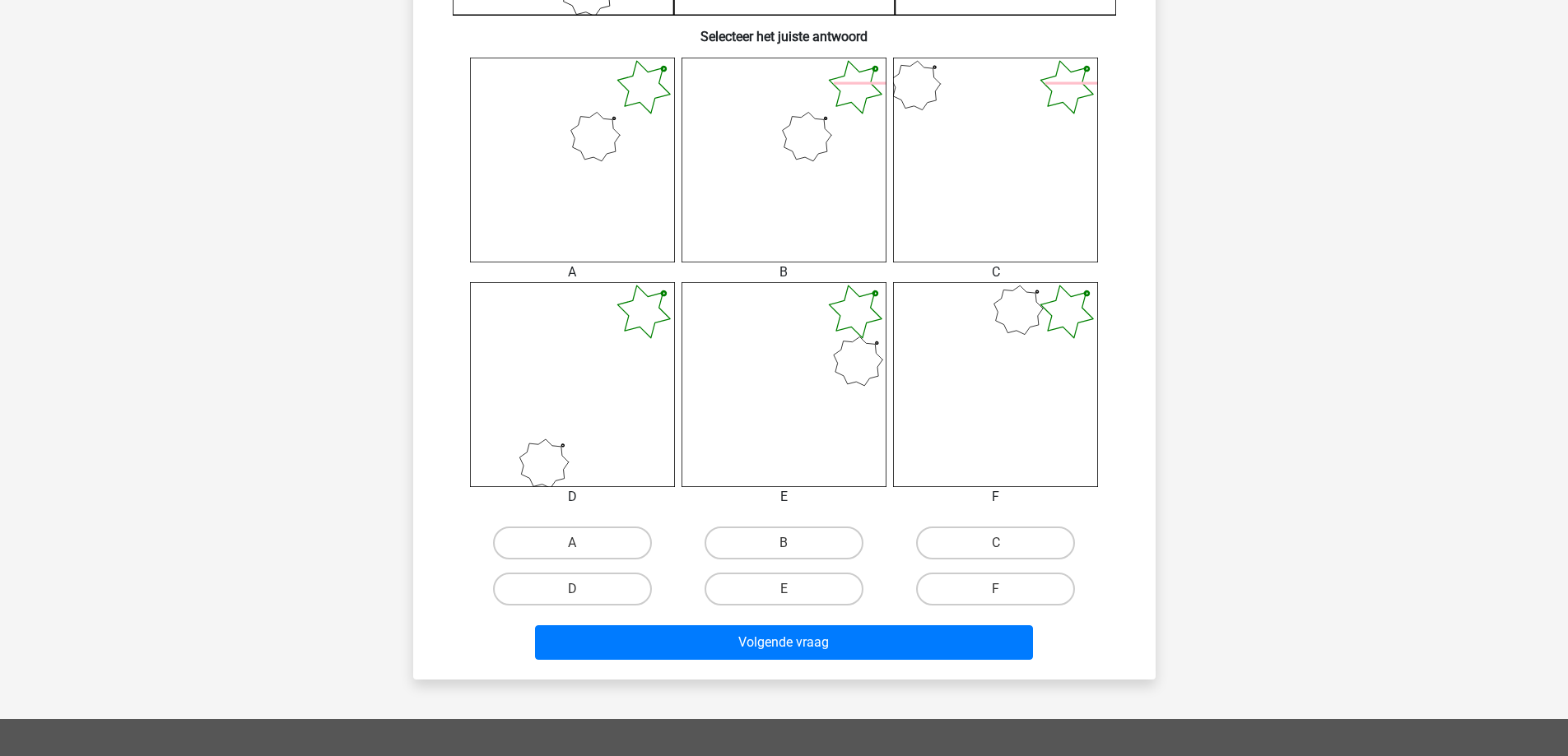
scroll to position [662, 0]
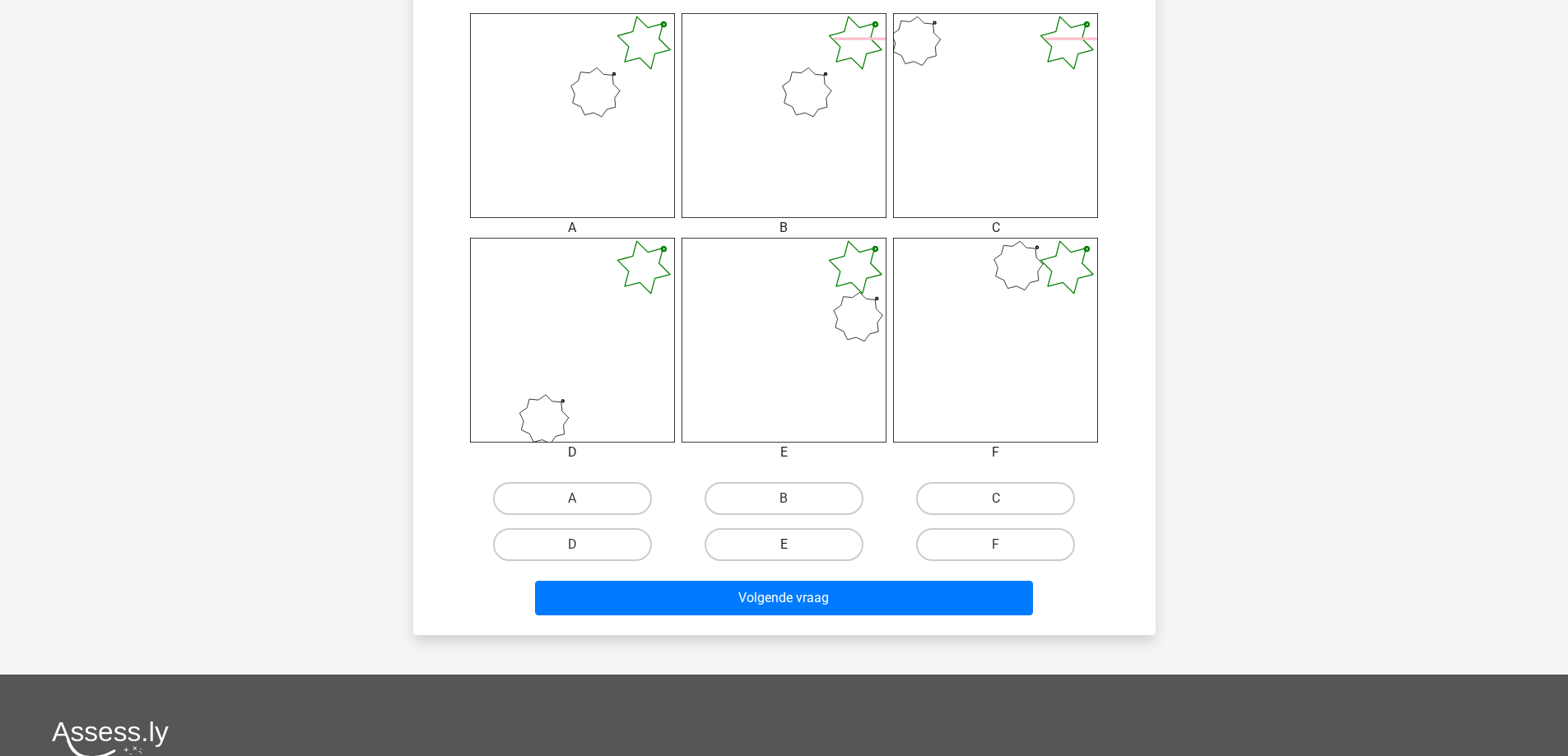
click at [813, 542] on label "E" at bounding box center [784, 544] width 159 height 33
click at [795, 545] on input "E" at bounding box center [789, 550] width 11 height 11
radio input "true"
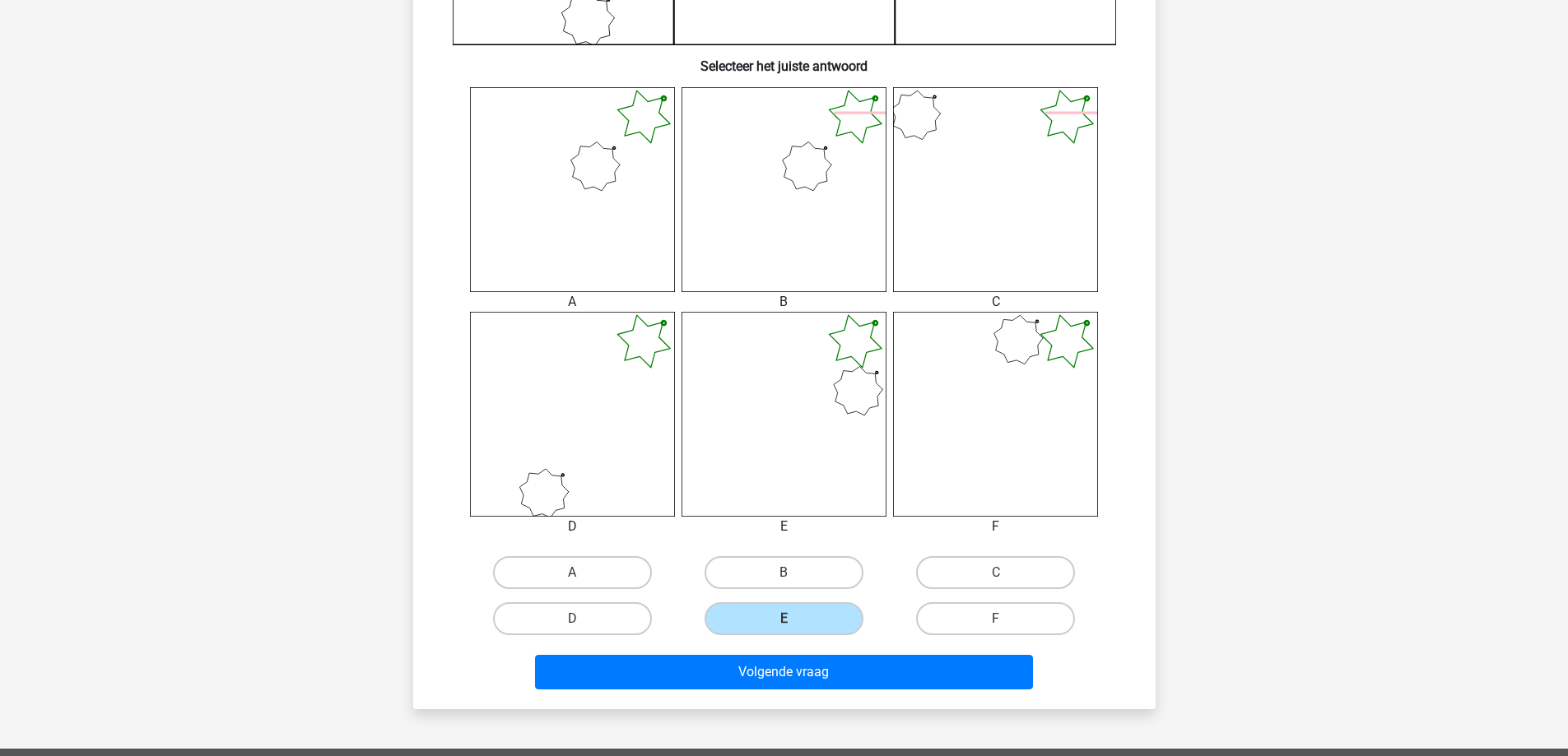
scroll to position [610, 0]
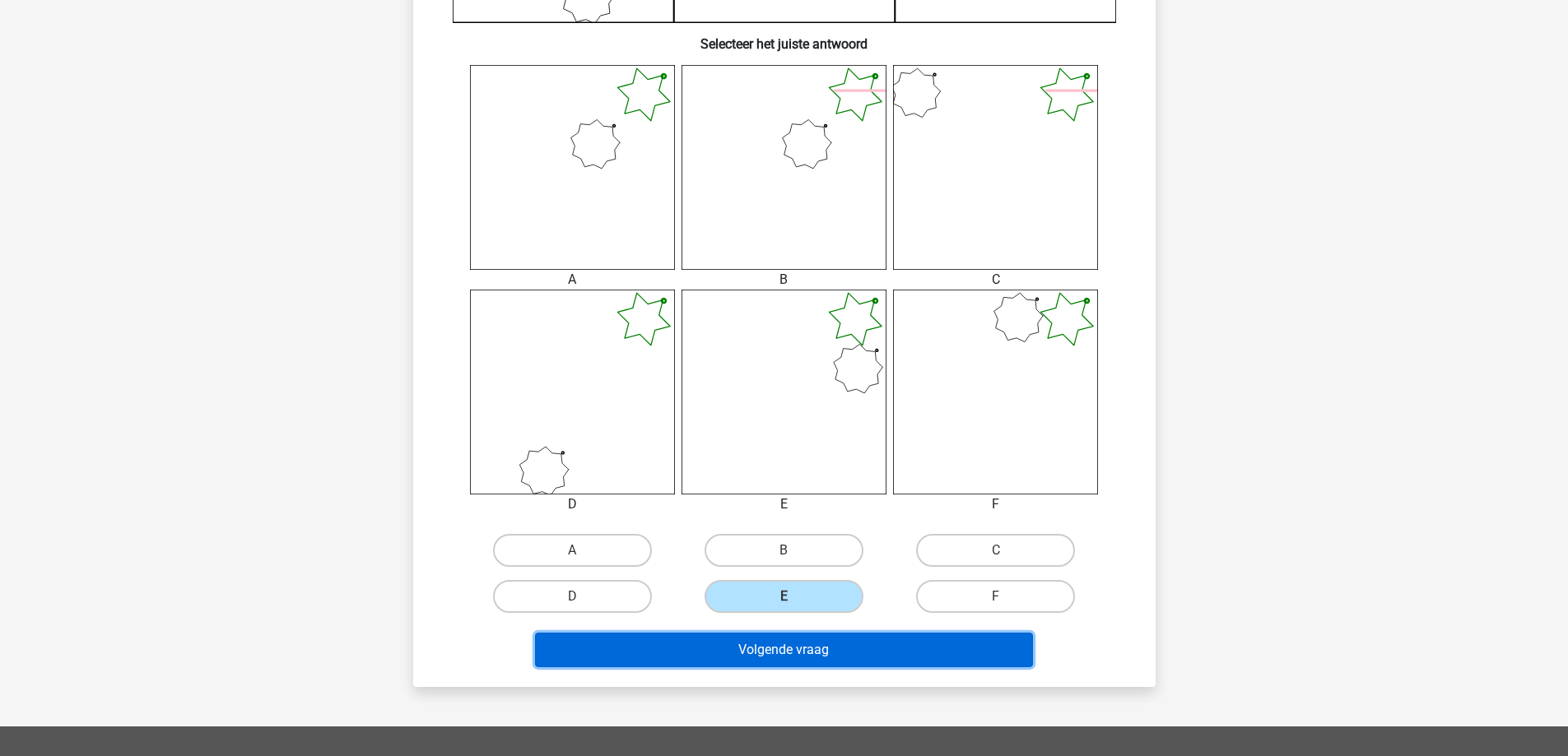
click at [845, 659] on button "Volgende vraag" at bounding box center [784, 649] width 498 height 35
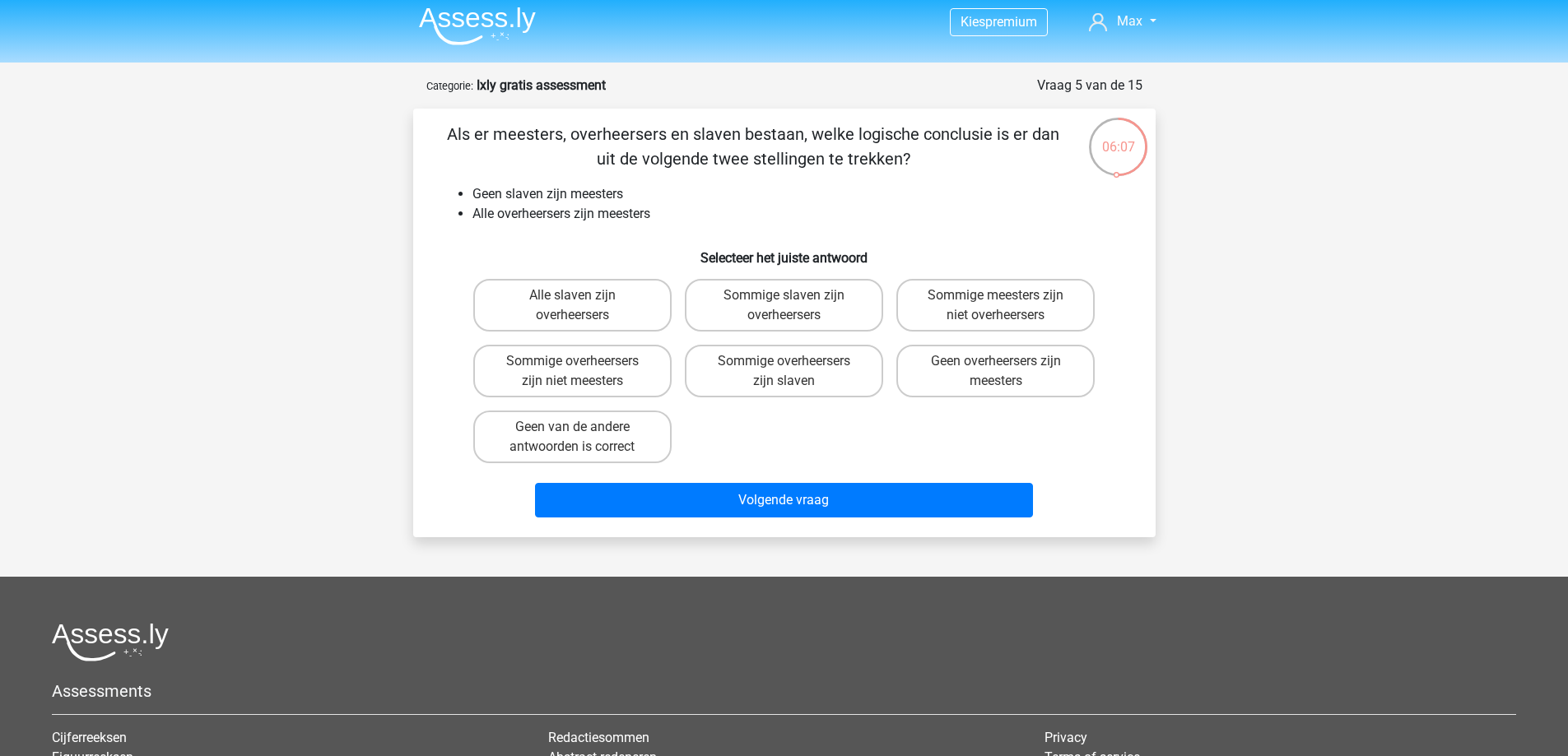
scroll to position [0, 0]
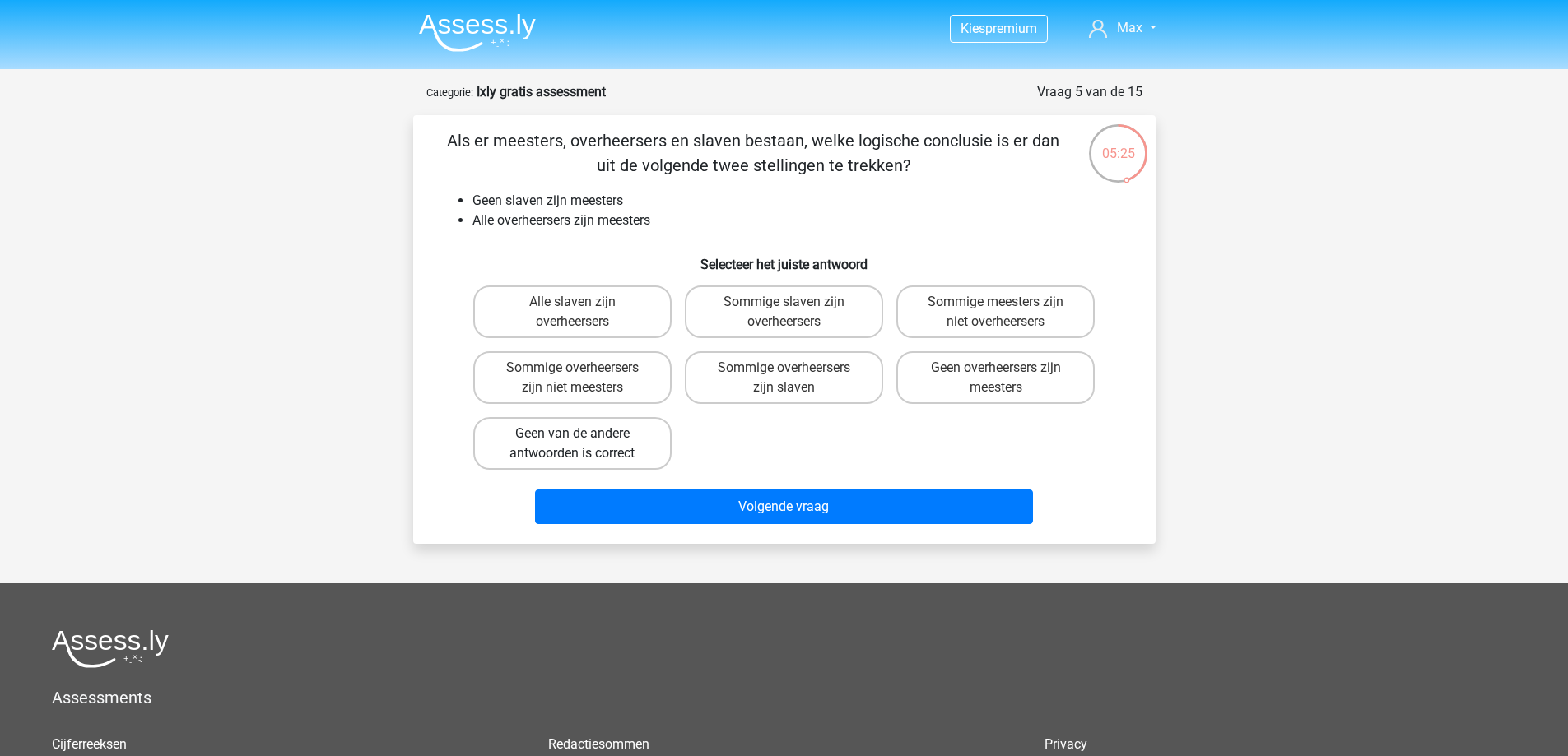
click at [632, 443] on label "Geen van de andere antwoorden is correct" at bounding box center [572, 443] width 198 height 53
click at [583, 443] on input "Geen van de andere antwoorden is correct" at bounding box center [578, 439] width 11 height 11
radio input "true"
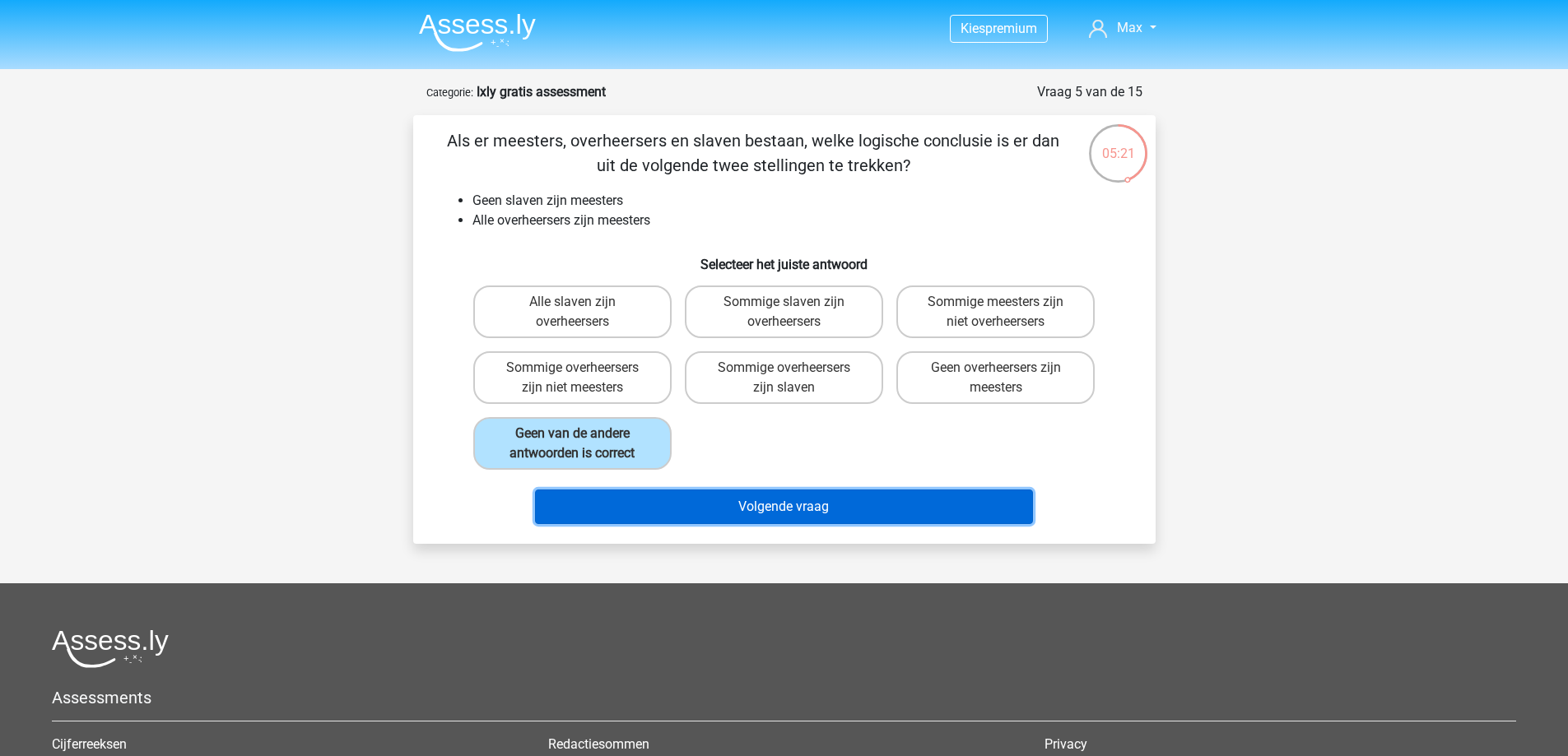
click at [696, 497] on button "Volgende vraag" at bounding box center [784, 507] width 498 height 35
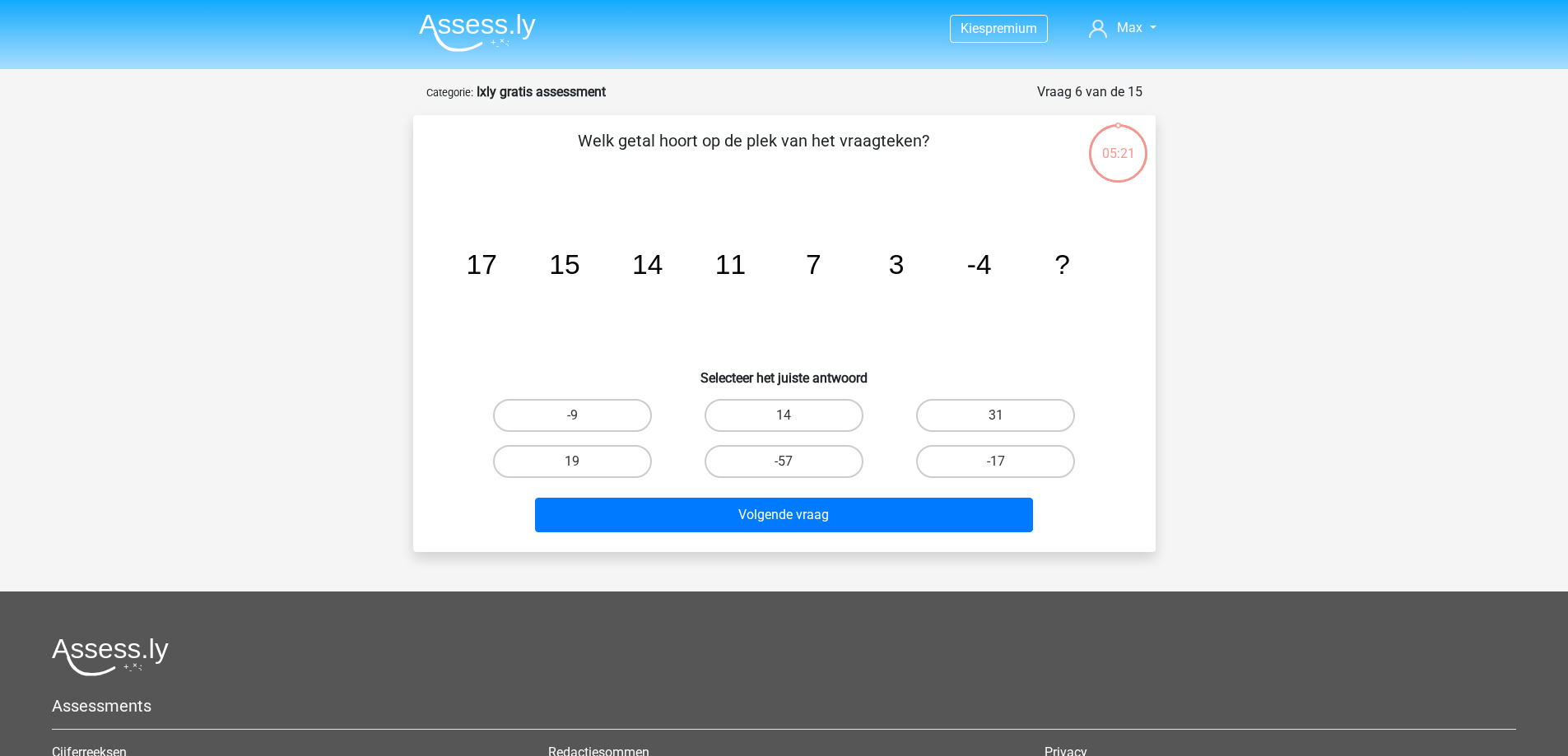
scroll to position [82, 0]
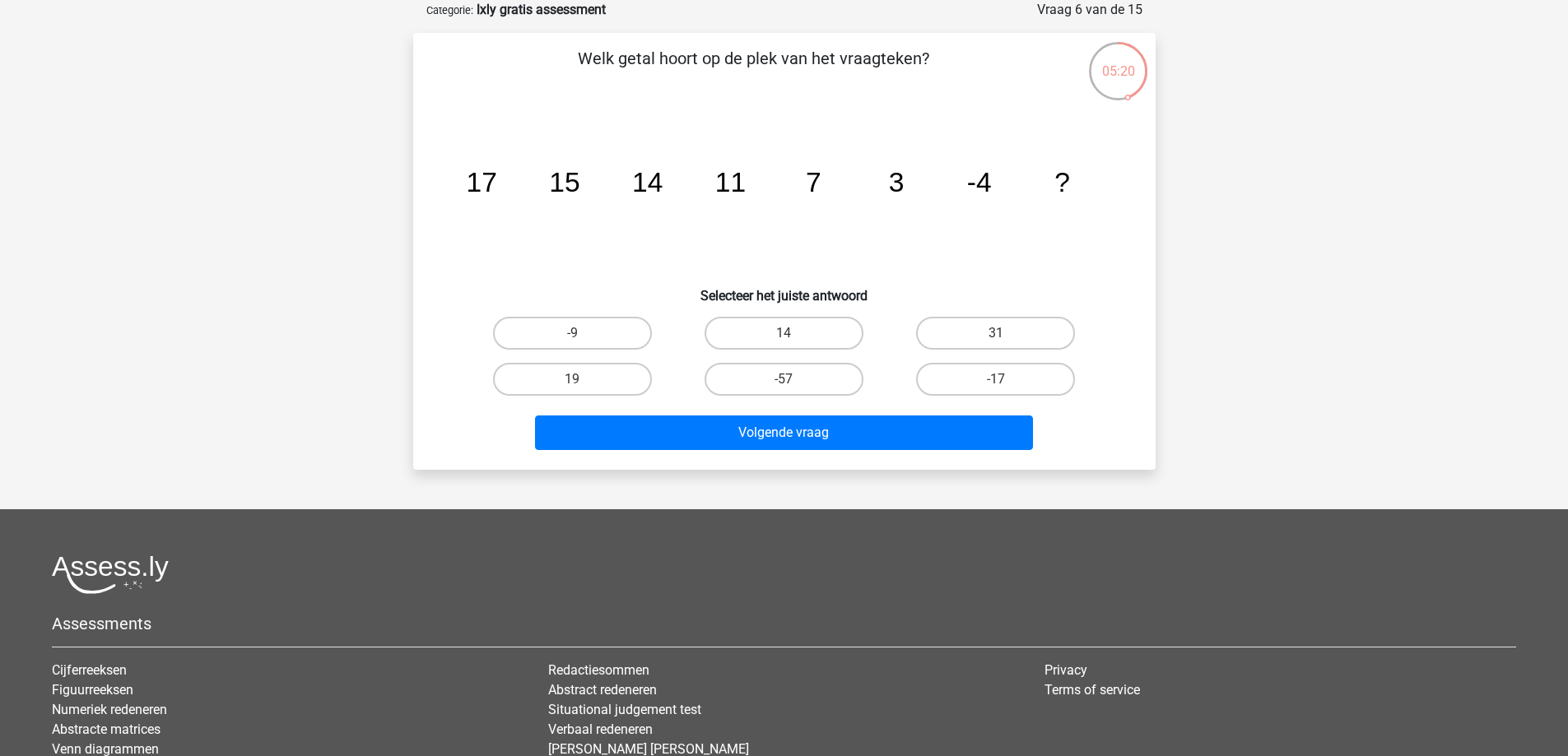
click at [496, 185] on tspan "-4" at bounding box center [481, 182] width 31 height 31
drag, startPoint x: 1076, startPoint y: 178, endPoint x: 387, endPoint y: 209, distance: 689.7
click at [387, 209] on div "Kies premium Max [EMAIL_ADDRESS][DOMAIN_NAME]" at bounding box center [784, 431] width 1568 height 1026
copy g "17 15 14 11 7 3 -4 ?"
click at [624, 325] on label "-9" at bounding box center [572, 333] width 159 height 33
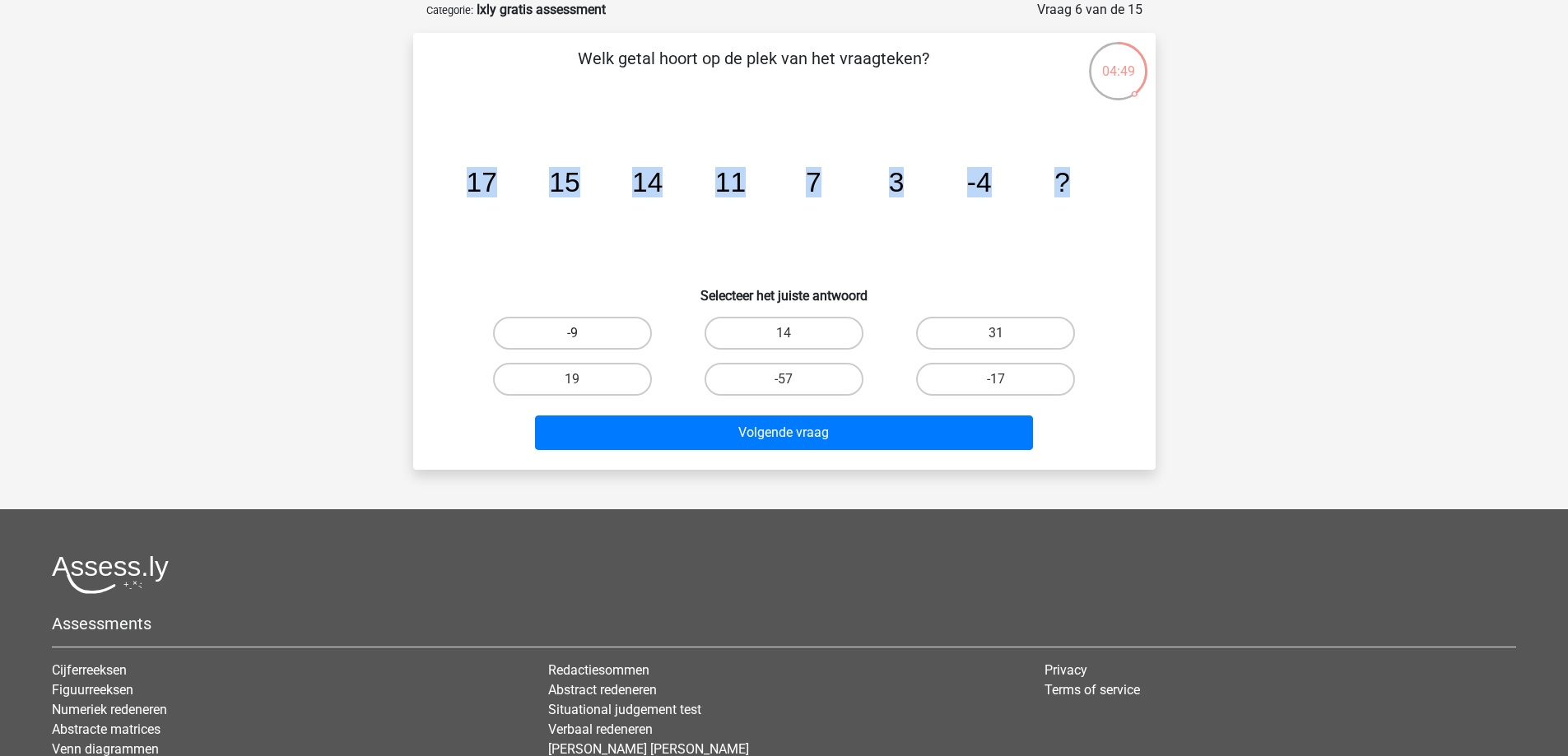
click at [583, 333] on input "-9" at bounding box center [578, 338] width 11 height 11
radio input "true"
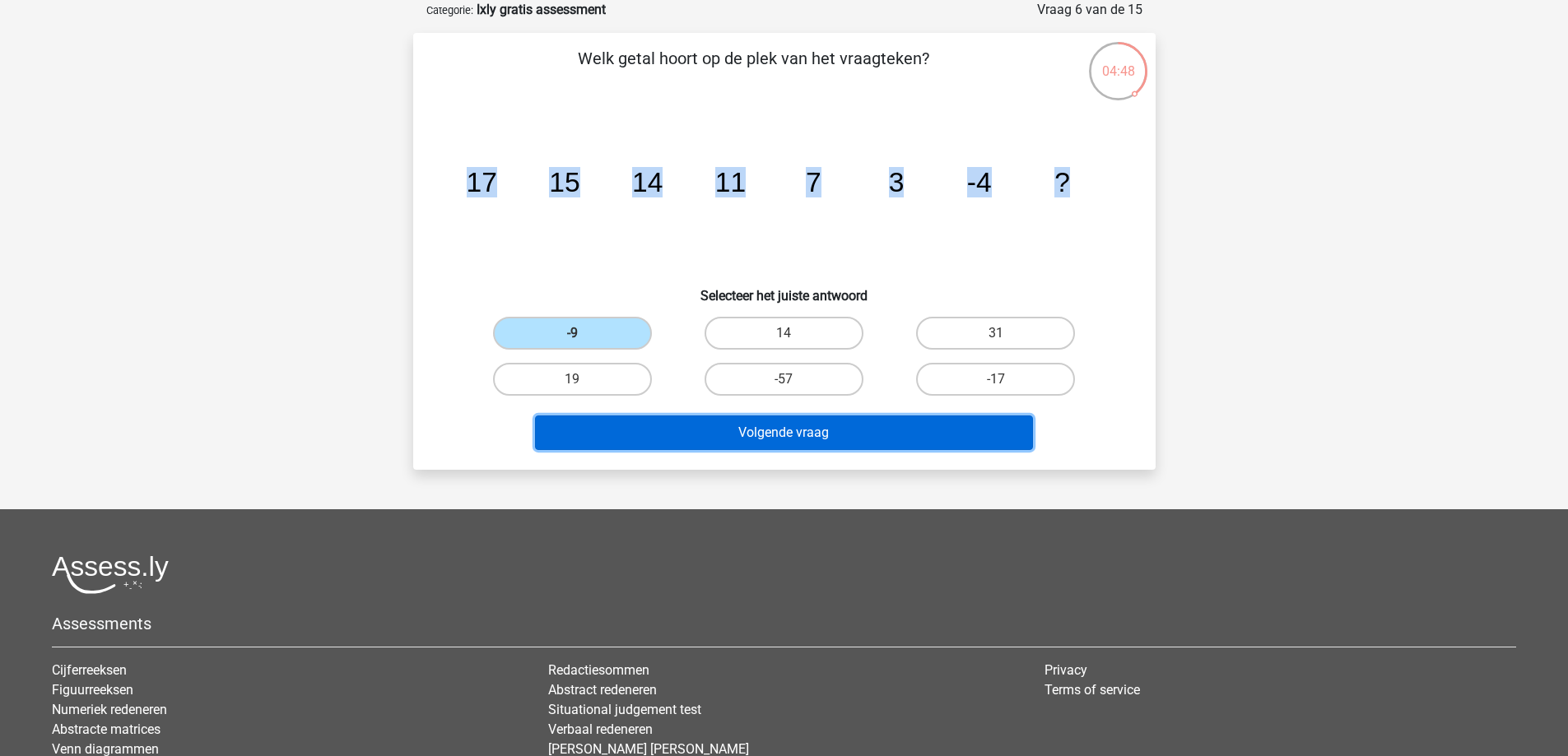
click at [710, 431] on button "Volgende vraag" at bounding box center [784, 432] width 498 height 35
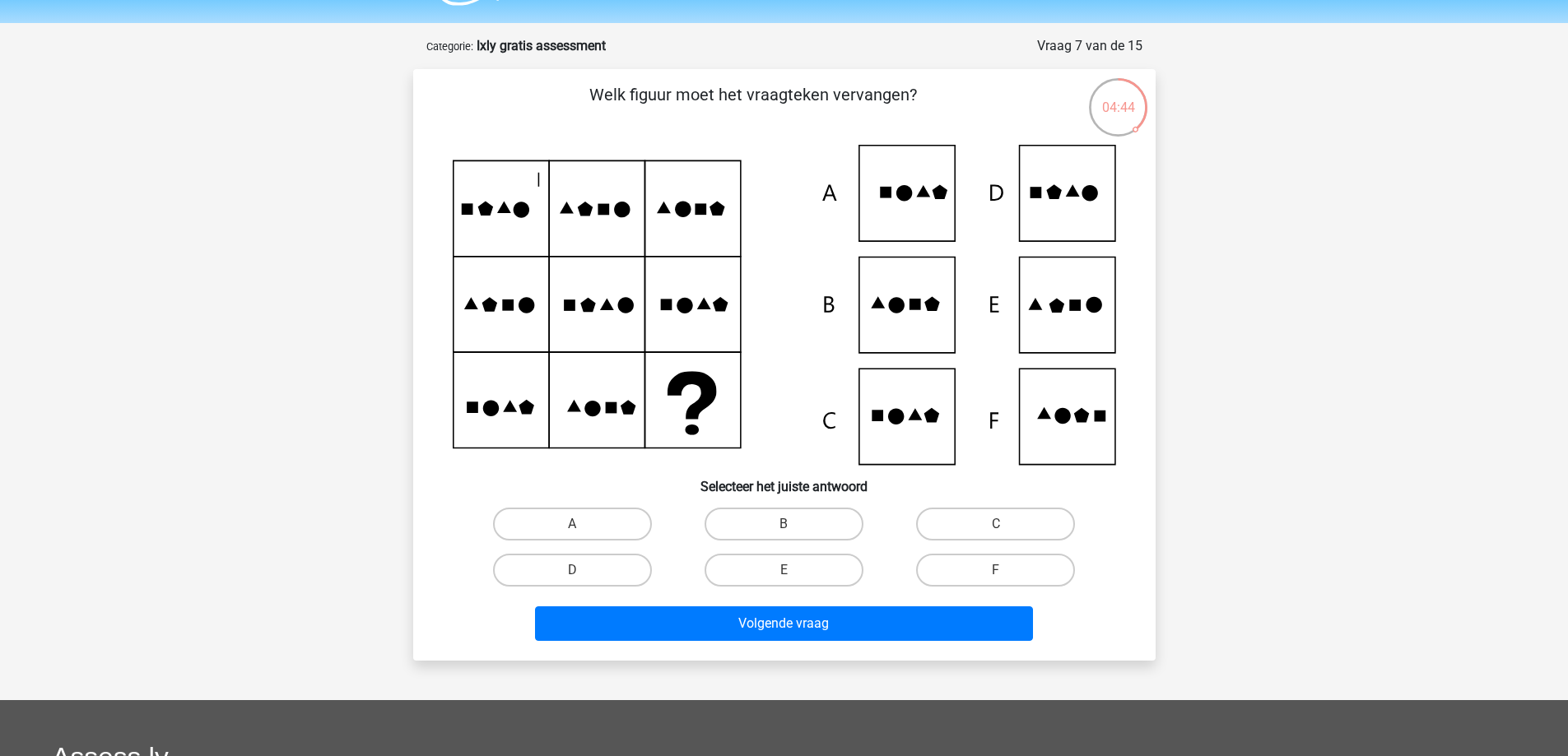
scroll to position [42, 0]
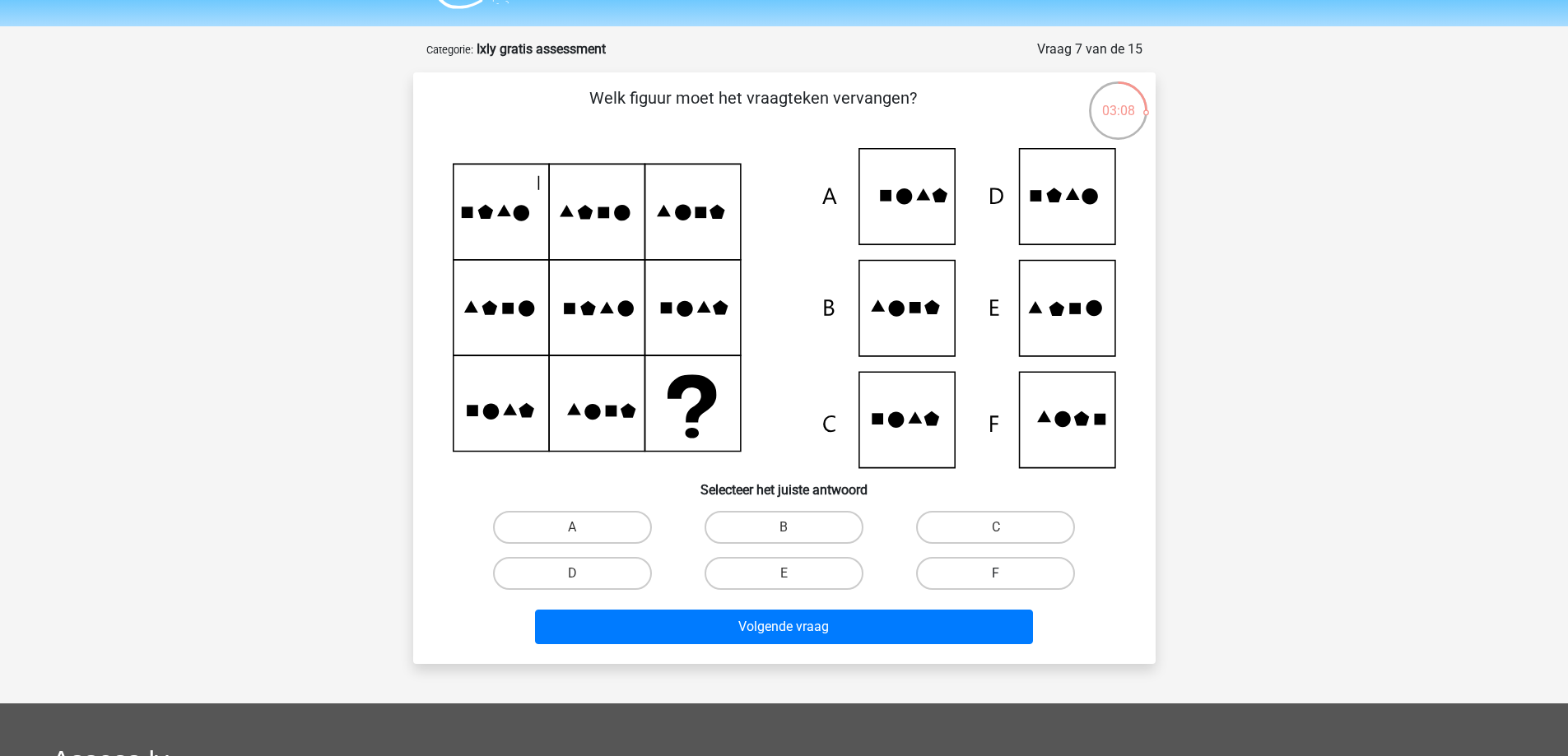
click at [987, 557] on div "F" at bounding box center [995, 573] width 211 height 46
click at [1064, 330] on icon at bounding box center [784, 309] width 663 height 320
click at [801, 582] on label "E" at bounding box center [784, 573] width 159 height 33
click at [795, 582] on input "E" at bounding box center [789, 579] width 11 height 11
radio input "true"
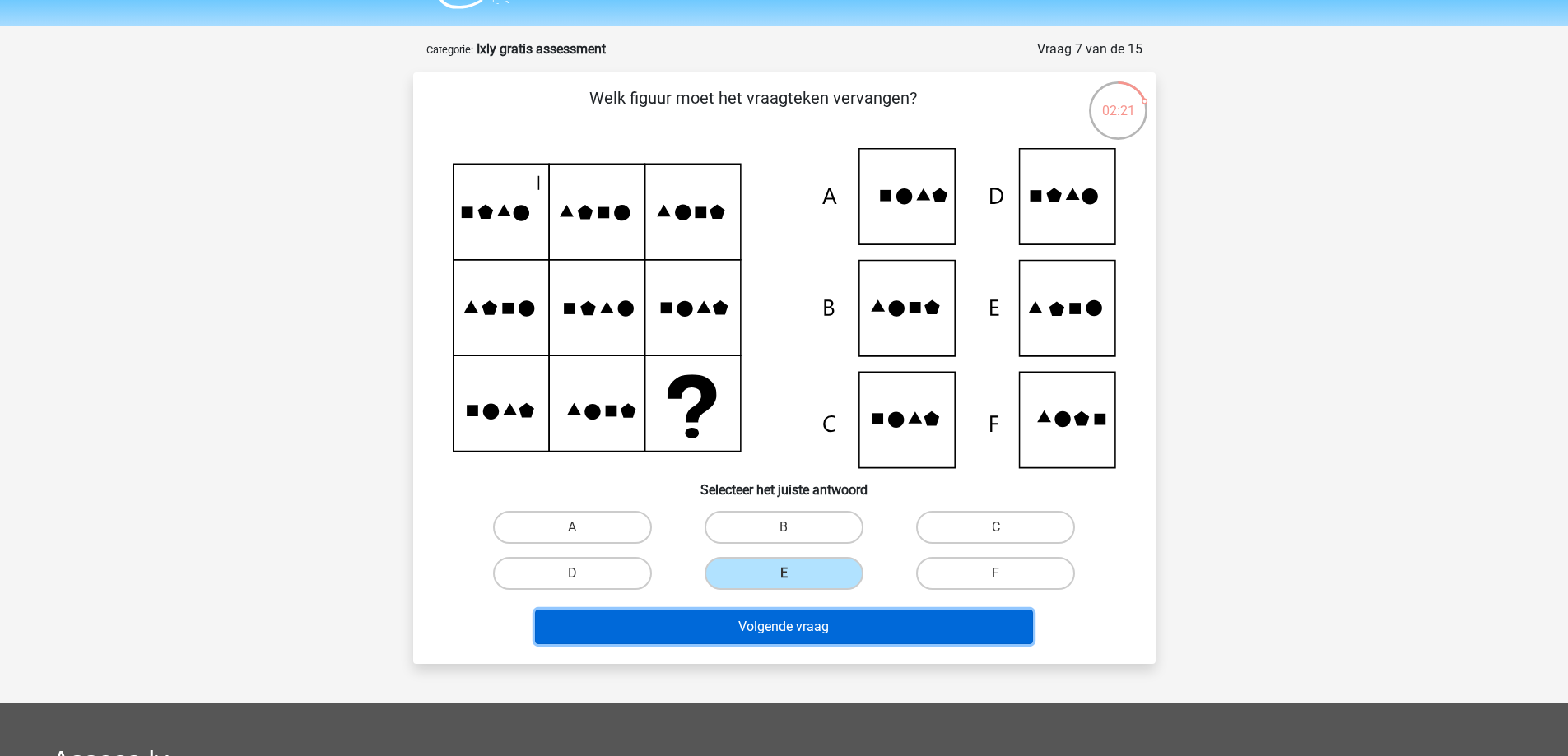
click at [801, 632] on button "Volgende vraag" at bounding box center [784, 626] width 498 height 35
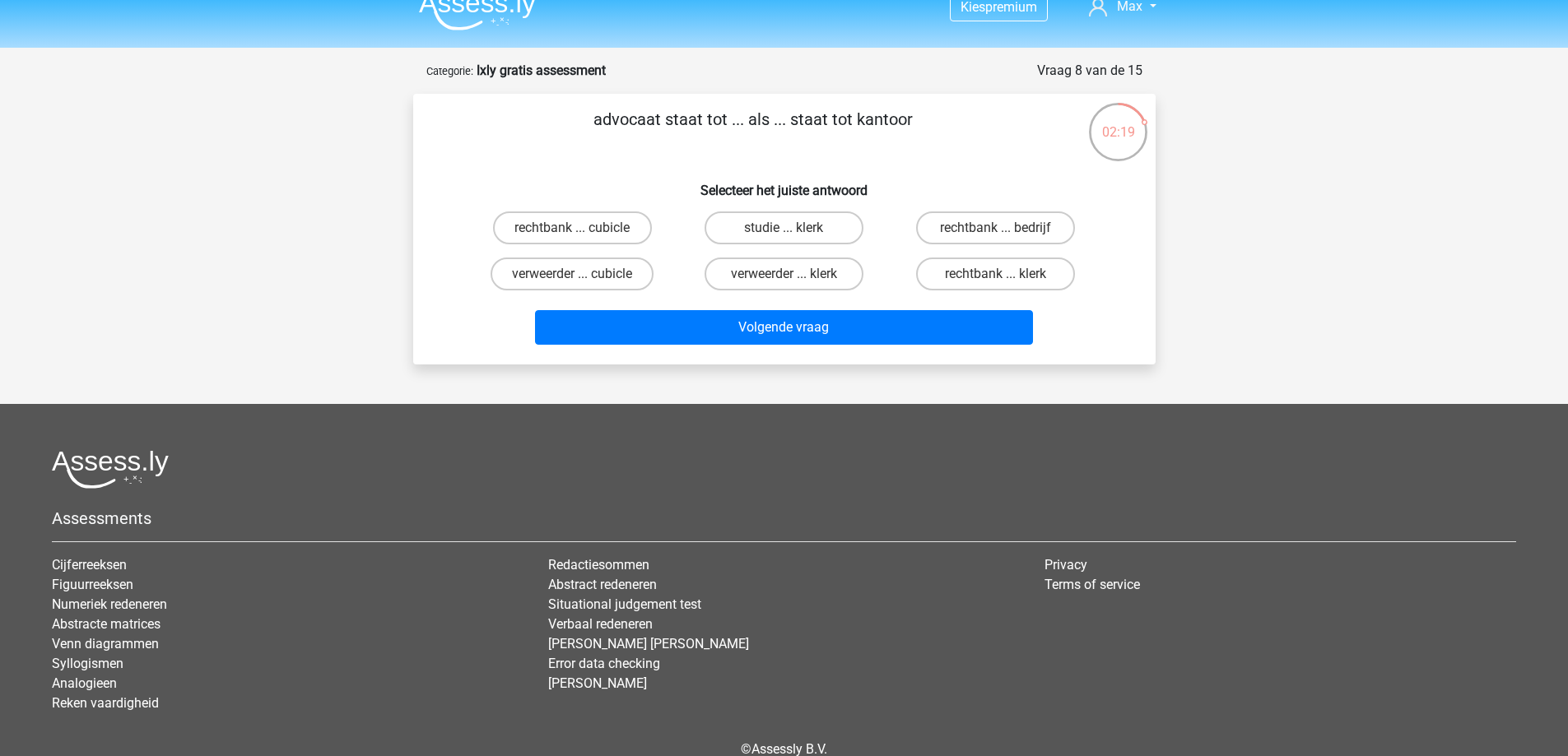
scroll to position [10, 0]
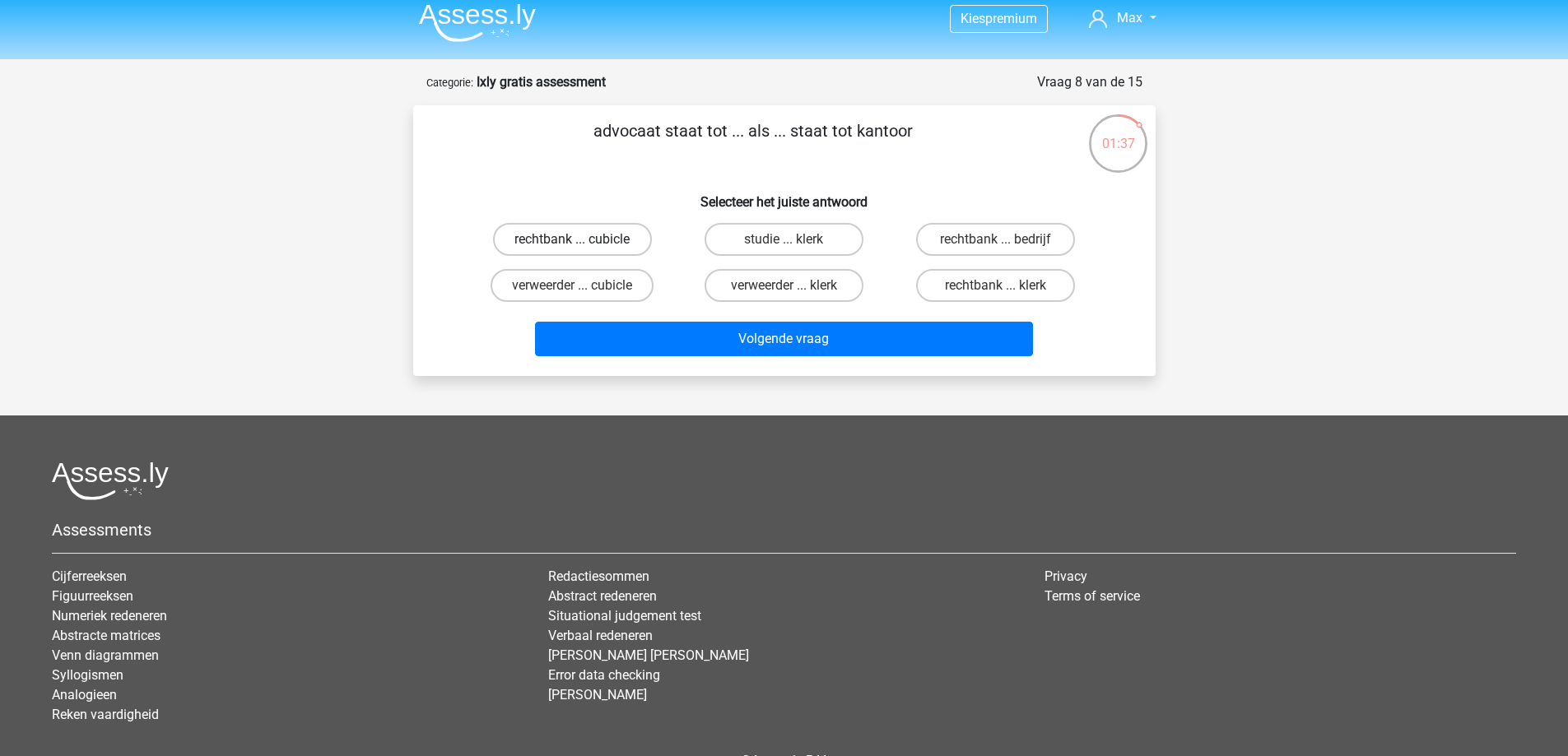
click at [594, 236] on label "rechtbank ... cubicle" at bounding box center [572, 239] width 159 height 33
click at [583, 239] on input "rechtbank ... cubicle" at bounding box center [578, 244] width 11 height 11
radio input "true"
click at [1016, 287] on label "rechtbank ... klerk" at bounding box center [995, 285] width 159 height 33
click at [1007, 287] on input "rechtbank ... klerk" at bounding box center [1002, 291] width 11 height 11
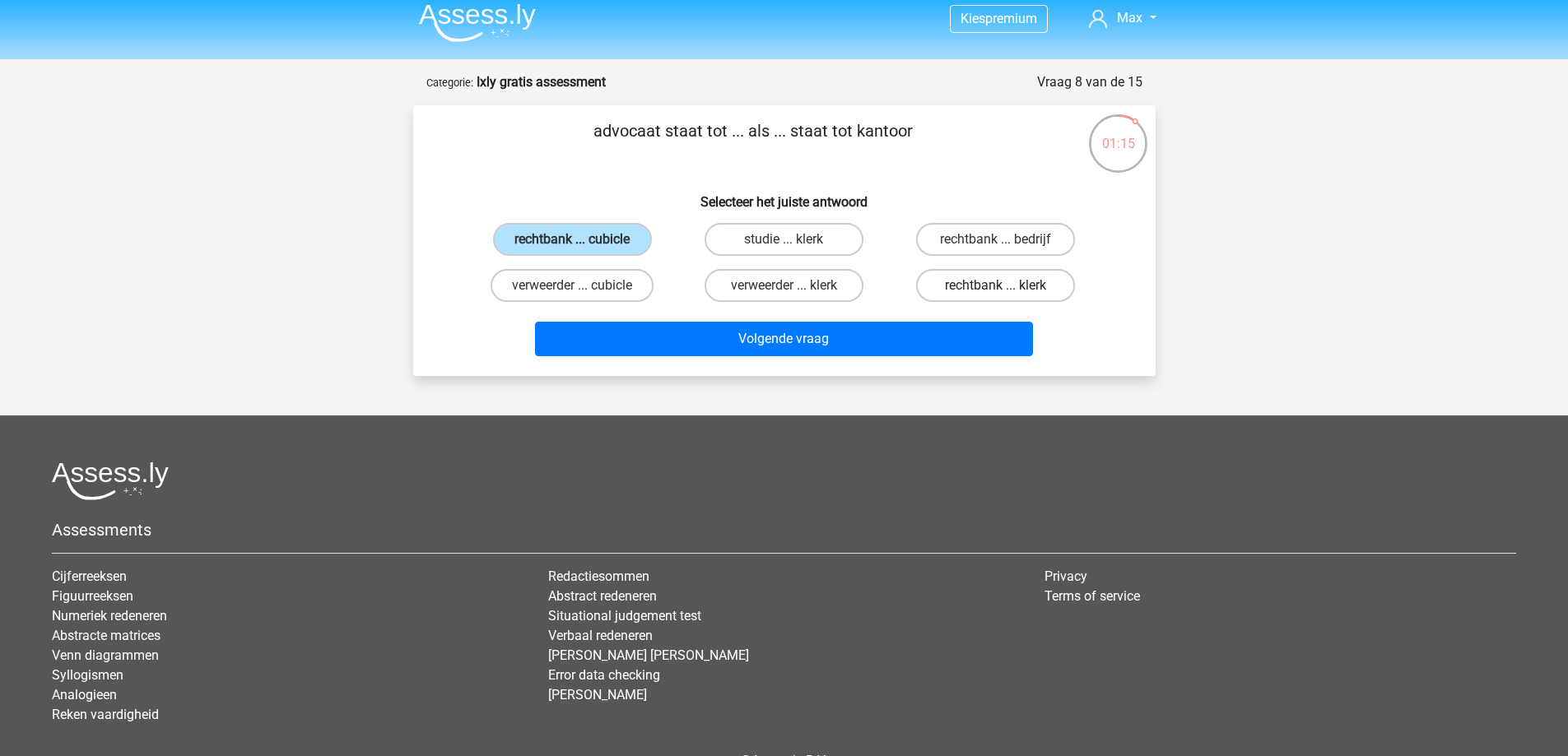
radio input "true"
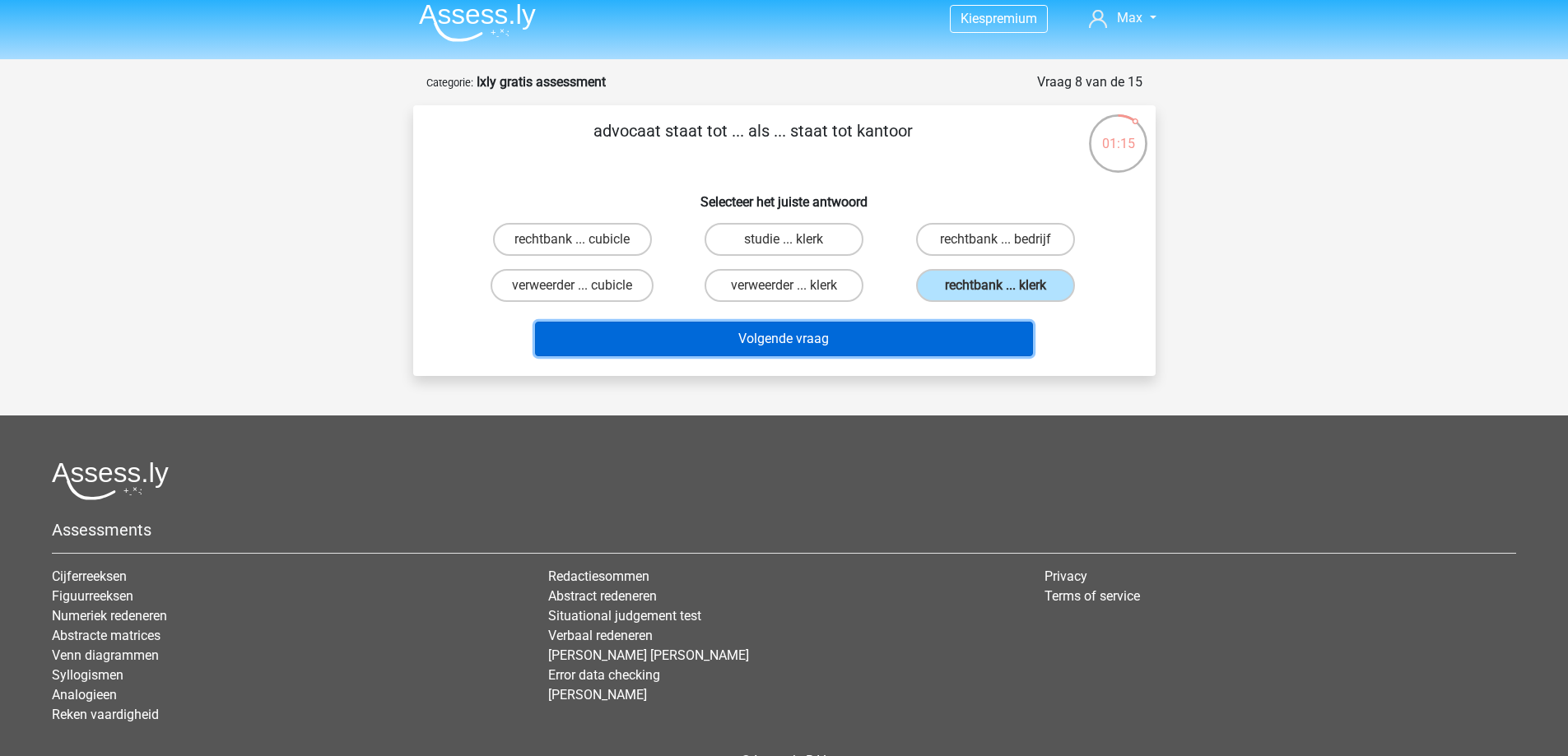
click at [982, 329] on button "Volgende vraag" at bounding box center [784, 339] width 498 height 35
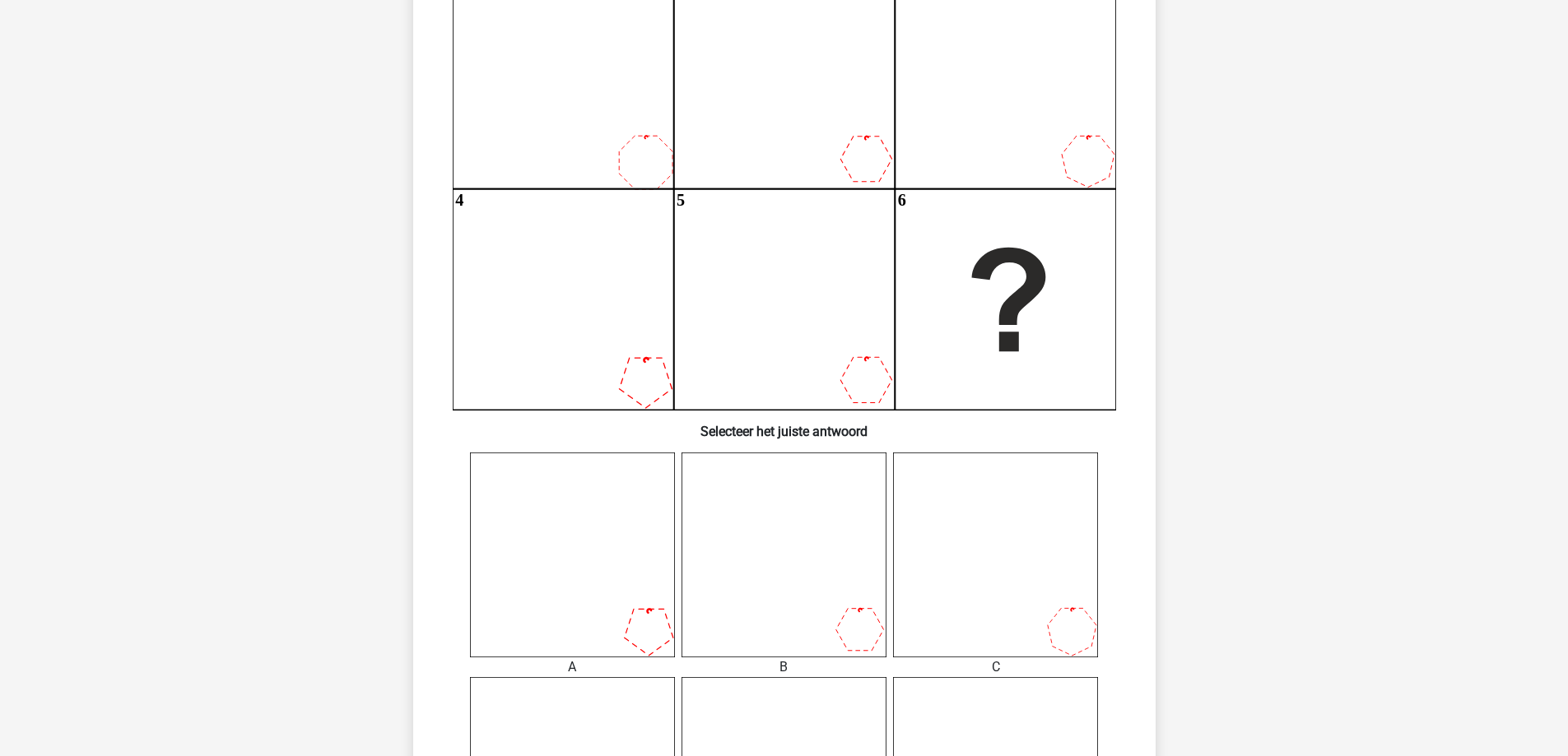
scroll to position [214, 0]
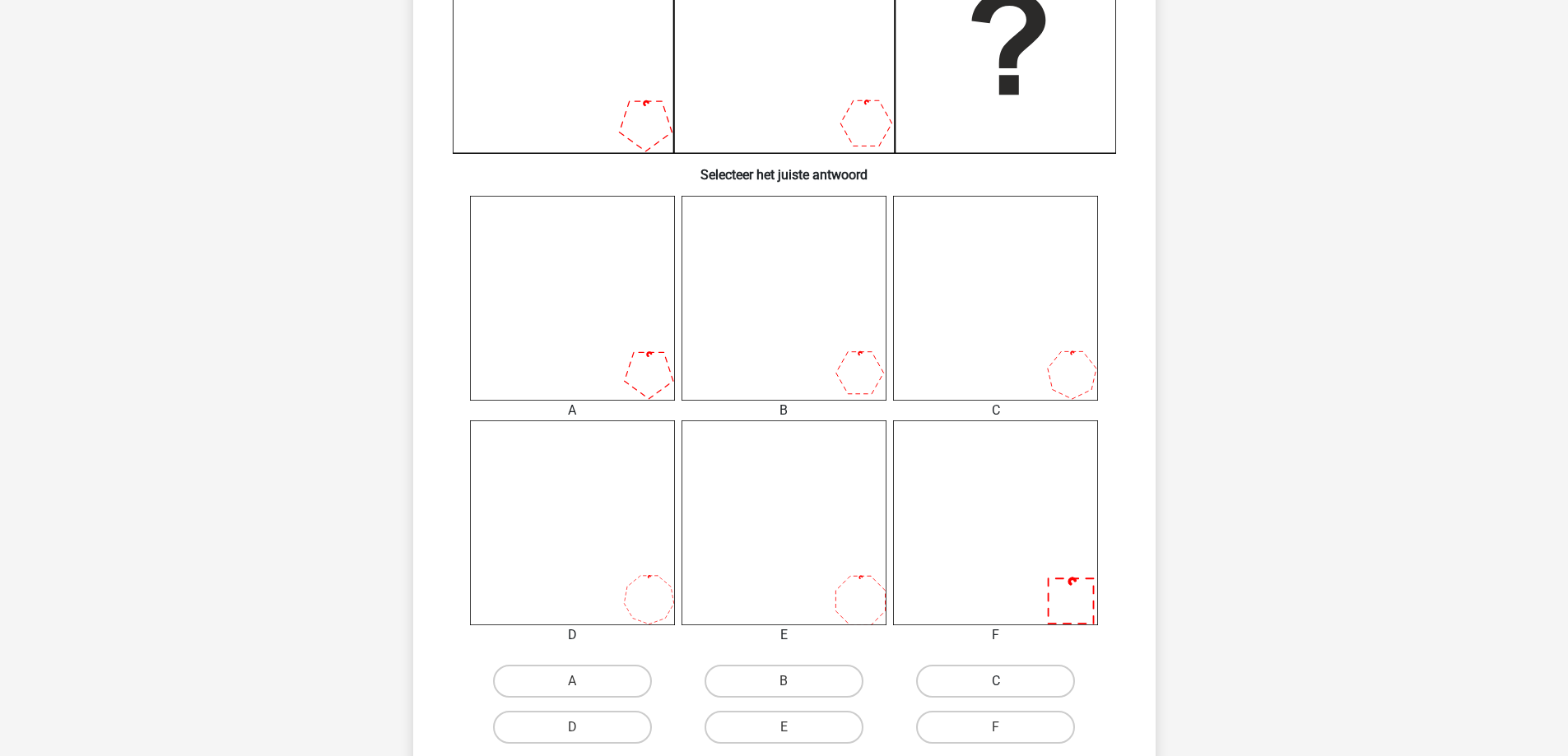
click at [961, 675] on label "C" at bounding box center [995, 681] width 159 height 33
click at [996, 681] on input "C" at bounding box center [1002, 687] width 11 height 11
radio input "true"
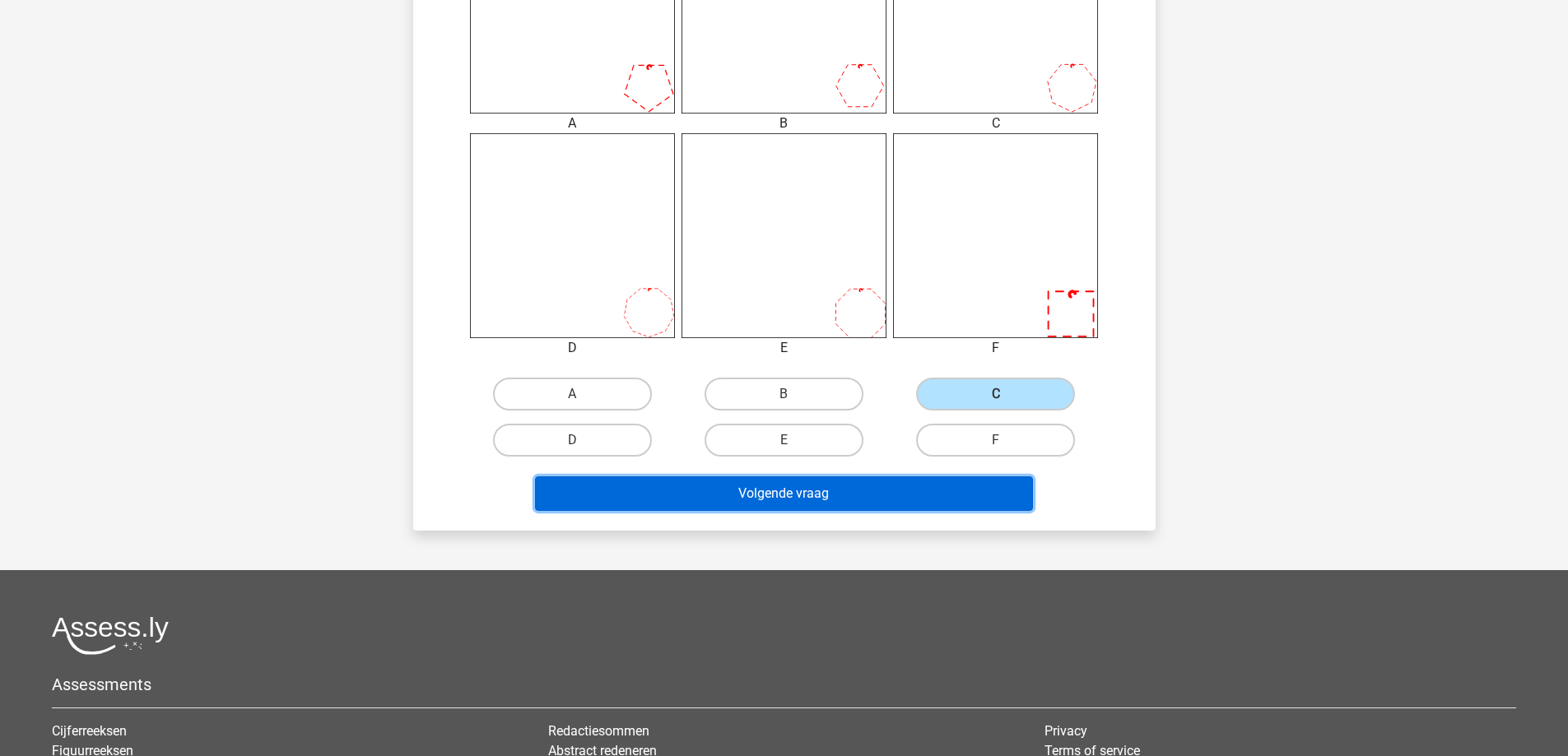
click at [817, 498] on button "Volgende vraag" at bounding box center [784, 493] width 498 height 35
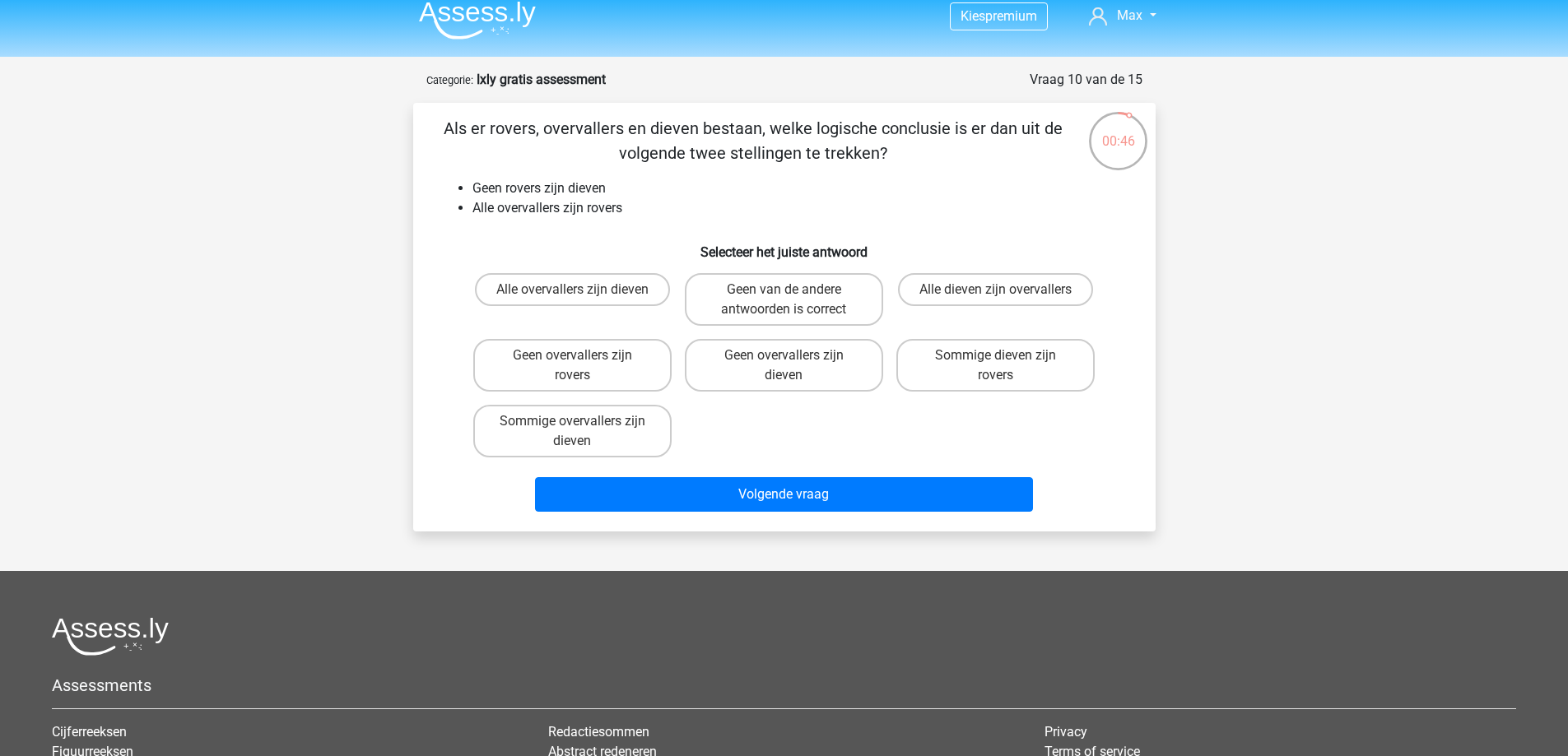
scroll to position [0, 0]
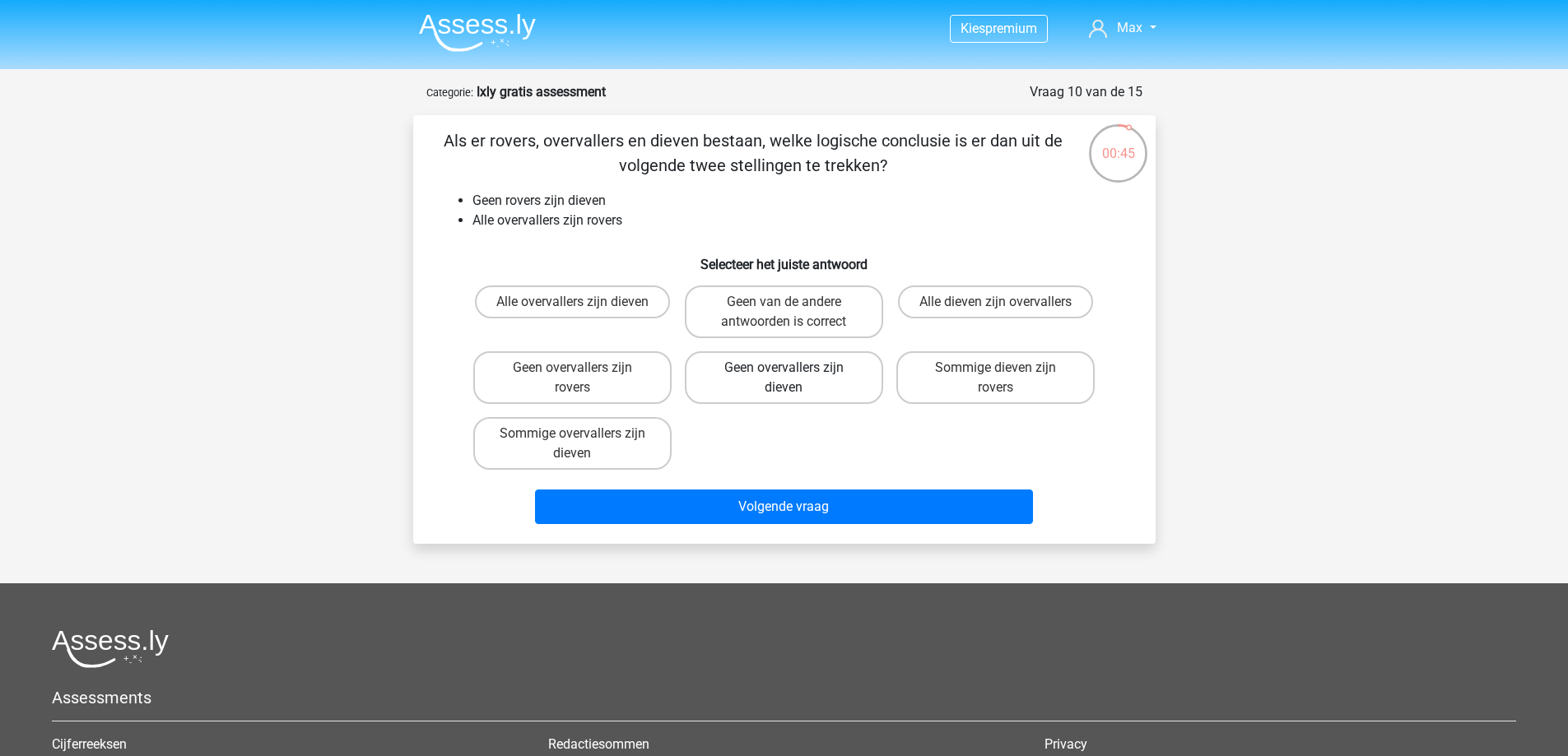
click at [827, 370] on label "Geen overvallers zijn dieven" at bounding box center [784, 378] width 198 height 53
click at [795, 370] on input "Geen overvallers zijn dieven" at bounding box center [789, 373] width 11 height 11
radio input "true"
click at [845, 482] on div "Volgende vraag" at bounding box center [784, 503] width 689 height 54
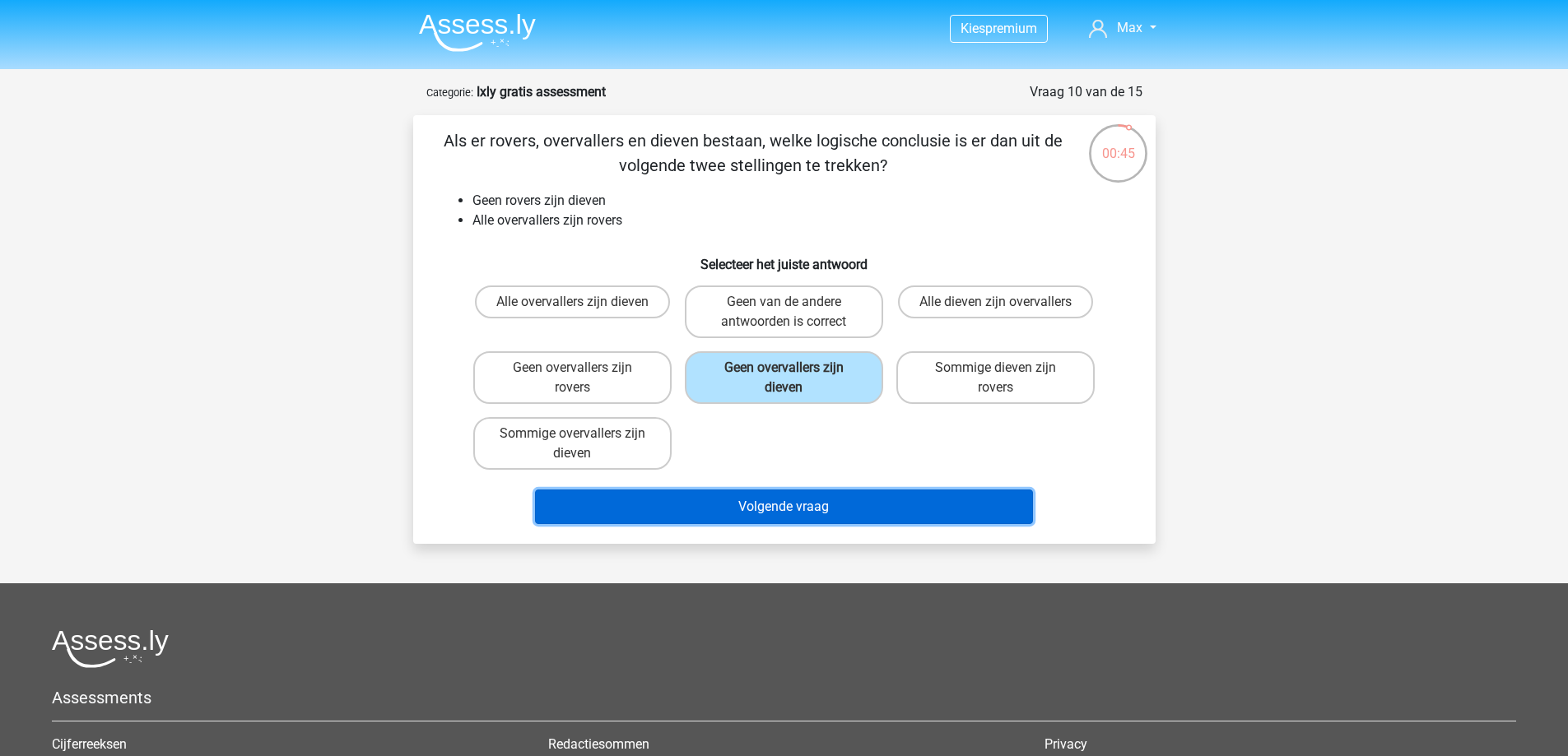
click at [848, 498] on button "Volgende vraag" at bounding box center [784, 507] width 498 height 35
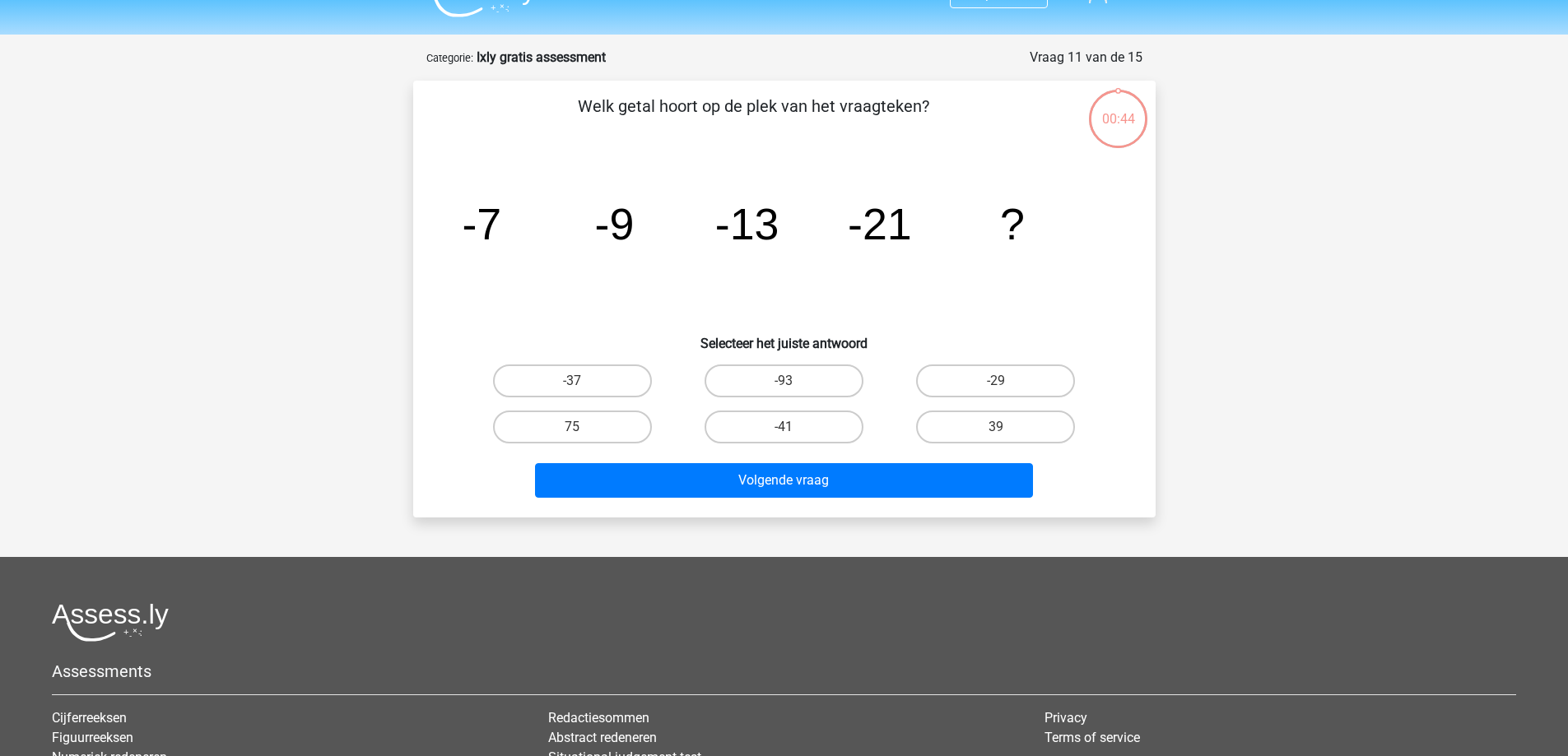
scroll to position [82, 0]
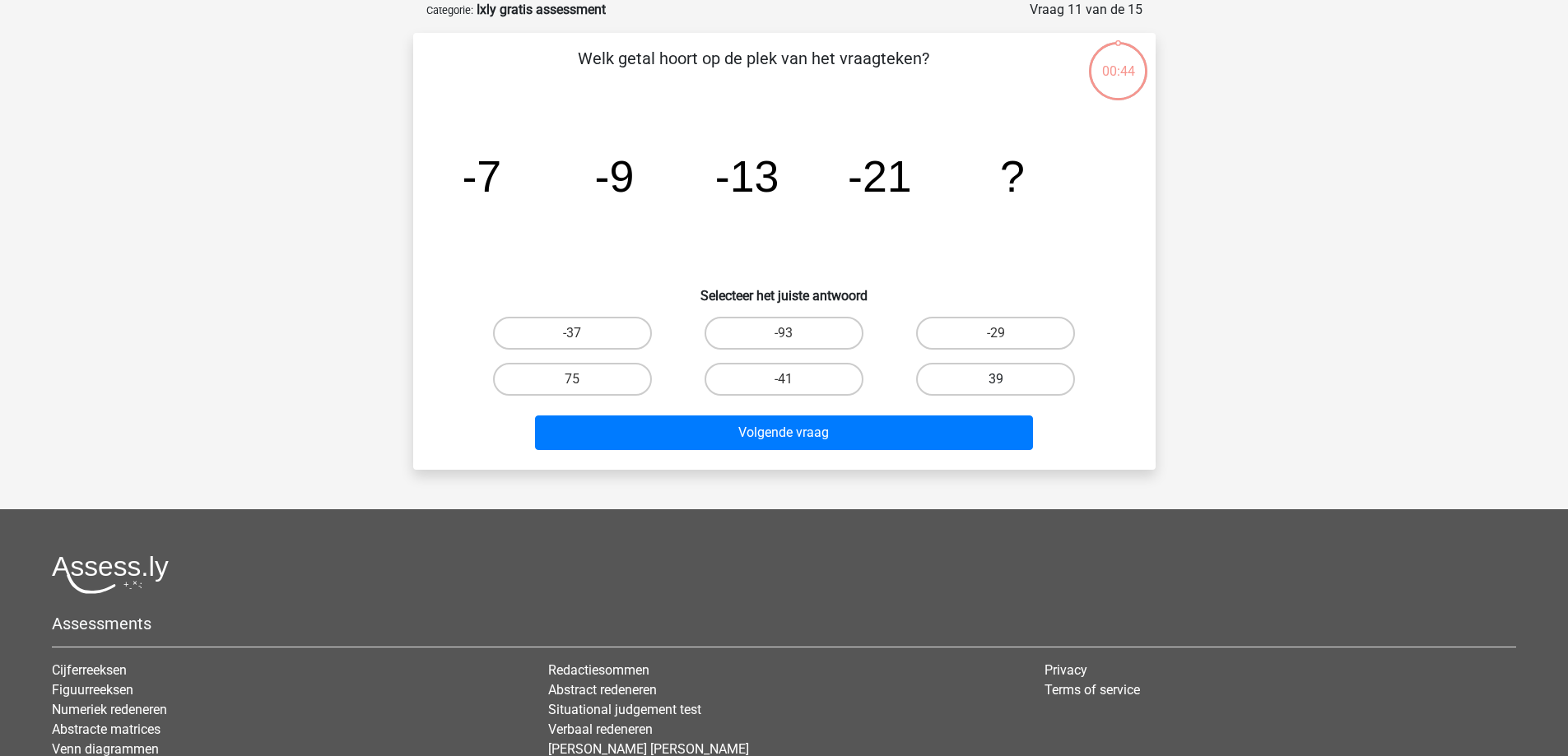
click at [935, 363] on label "39" at bounding box center [995, 379] width 159 height 33
click at [996, 380] on input "39" at bounding box center [1002, 385] width 11 height 11
radio input "true"
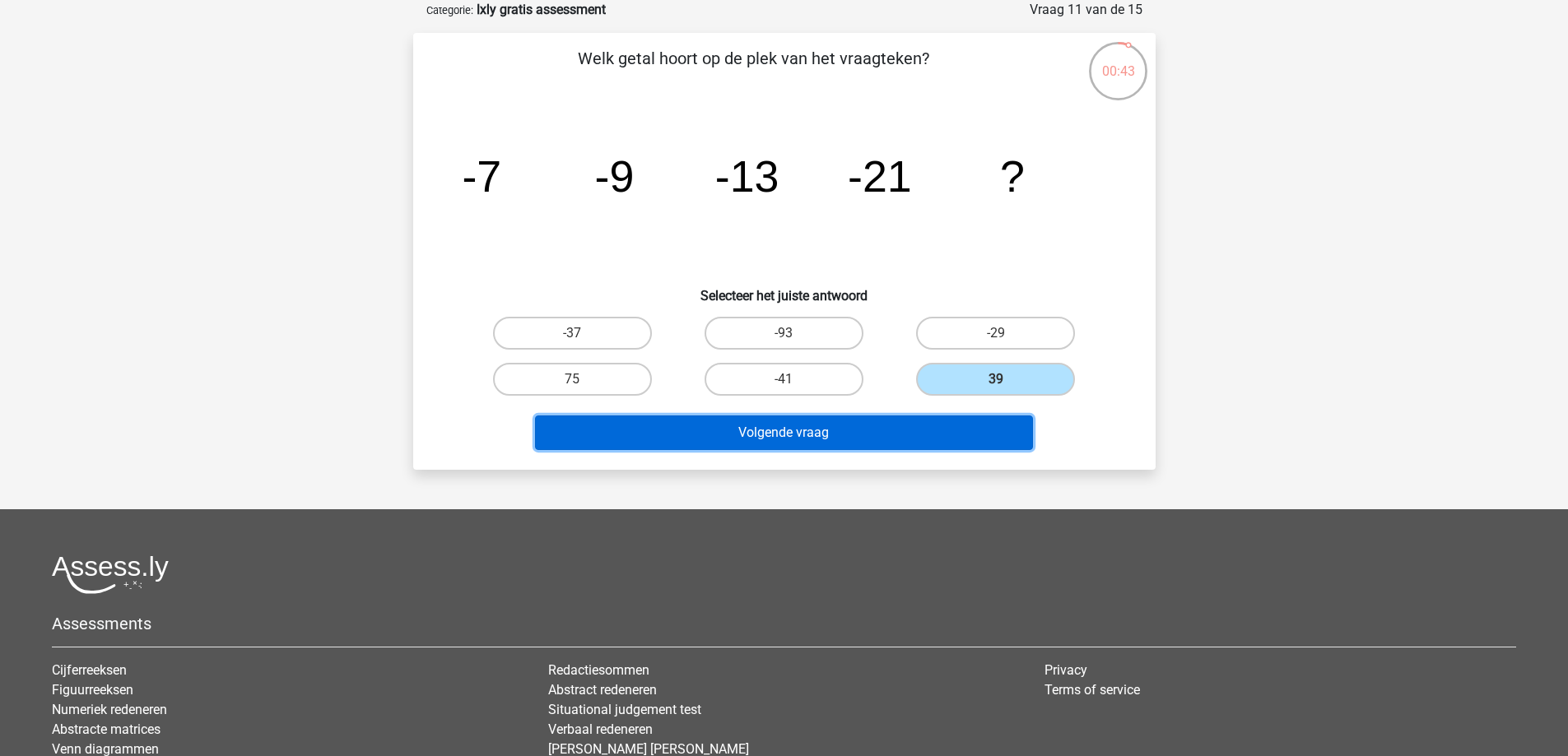
click at [915, 431] on button "Volgende vraag" at bounding box center [784, 432] width 498 height 35
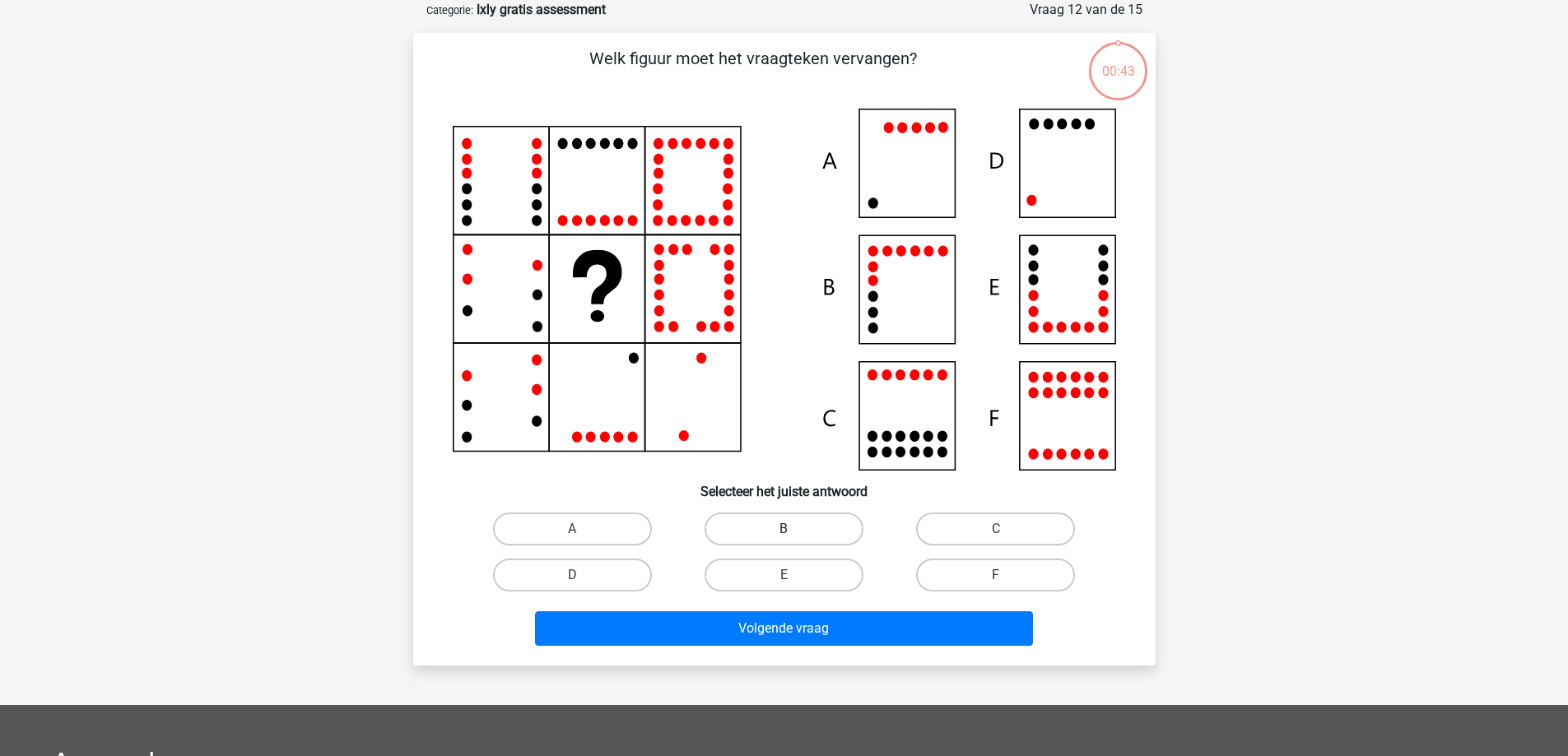
click at [792, 525] on label "B" at bounding box center [784, 529] width 159 height 33
click at [792, 529] on input "B" at bounding box center [789, 534] width 11 height 11
radio input "true"
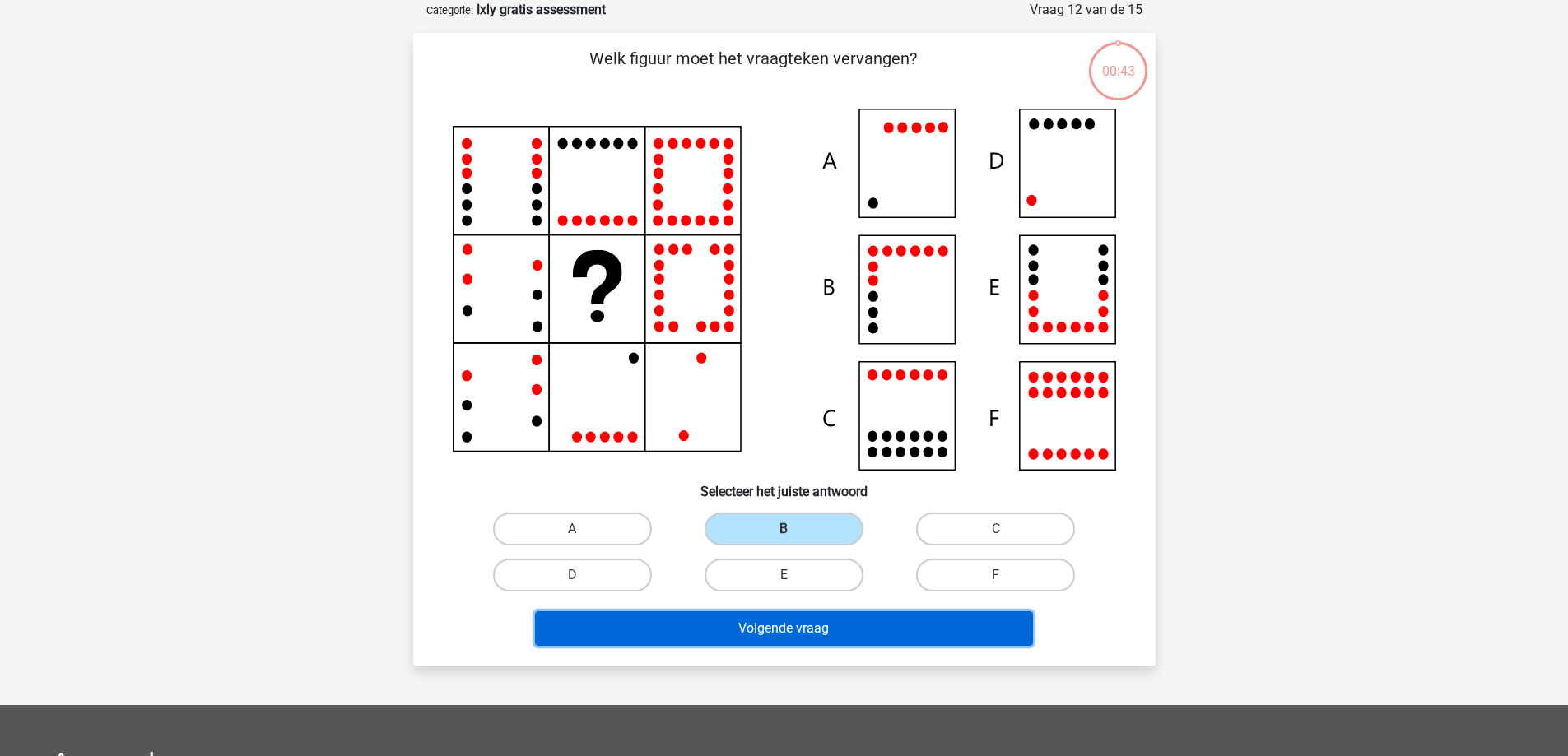
click at [785, 631] on button "Volgende vraag" at bounding box center [784, 628] width 498 height 35
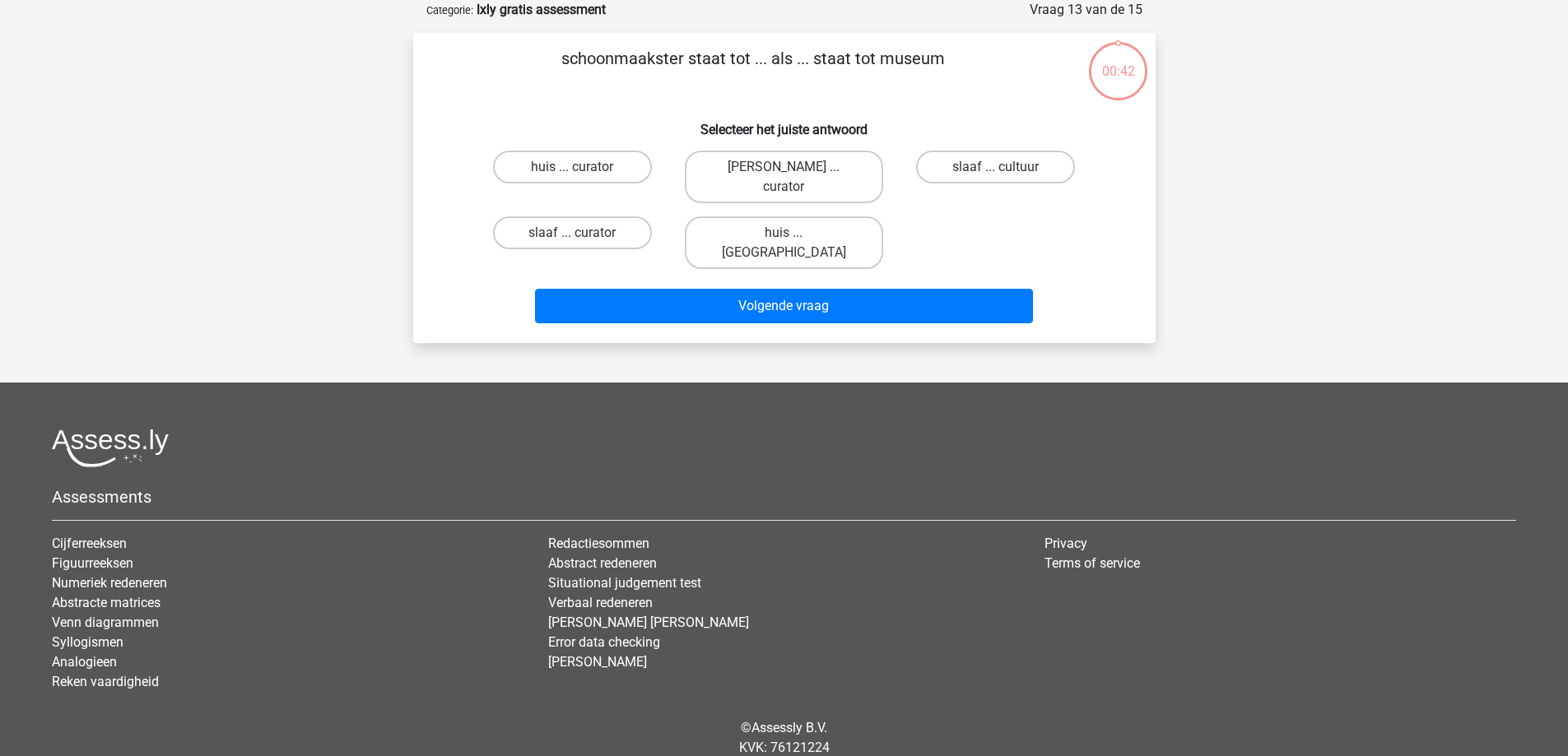
click at [790, 188] on div "[PERSON_NAME] ... curator" at bounding box center [784, 177] width 211 height 66
click at [790, 233] on input "huis ... [GEOGRAPHIC_DATA]" at bounding box center [789, 238] width 11 height 11
radio input "true"
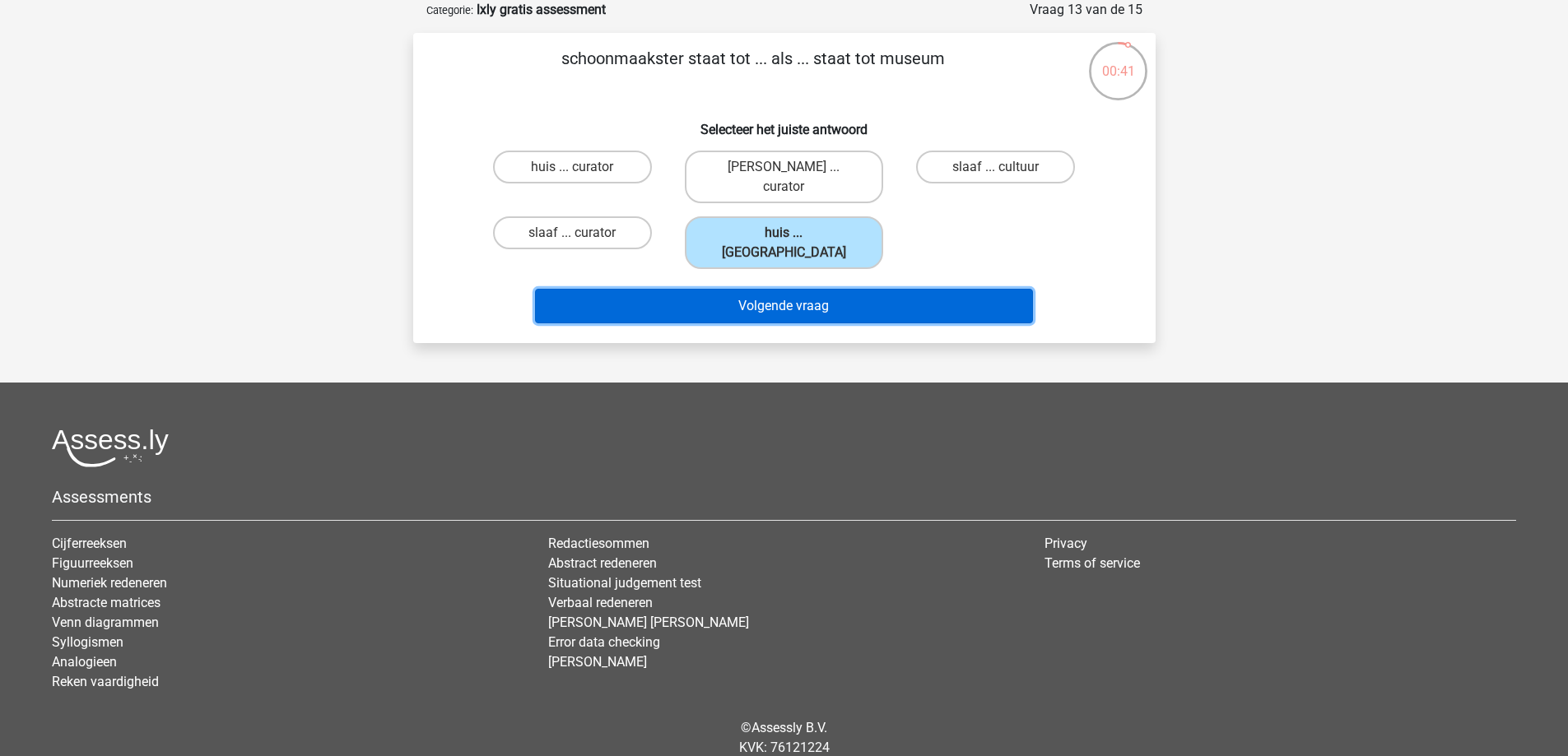
click at [794, 289] on button "Volgende vraag" at bounding box center [784, 306] width 498 height 35
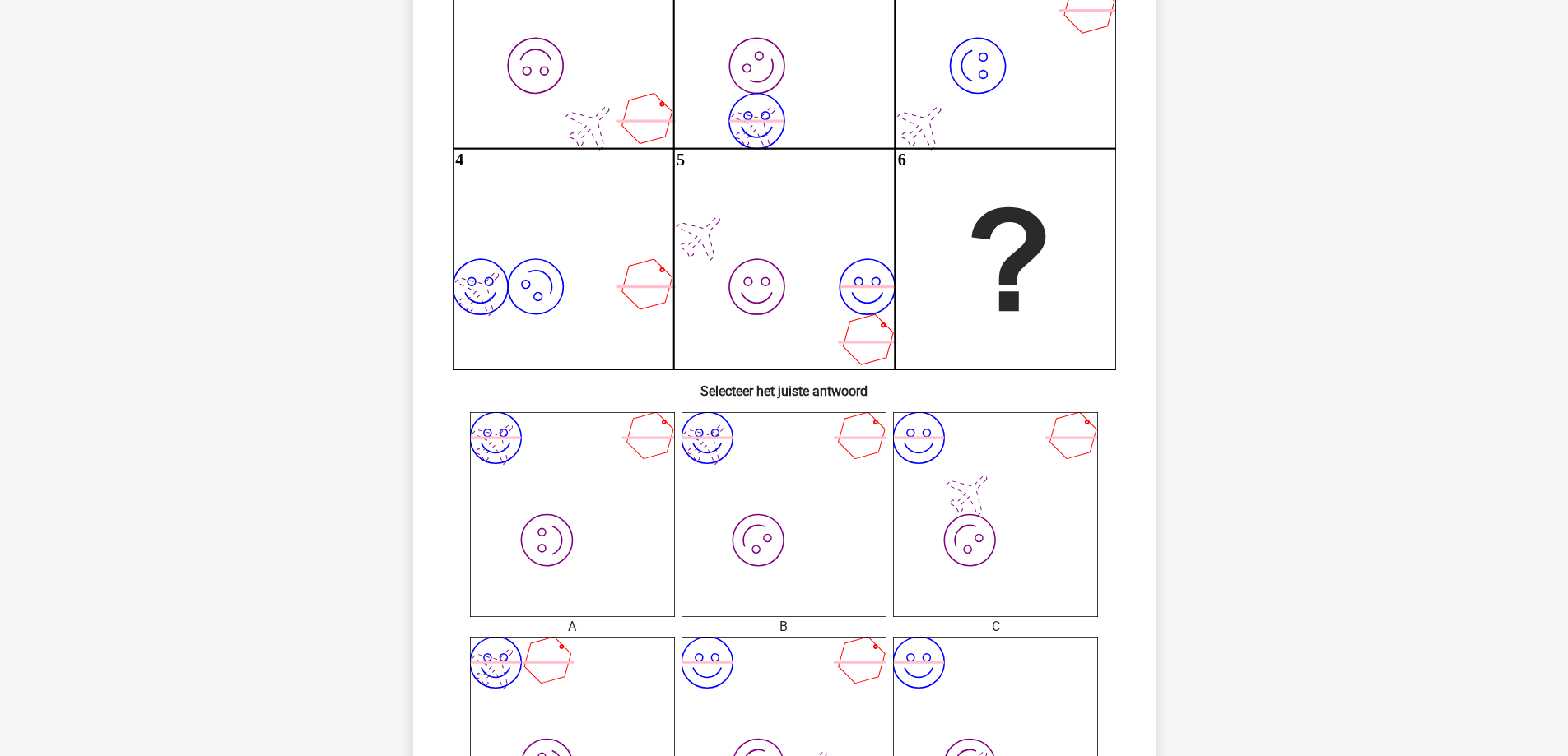
scroll to position [518, 0]
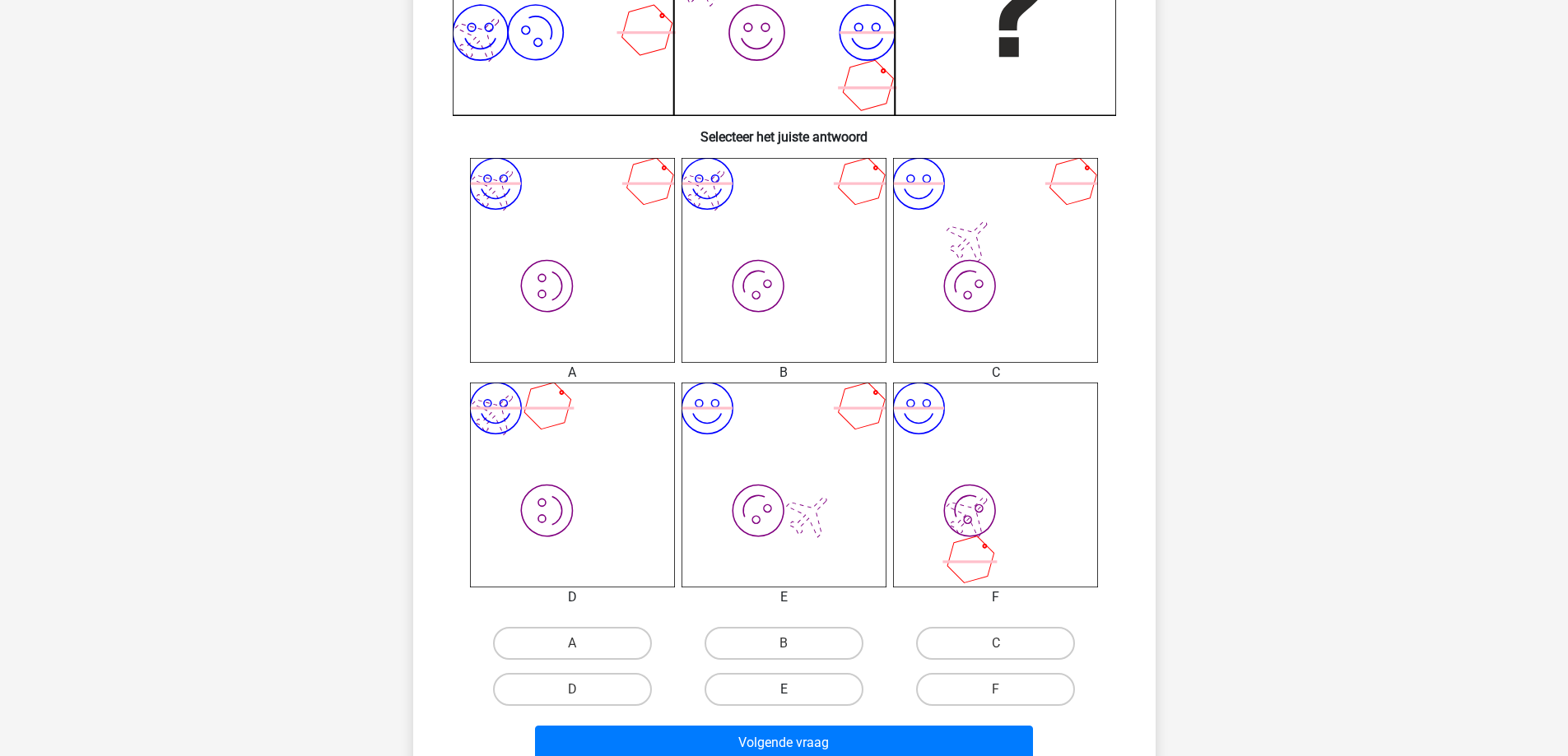
drag, startPoint x: 755, startPoint y: 649, endPoint x: 762, endPoint y: 686, distance: 37.7
click at [755, 650] on label "B" at bounding box center [784, 643] width 159 height 33
click at [784, 650] on input "B" at bounding box center [789, 648] width 11 height 11
radio input "true"
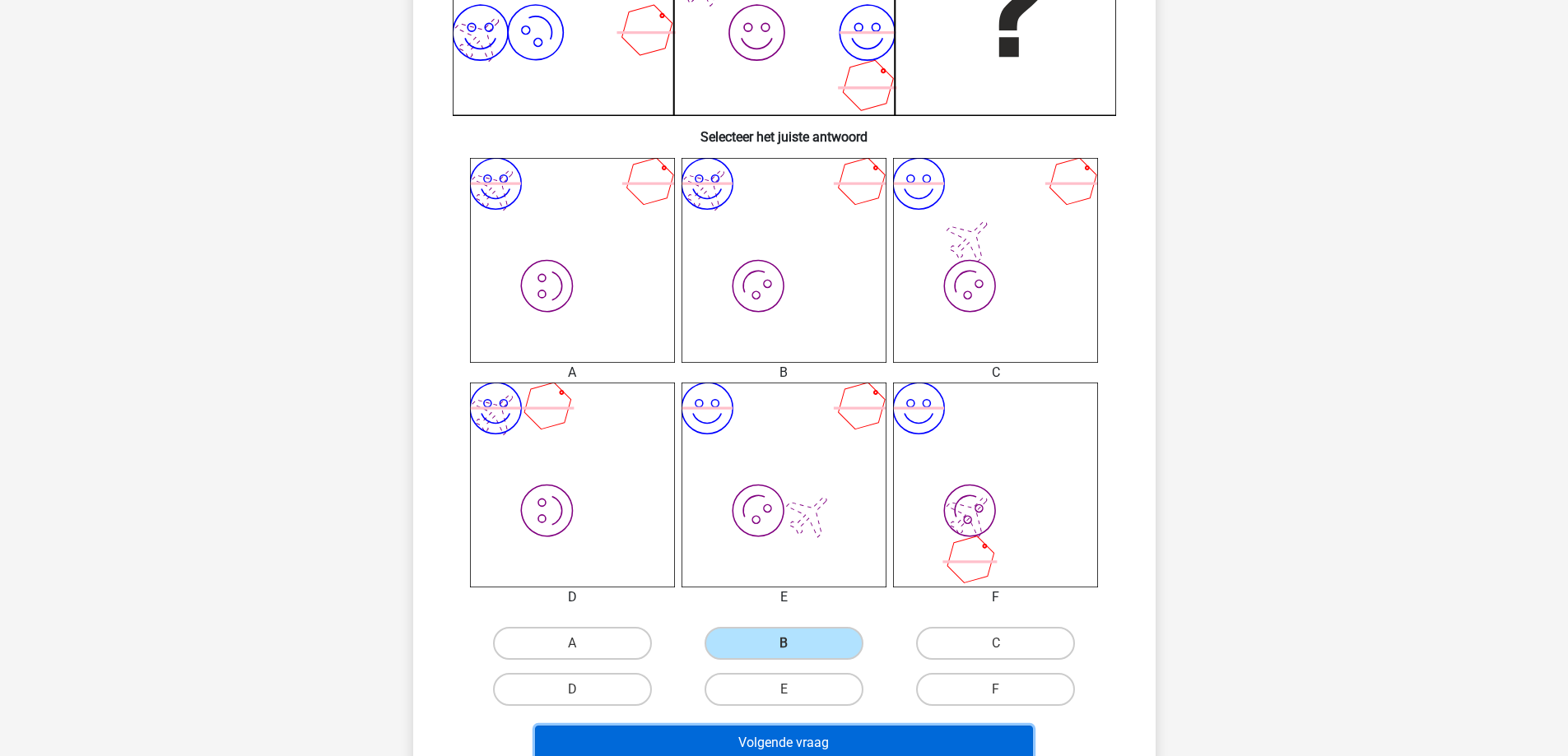
click at [774, 731] on button "Volgende vraag" at bounding box center [784, 742] width 498 height 35
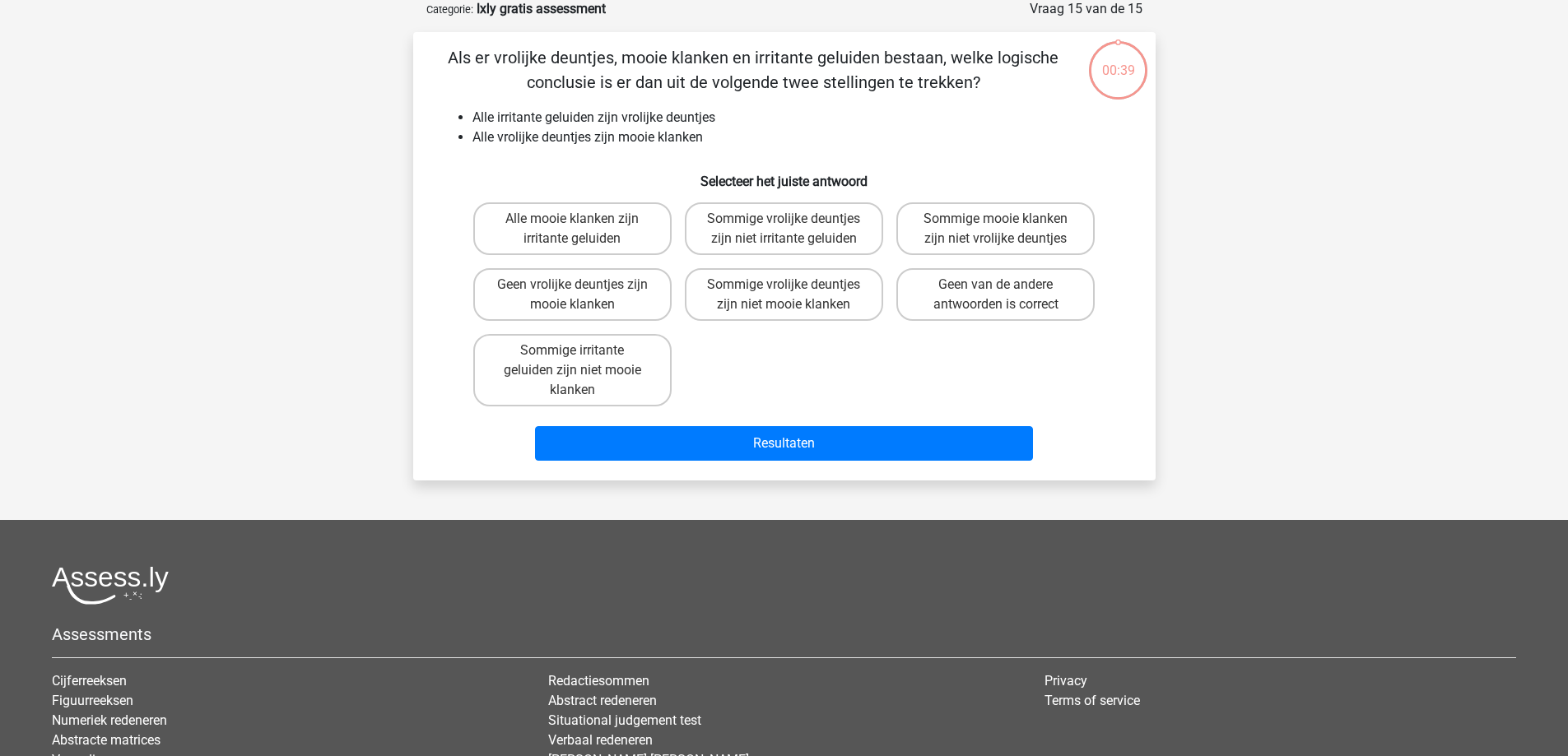
scroll to position [82, 0]
click at [774, 320] on div "Sommige vrolijke deuntjes zijn niet mooie klanken" at bounding box center [784, 296] width 211 height 66
click at [769, 295] on label "Sommige vrolijke deuntjes zijn niet mooie klanken" at bounding box center [784, 295] width 198 height 53
click at [784, 295] on input "Sommige vrolijke deuntjes zijn niet mooie klanken" at bounding box center [789, 291] width 11 height 11
radio input "true"
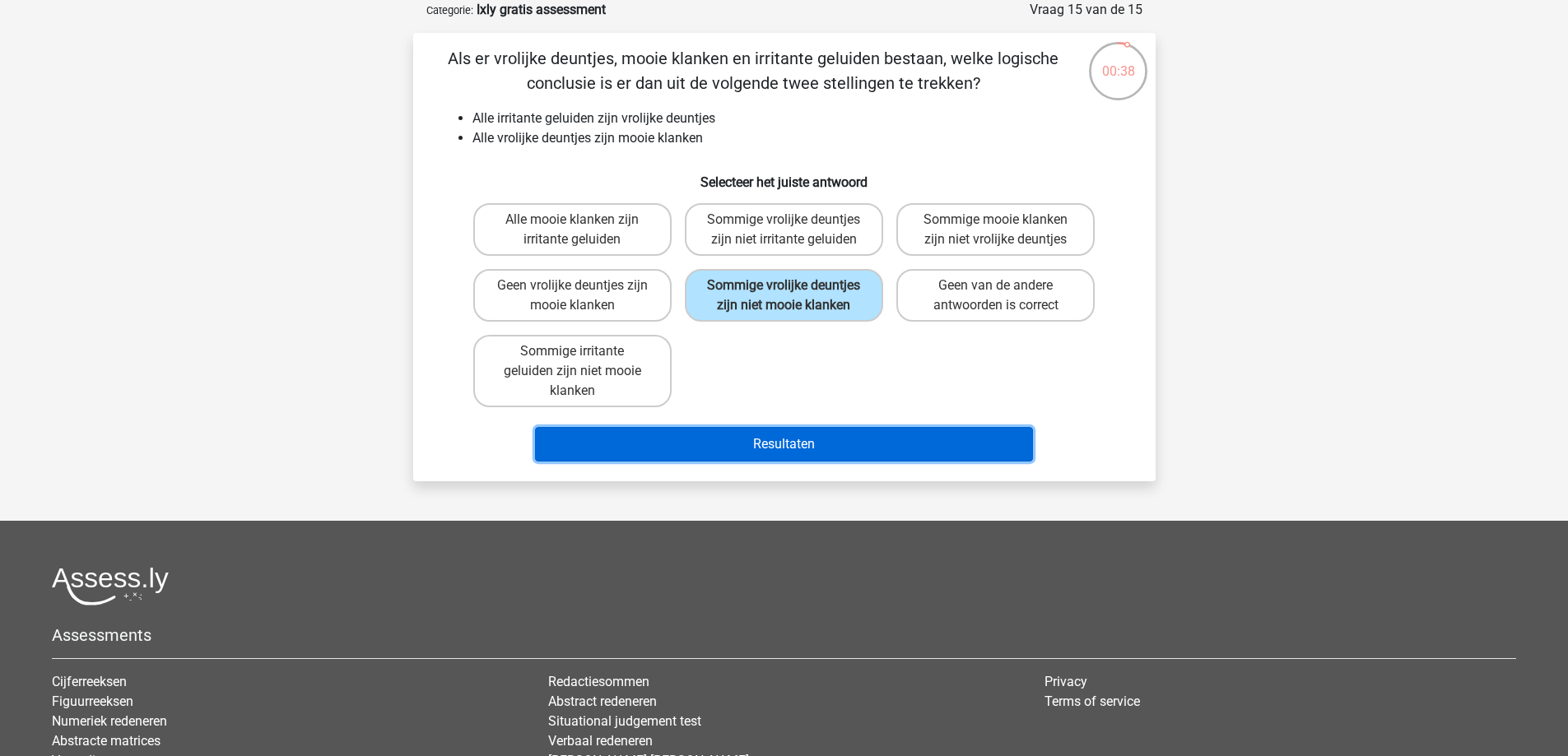
click at [771, 440] on button "Resultaten" at bounding box center [784, 444] width 498 height 35
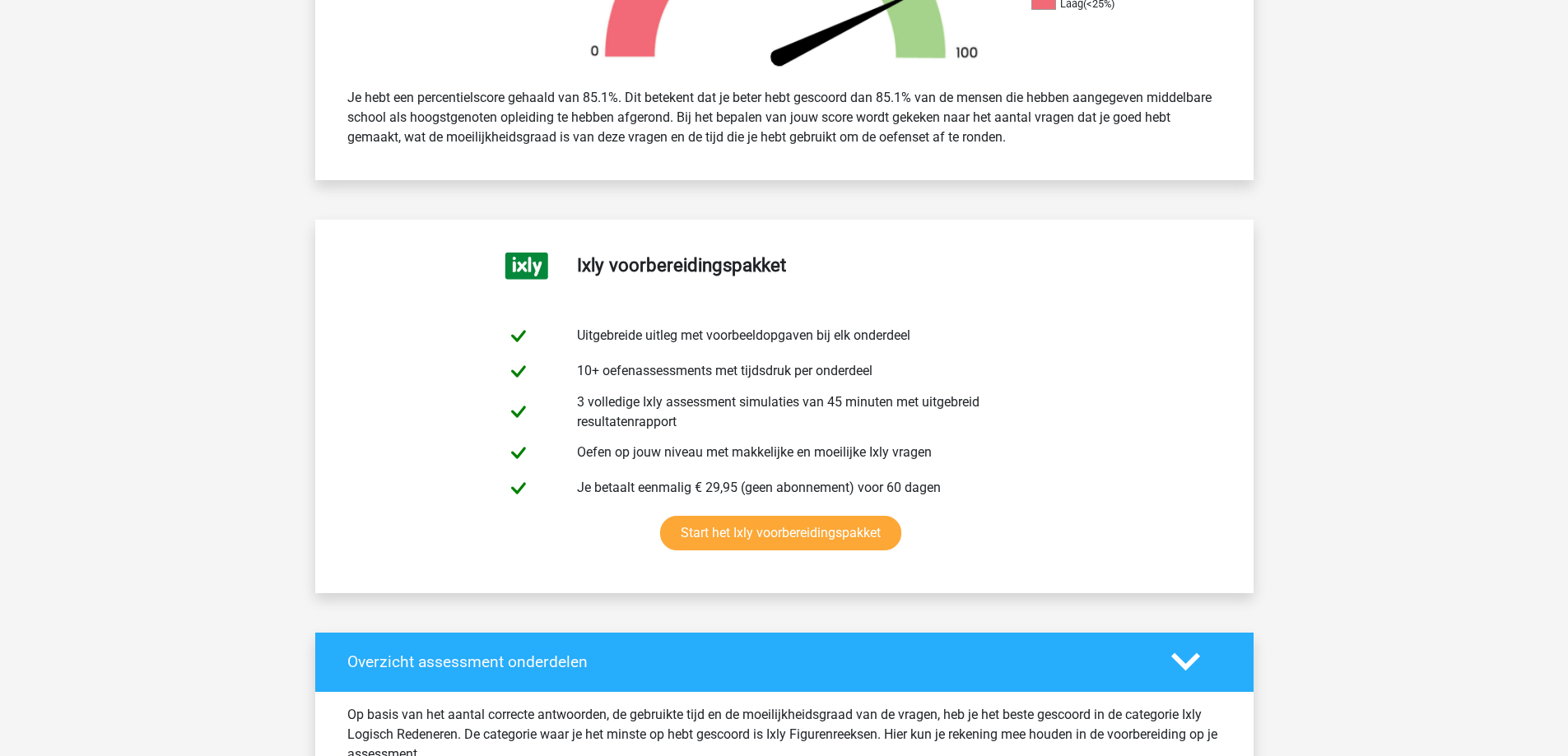
drag, startPoint x: 1580, startPoint y: 190, endPoint x: 1580, endPoint y: 230, distance: 40.0
